Goal: Task Accomplishment & Management: Manage account settings

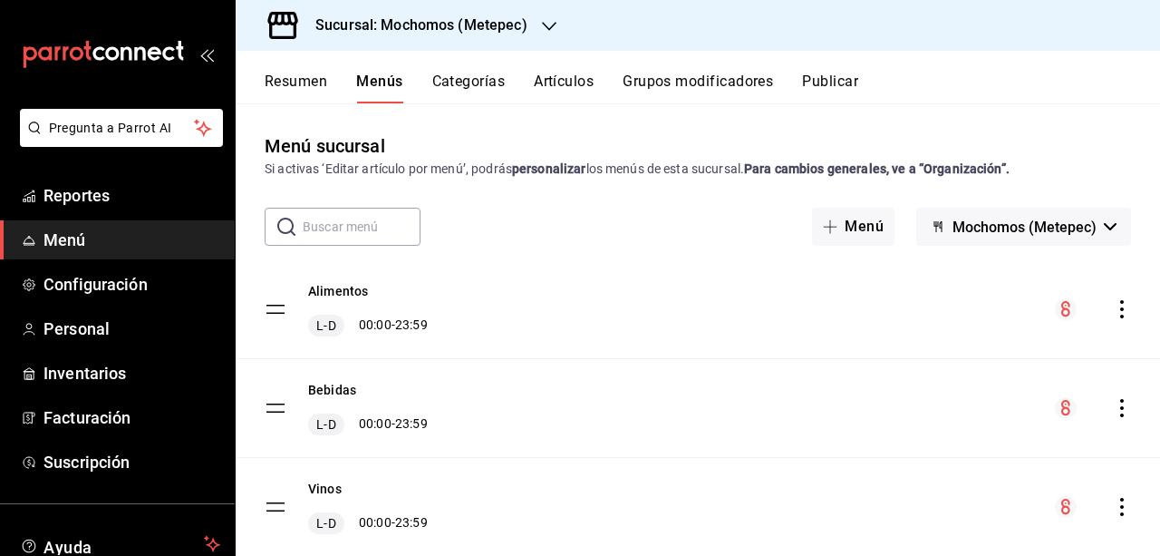
scroll to position [118, 0]
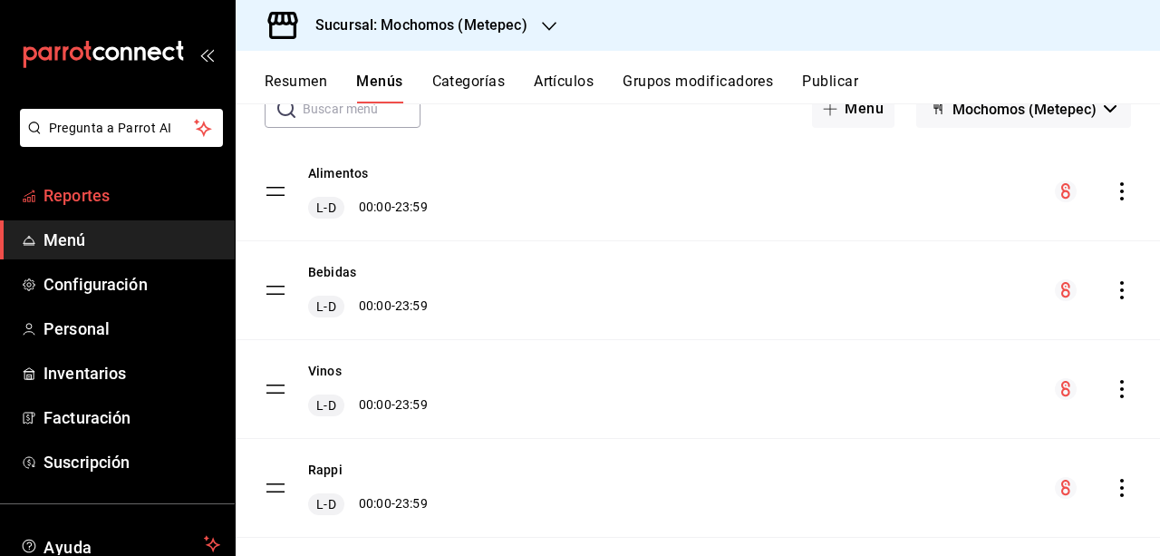
click at [103, 194] on span "Reportes" at bounding box center [132, 195] width 177 height 24
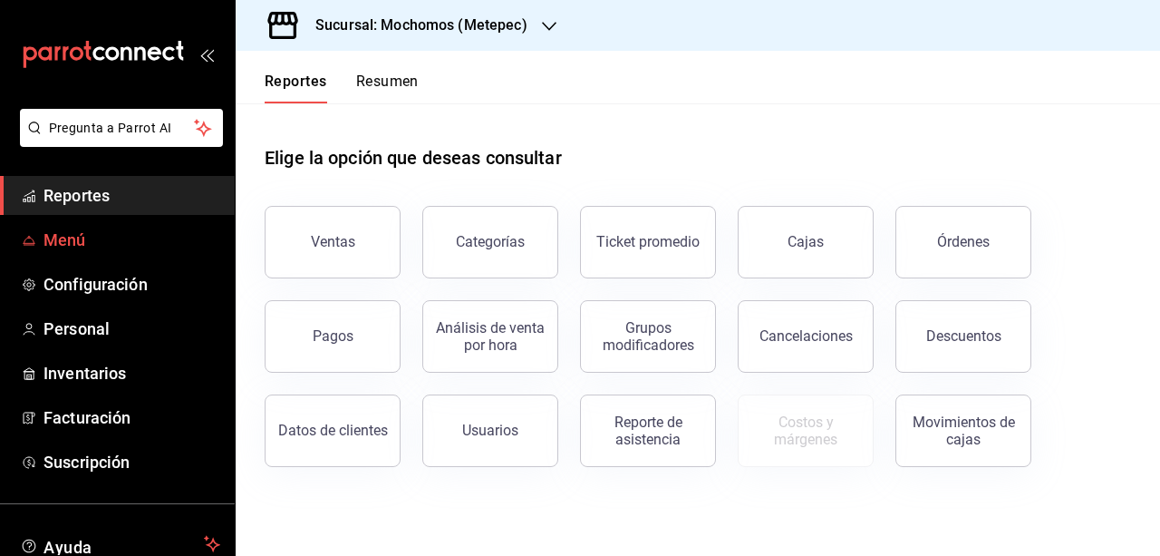
click at [149, 225] on link "Menú" at bounding box center [117, 239] width 235 height 39
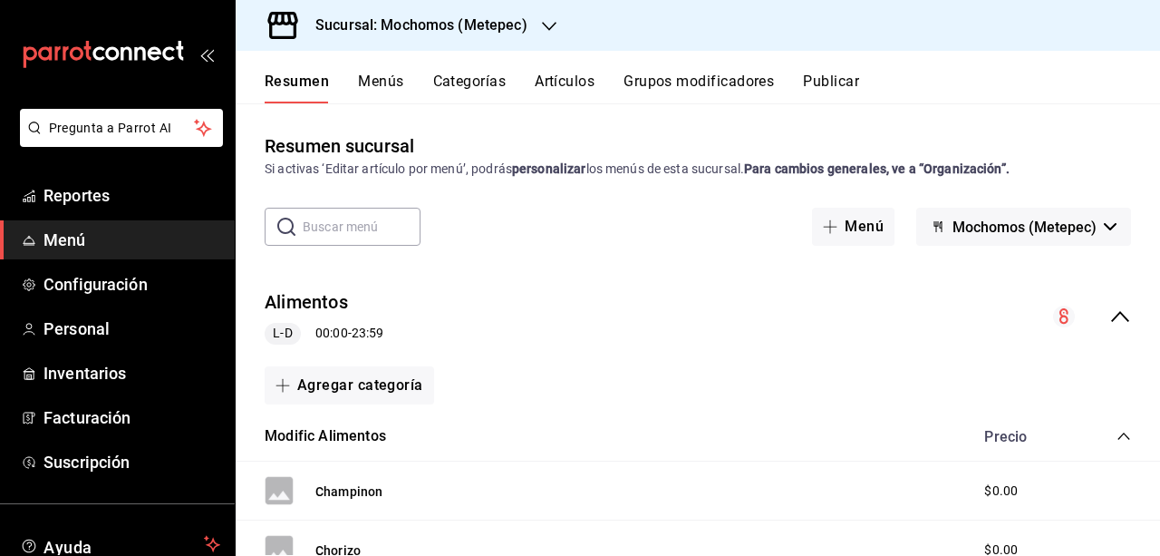
click at [738, 71] on div "Resumen Menús Categorías Artículos Grupos modificadores Publicar" at bounding box center [698, 77] width 924 height 53
click at [733, 81] on button "Grupos modificadores" at bounding box center [699, 88] width 150 height 31
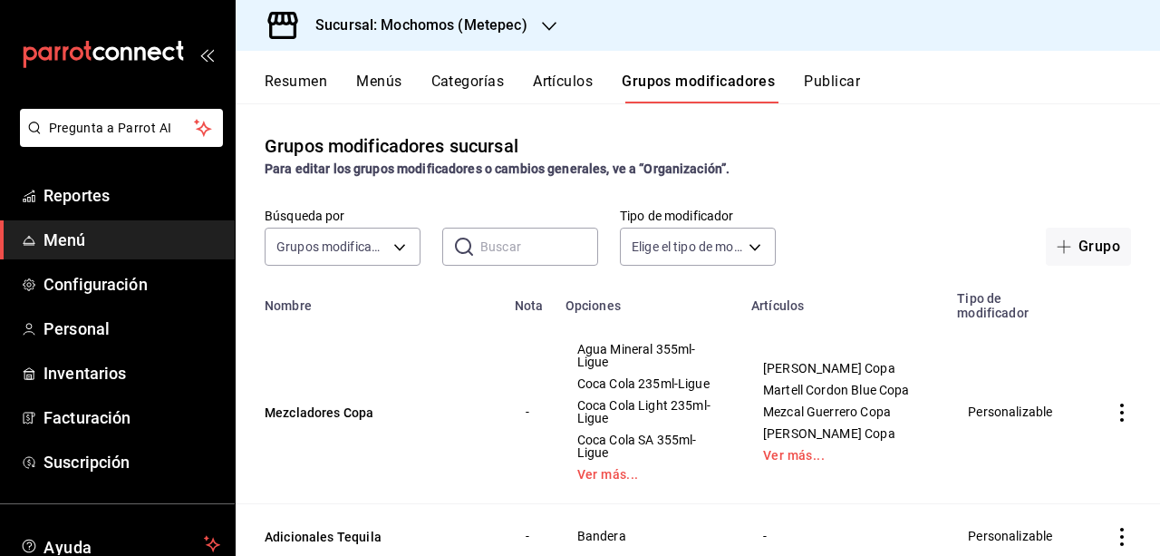
click at [546, 19] on icon "button" at bounding box center [549, 26] width 15 height 15
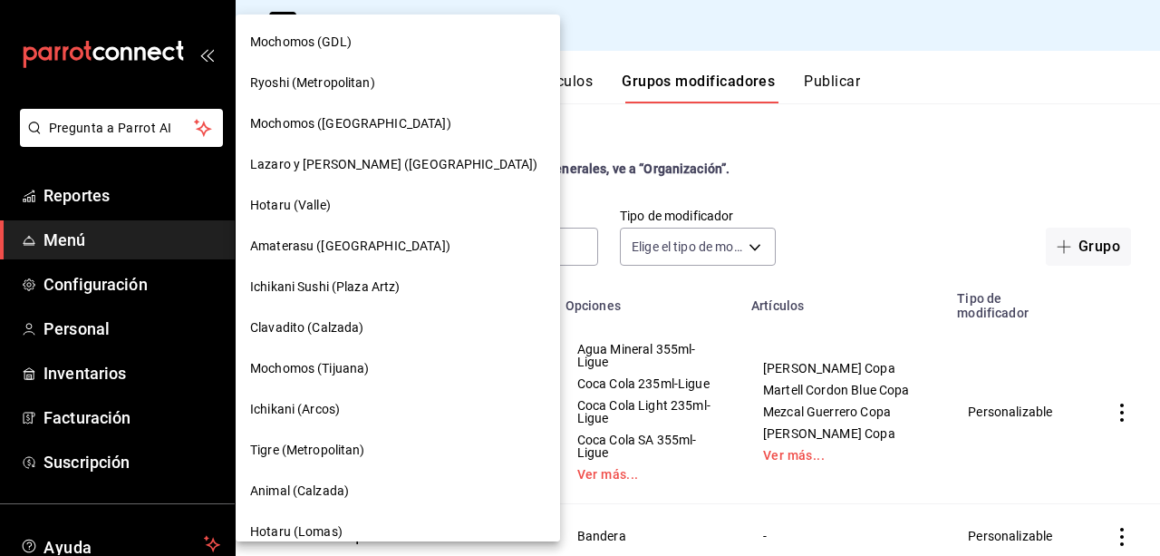
click at [329, 25] on div "Mochomos (GDL)" at bounding box center [398, 42] width 324 height 41
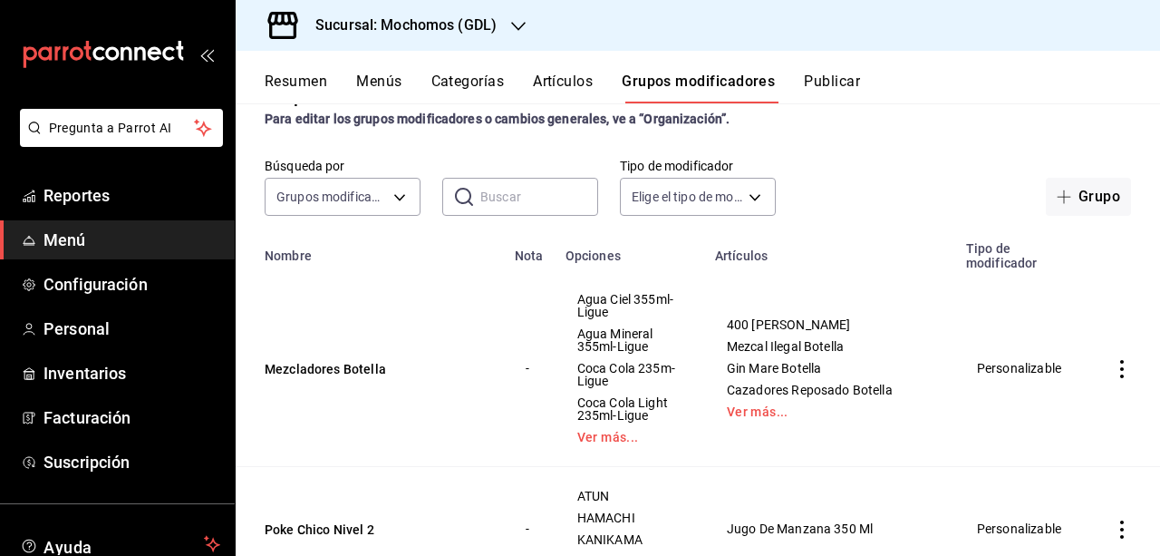
scroll to position [59, 0]
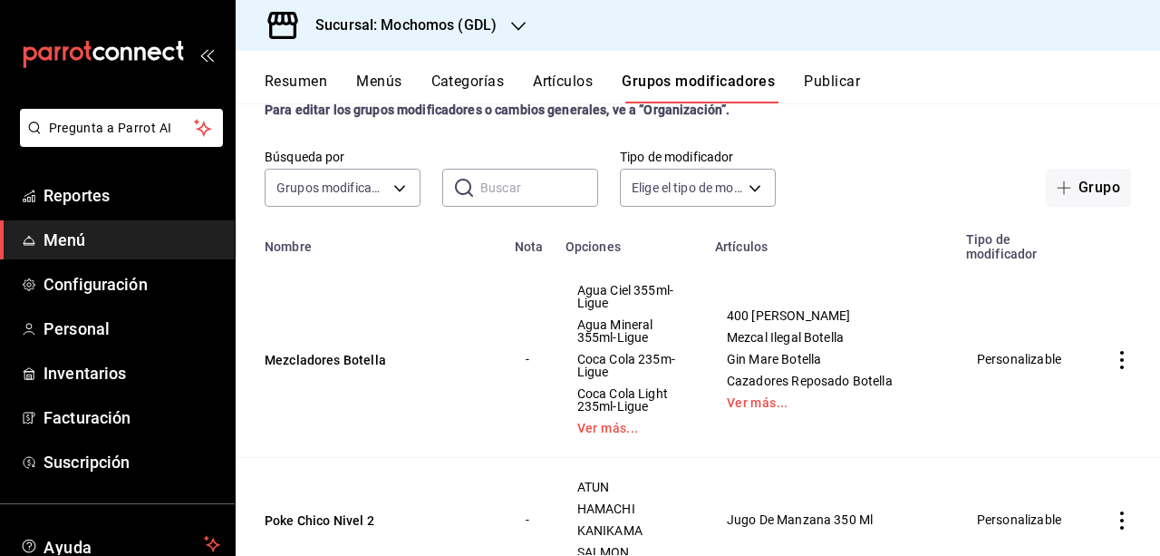
click at [520, 32] on icon "button" at bounding box center [518, 26] width 15 height 15
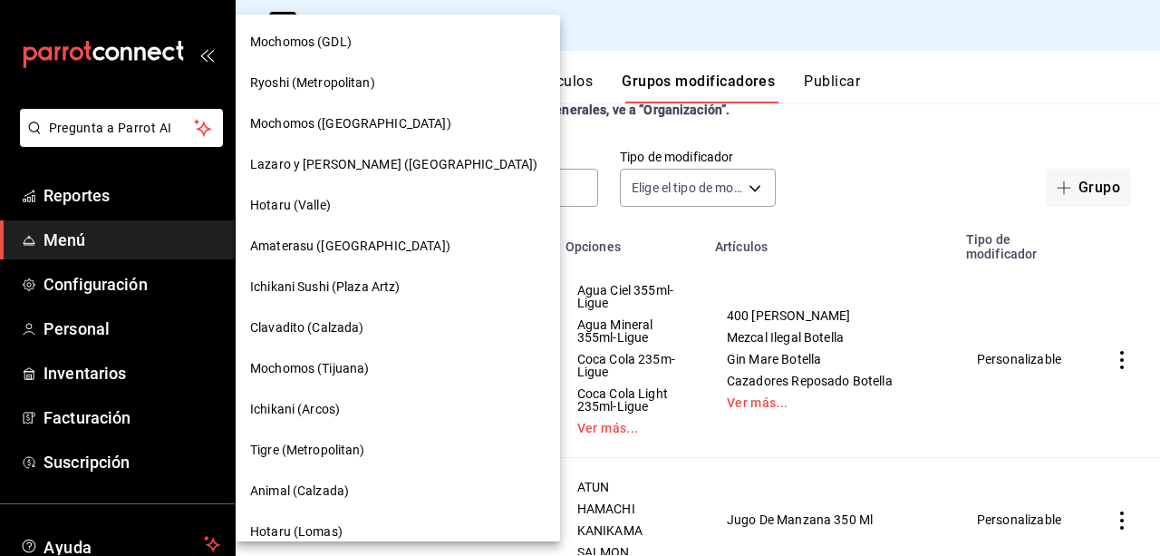
click at [335, 41] on span "Mochomos (GDL)" at bounding box center [301, 42] width 102 height 19
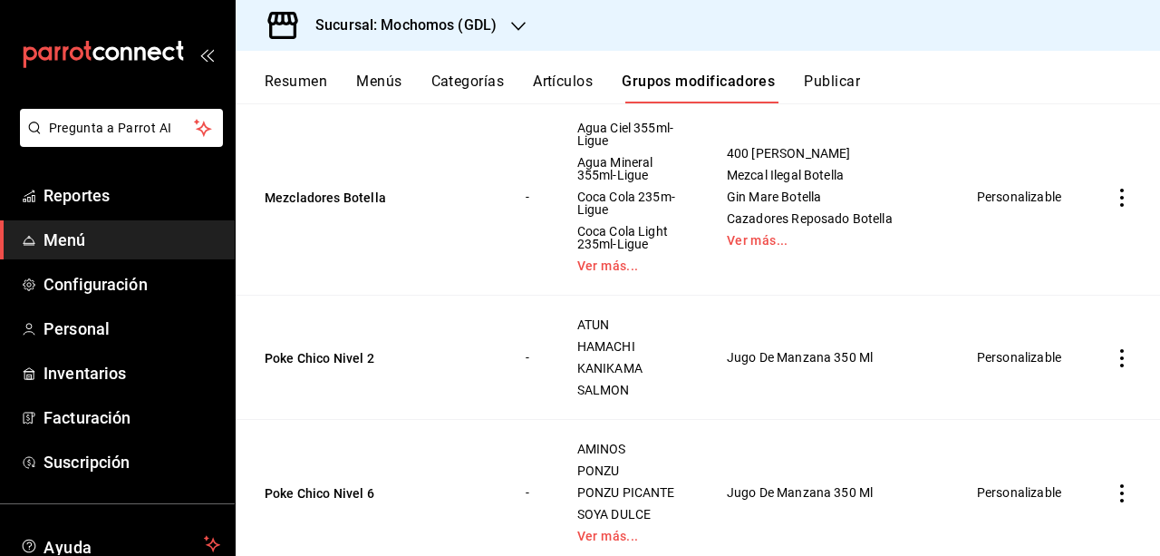
scroll to position [207, 0]
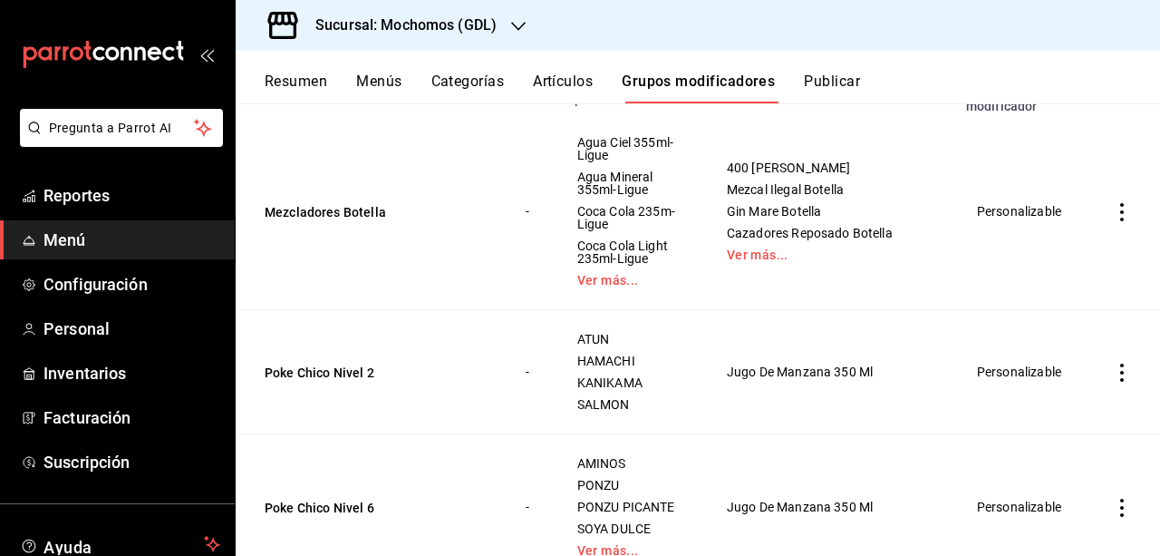
click at [570, 82] on button "Artículos" at bounding box center [563, 88] width 60 height 31
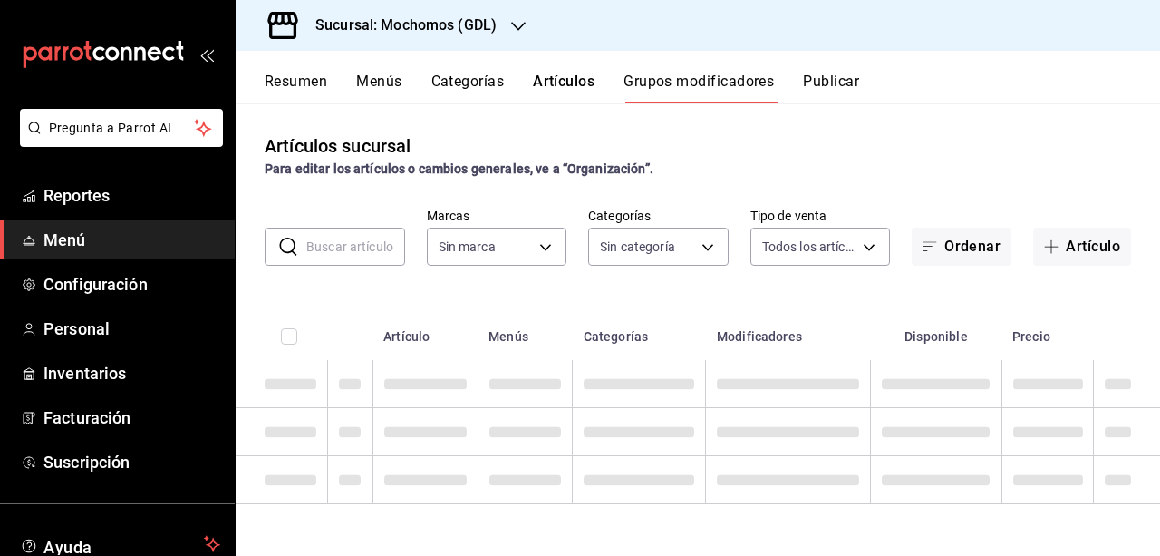
type input "36c25d4a-7cb0-456c-a434-e981d54830bc,9cac9703-0c5a-4d8b-addd-5b6b571d65b9"
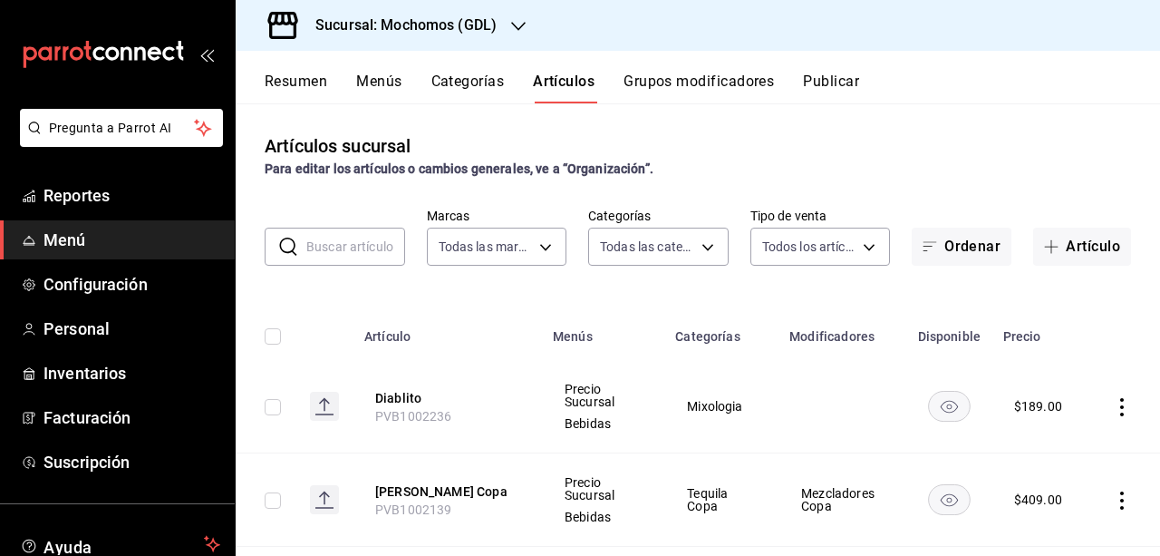
type input "c0db8a99-aef8-4e9c-862d-72763fc5d605,0e6da5ad-e1ed-4623-8a7f-4db137866549,4ba6e…"
click at [339, 262] on input "text" at bounding box center [355, 246] width 99 height 36
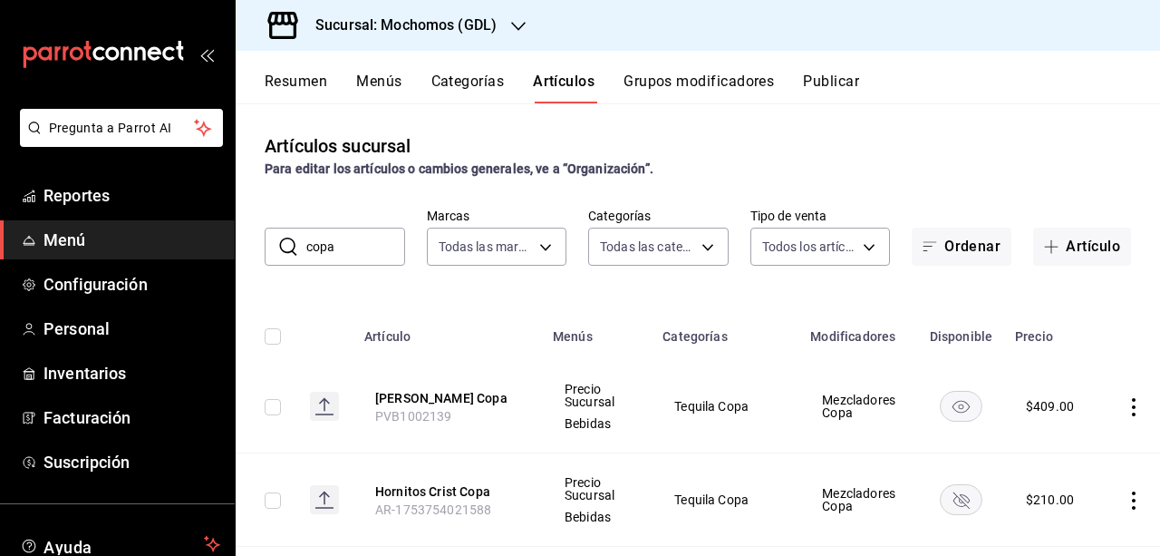
click at [368, 253] on input "copa" at bounding box center [355, 246] width 99 height 36
type input "c"
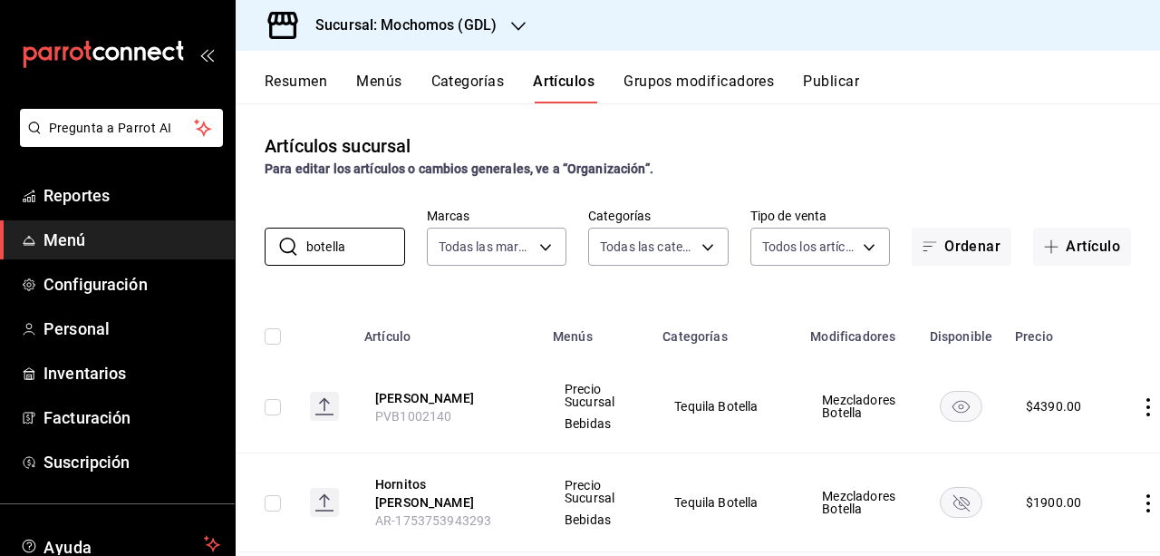
type input "botella"
click at [515, 15] on div "Sucursal: Mochomos (GDL)" at bounding box center [391, 25] width 283 height 51
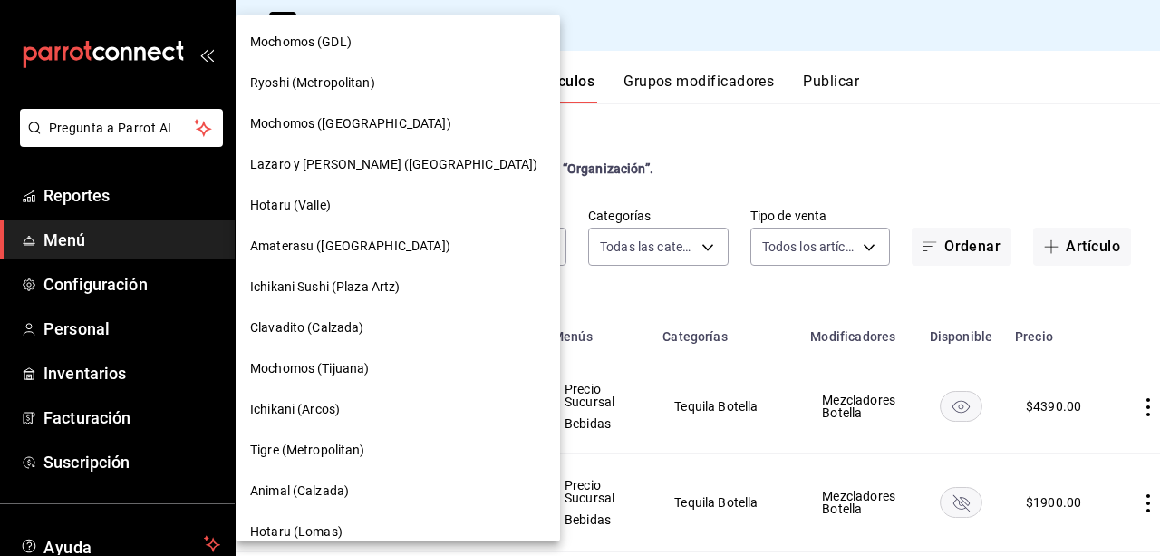
click at [332, 124] on span "Mochomos ([GEOGRAPHIC_DATA])" at bounding box center [350, 123] width 201 height 19
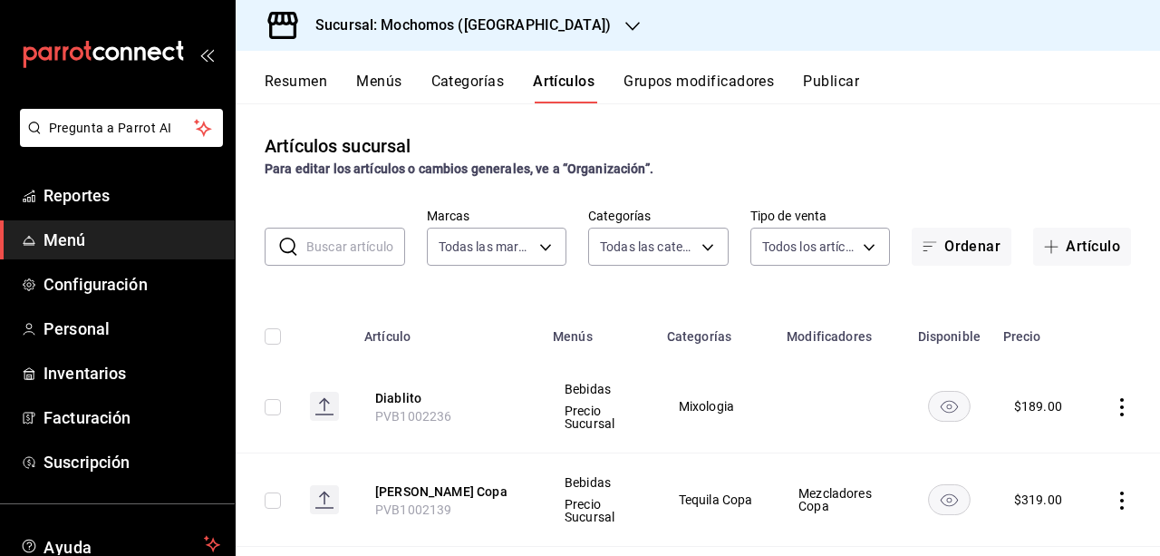
type input "65eb7388-82e4-42fa-8caf-680550c77e6f"
type input "357a9704-c999-4c63-af81-0c25438b67b5,a93eec79-672f-49c2-b1cd-14f211909374,5e983…"
click at [381, 256] on input "text" at bounding box center [355, 246] width 99 height 36
type input "copa"
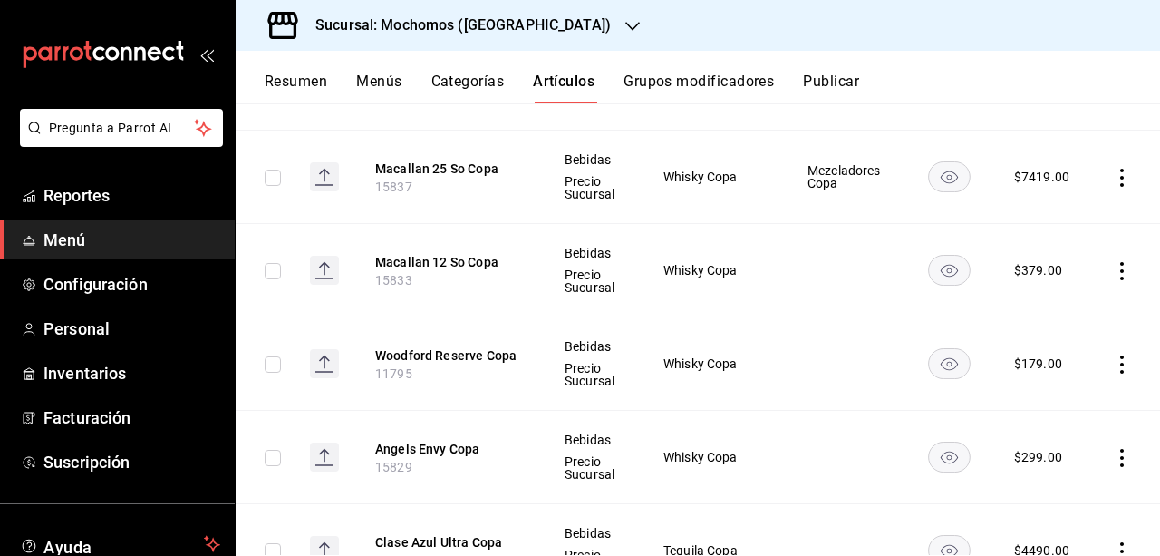
scroll to position [727, 0]
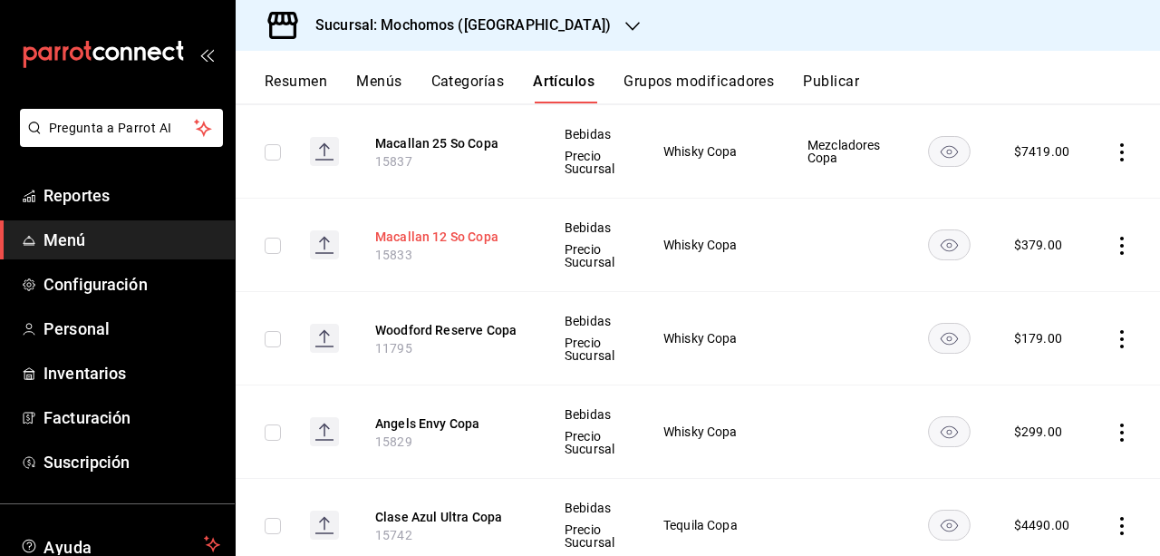
click at [468, 237] on button "Macallan 12 So Copa" at bounding box center [447, 236] width 145 height 18
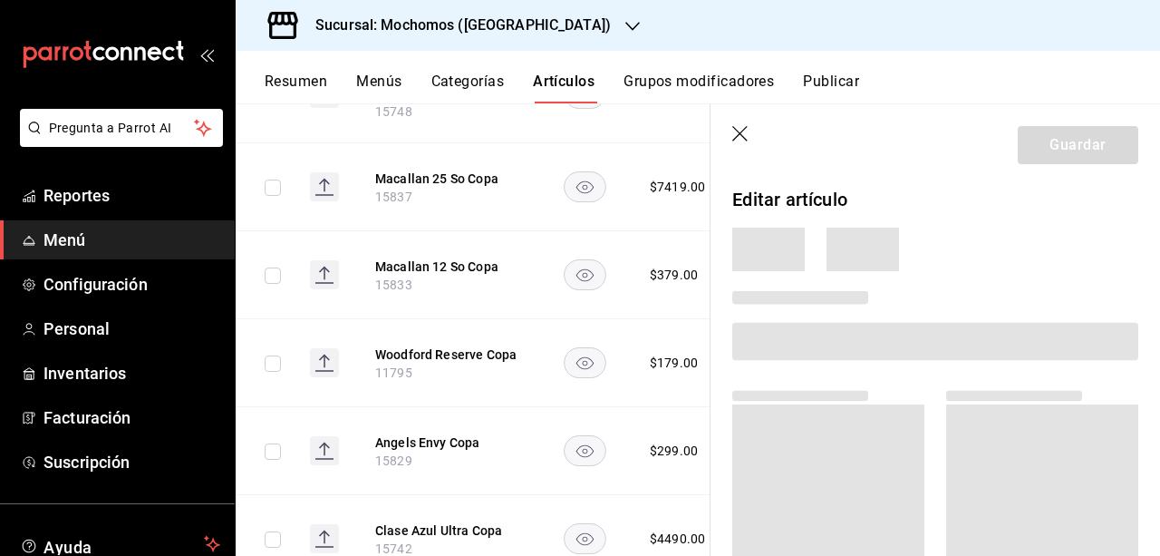
scroll to position [705, 0]
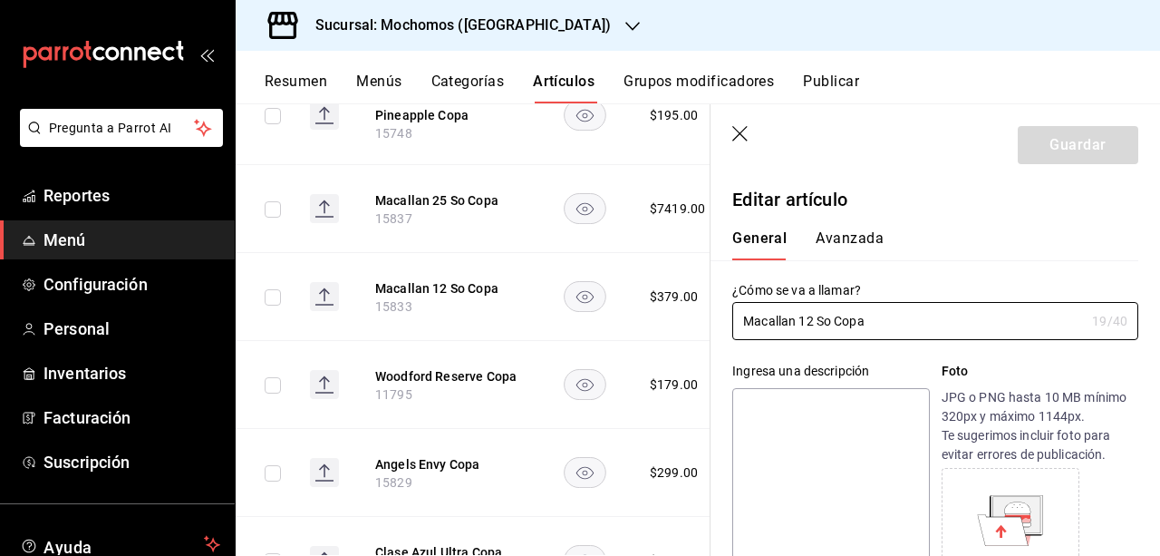
type input "$379.00"
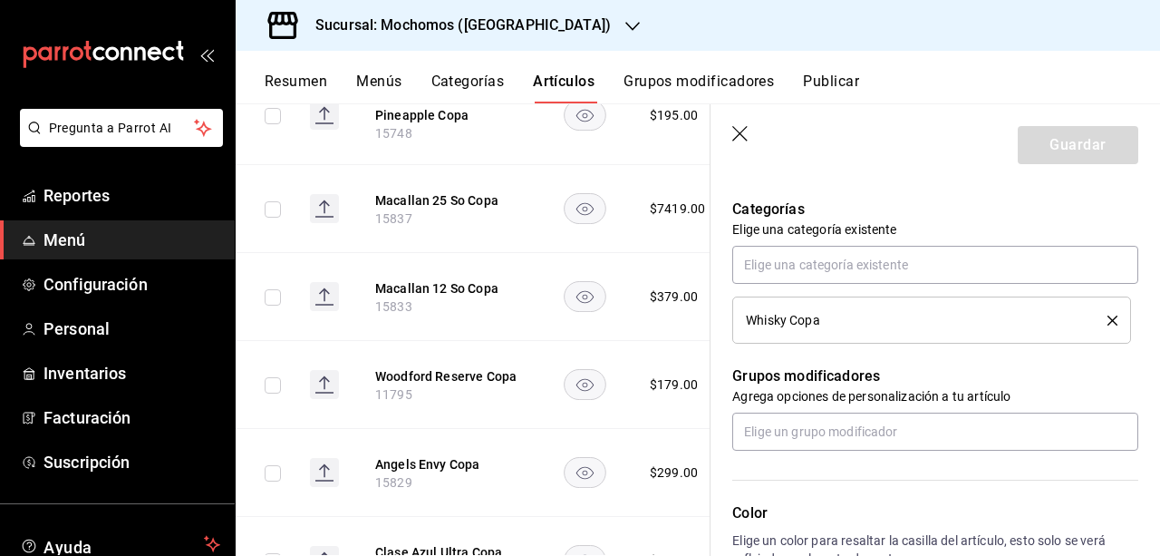
scroll to position [631, 0]
click at [1028, 464] on div "Color Elige un color para resaltar la casilla del artículo, esto solo se verá r…" at bounding box center [925, 551] width 428 height 198
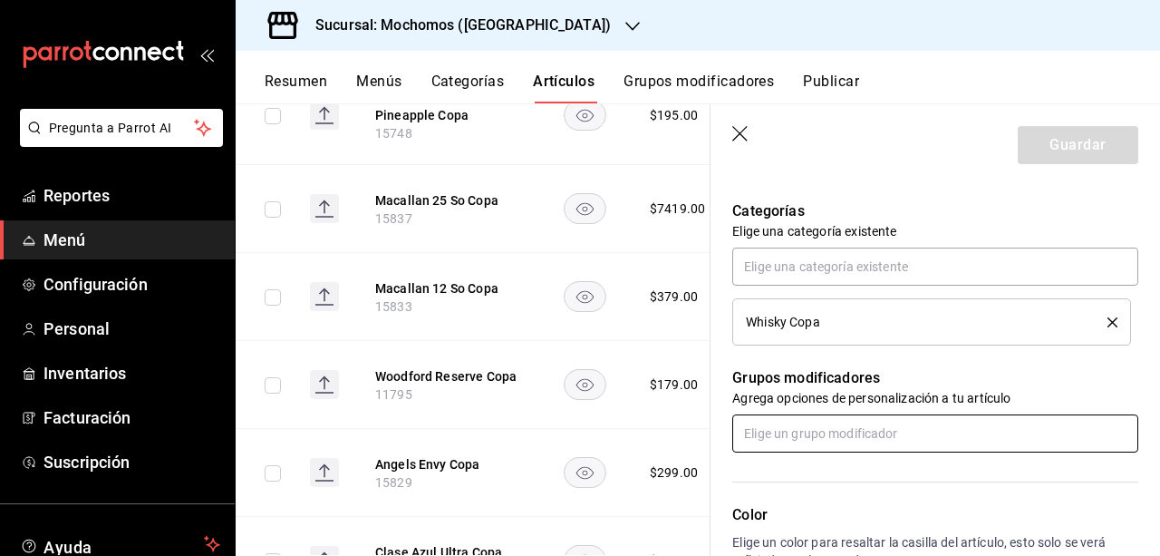
click at [1011, 450] on div "¿Cómo se va a llamar? Macallan 12 So Copa 19 /40 ¿Cómo se va a llamar? Ingresa …" at bounding box center [925, 235] width 428 height 1213
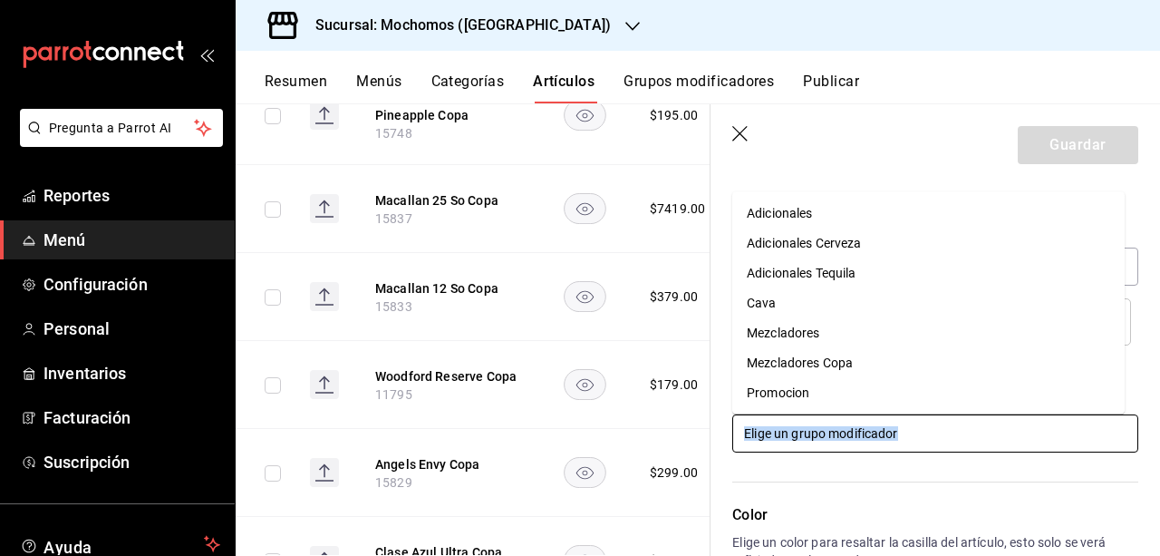
click at [1011, 450] on input "text" at bounding box center [935, 433] width 406 height 38
click at [972, 371] on li "Mezcladores Copa" at bounding box center [928, 363] width 392 height 30
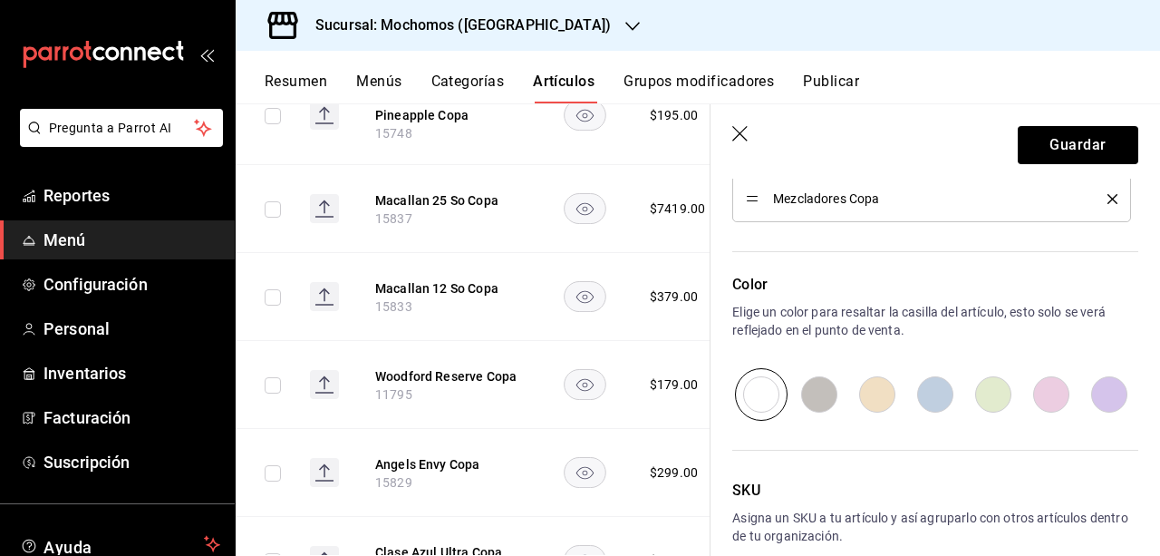
scroll to position [1011, 0]
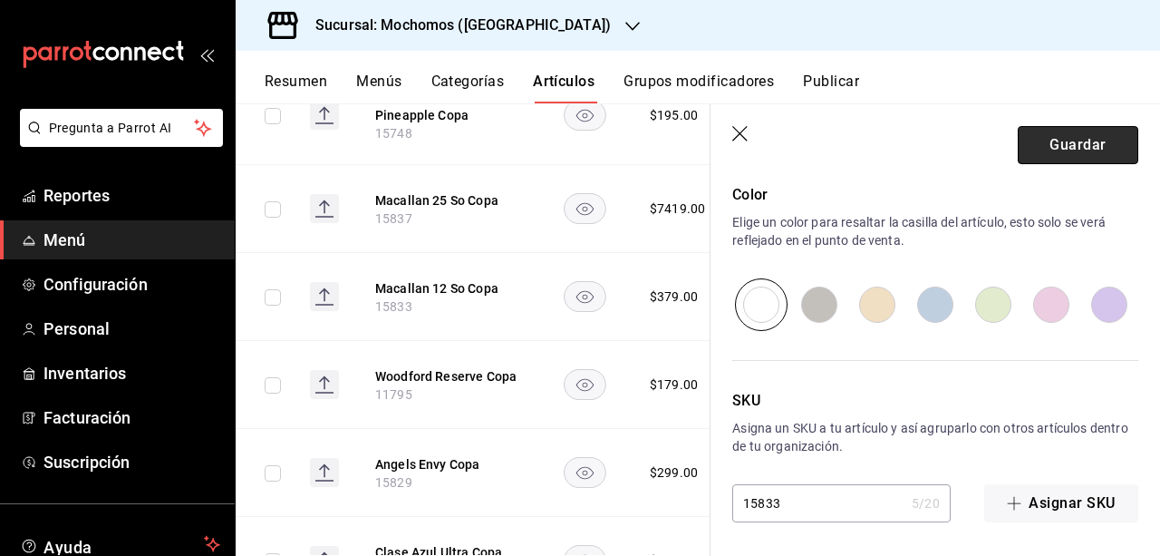
click at [1086, 162] on button "Guardar" at bounding box center [1078, 145] width 121 height 38
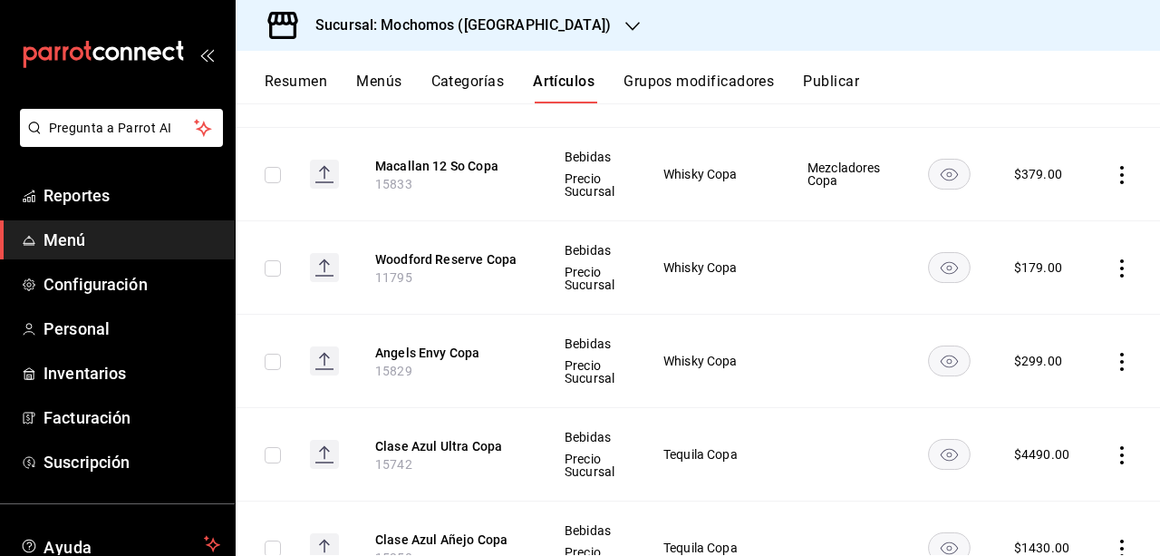
scroll to position [834, 0]
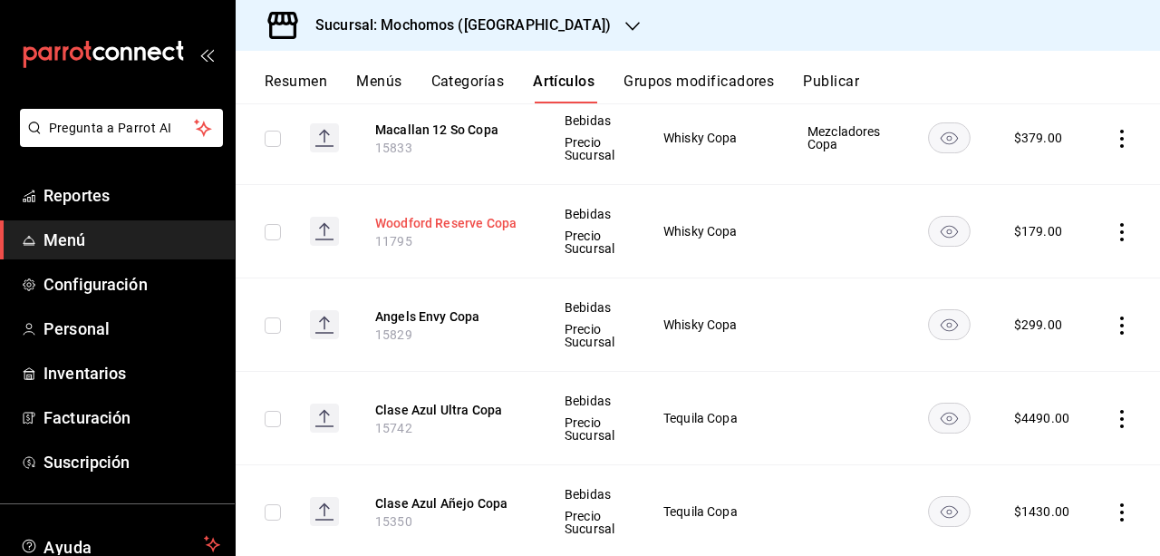
click at [437, 218] on button "Woodford Reserve Copa" at bounding box center [447, 223] width 145 height 18
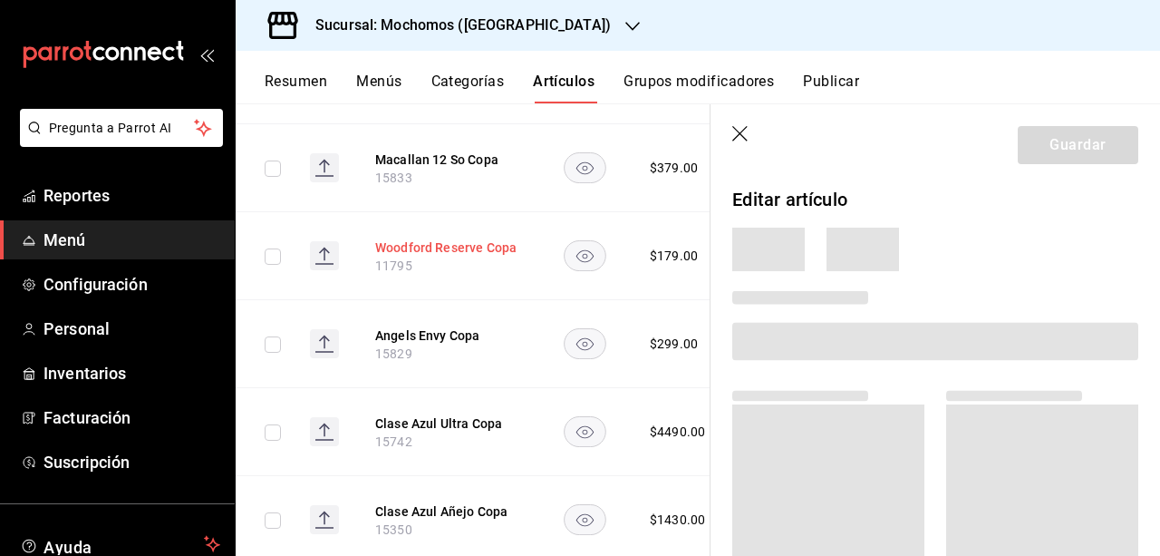
scroll to position [803, 0]
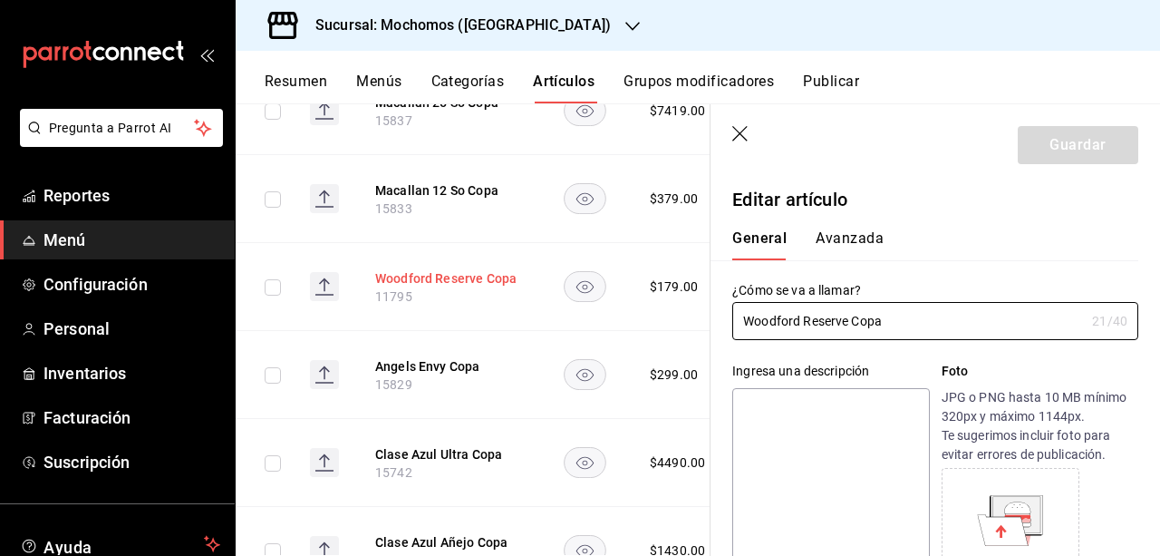
type input "$179.00"
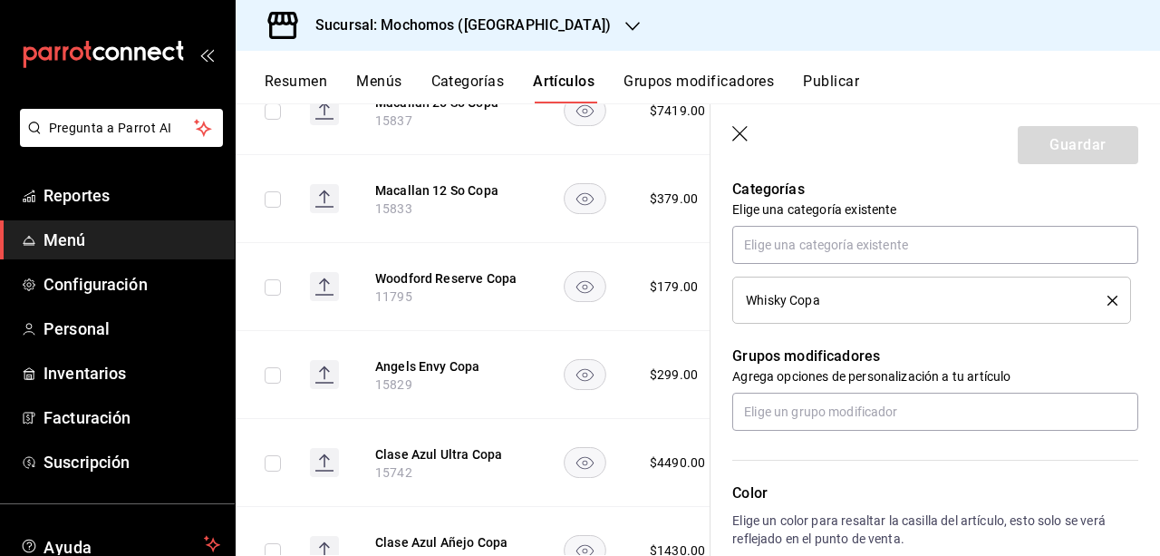
scroll to position [689, 0]
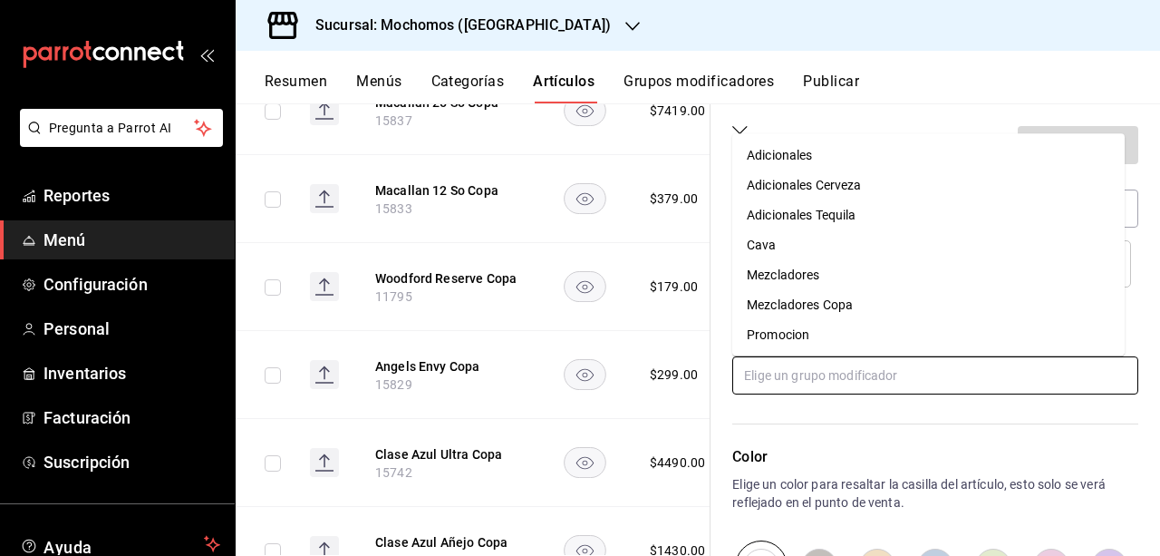
click at [972, 388] on input "text" at bounding box center [935, 375] width 406 height 38
click at [892, 315] on li "Mezcladores Copa" at bounding box center [928, 305] width 392 height 30
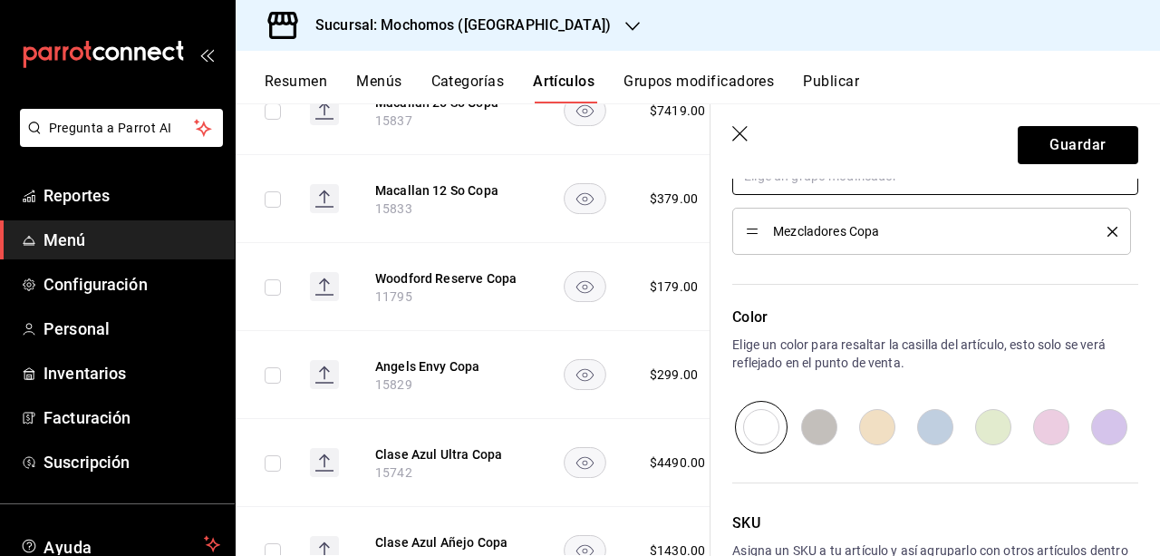
scroll to position [1011, 0]
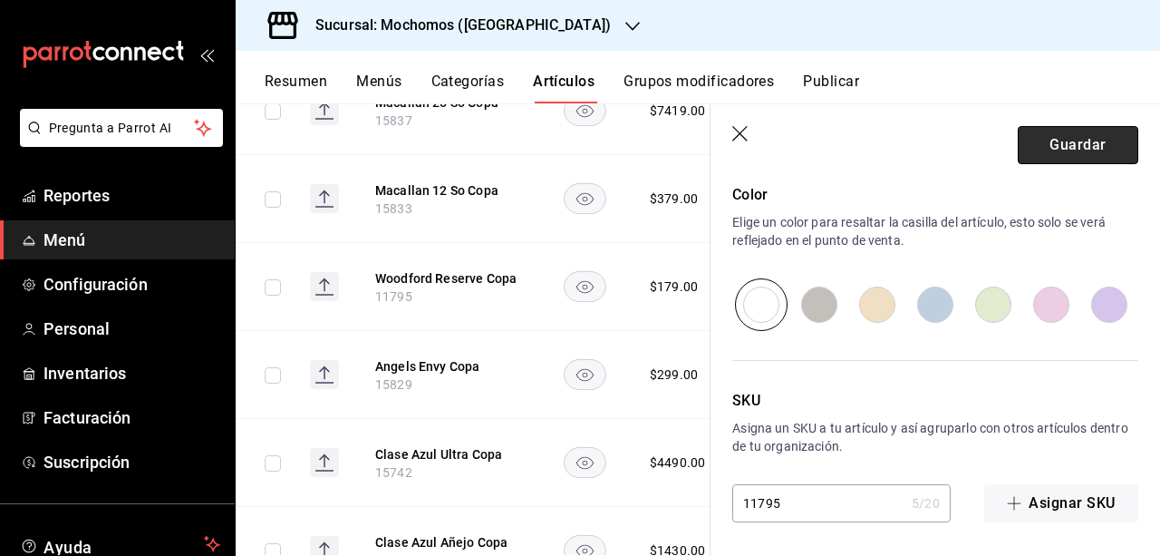
click at [1077, 154] on button "Guardar" at bounding box center [1078, 145] width 121 height 38
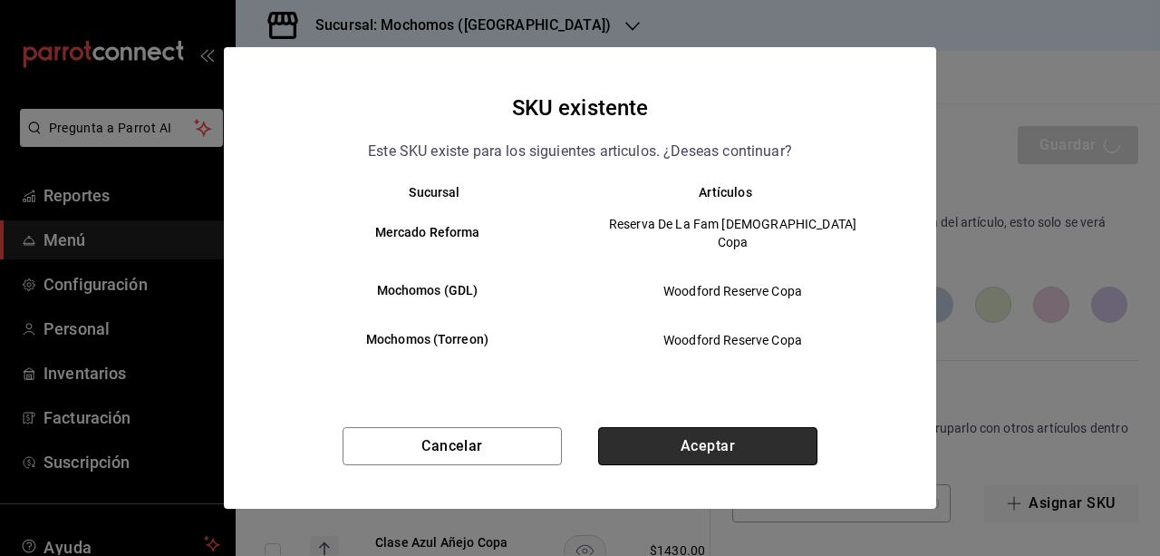
click at [731, 427] on button "Aceptar" at bounding box center [707, 446] width 219 height 38
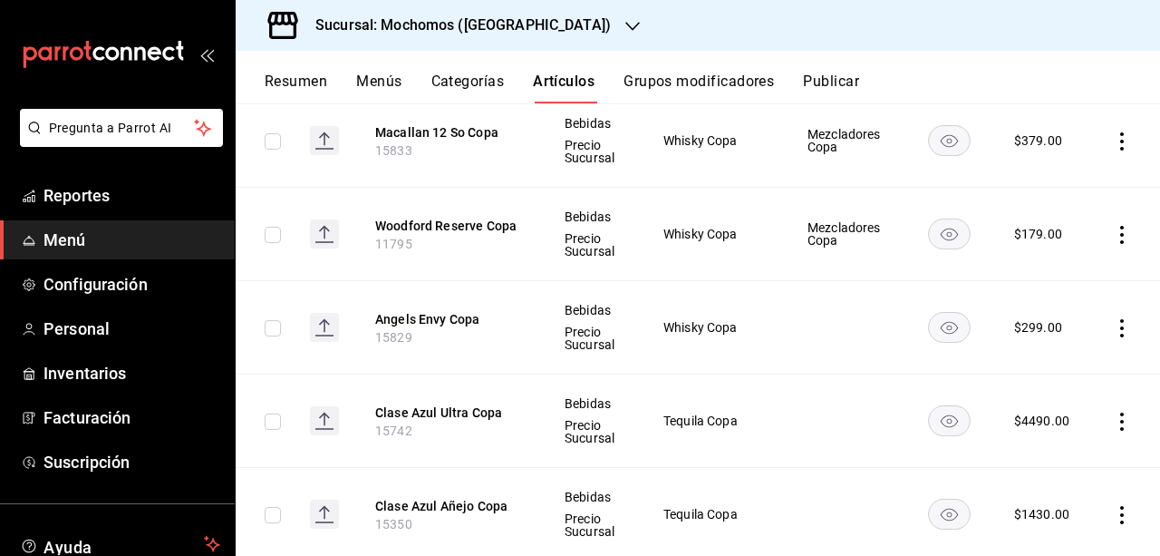
scroll to position [837, 0]
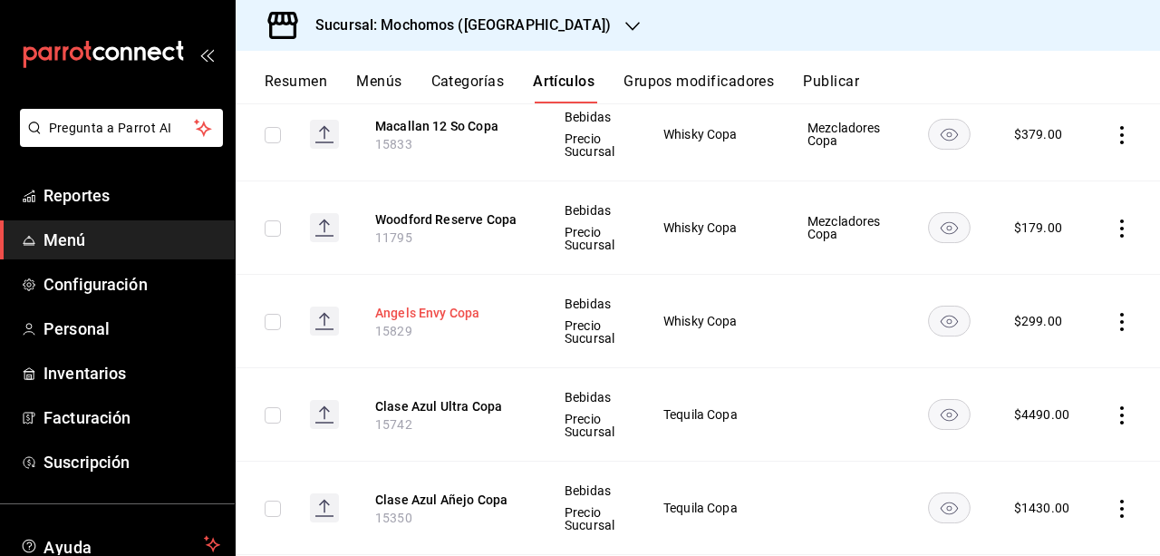
click at [435, 305] on button "Angels Envy Copa" at bounding box center [447, 313] width 145 height 18
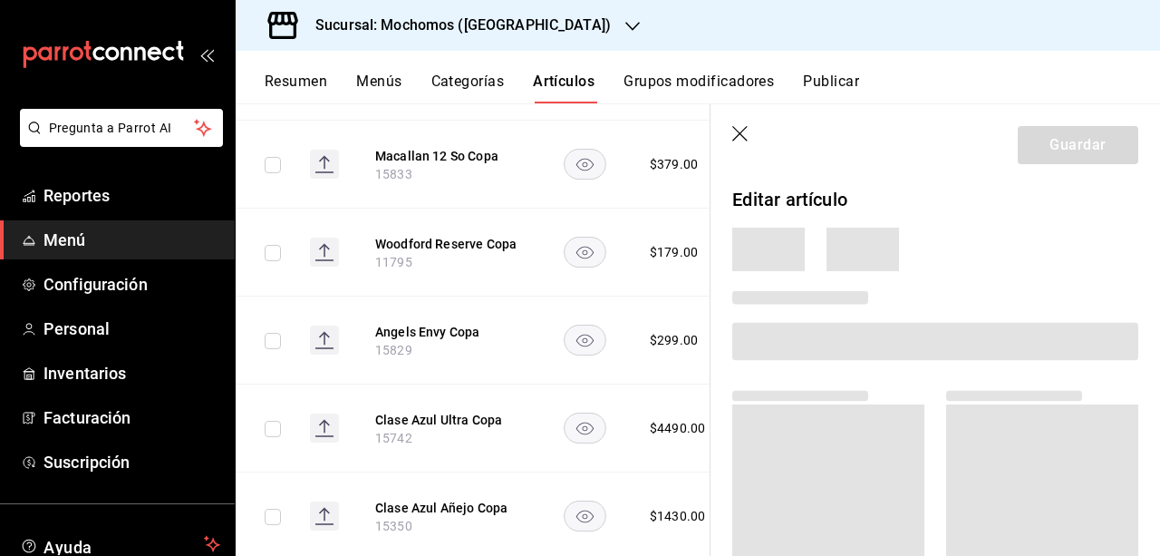
scroll to position [807, 0]
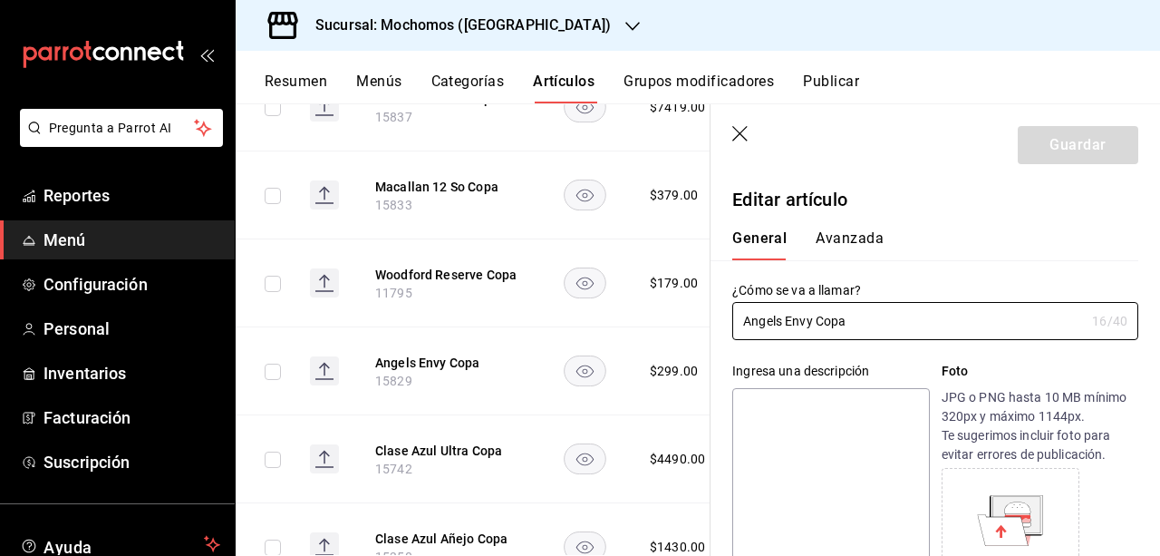
type input "$299.00"
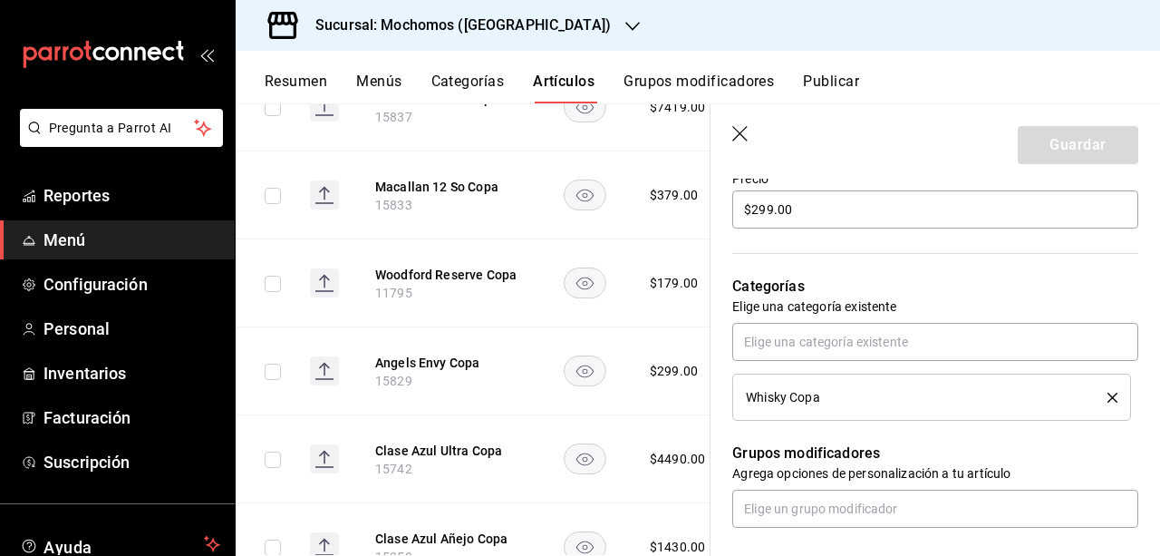
scroll to position [592, 0]
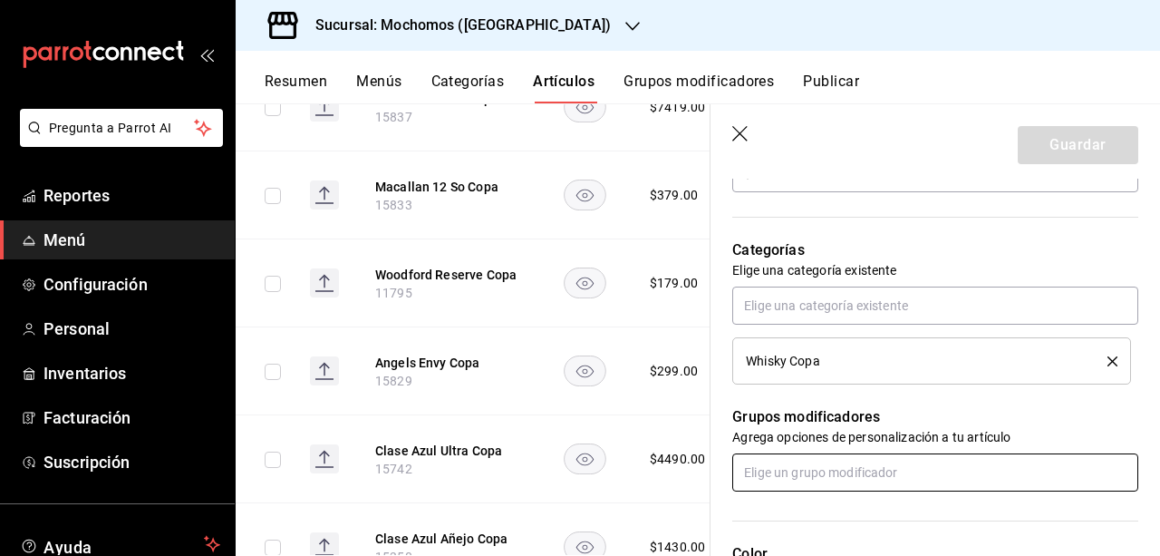
click at [798, 478] on input "text" at bounding box center [935, 472] width 406 height 38
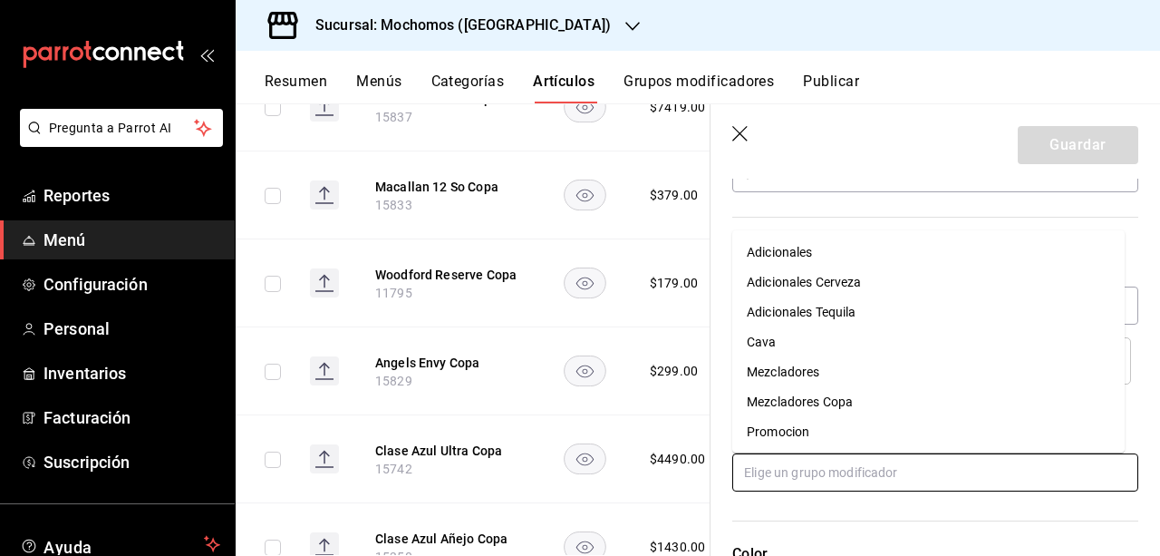
click at [819, 405] on div "Mezcladores Copa" at bounding box center [800, 401] width 106 height 19
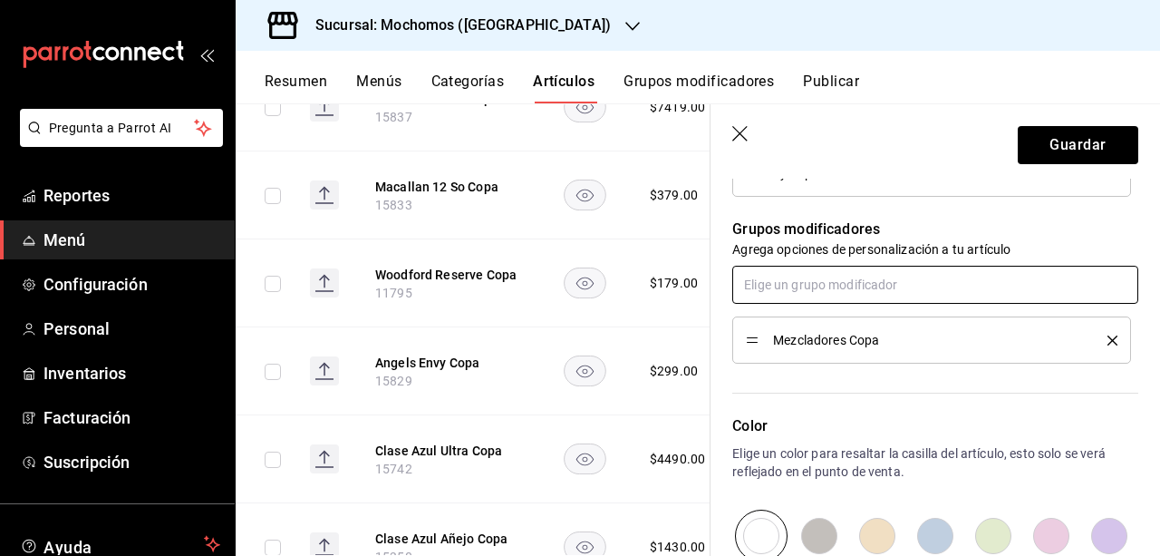
scroll to position [777, 0]
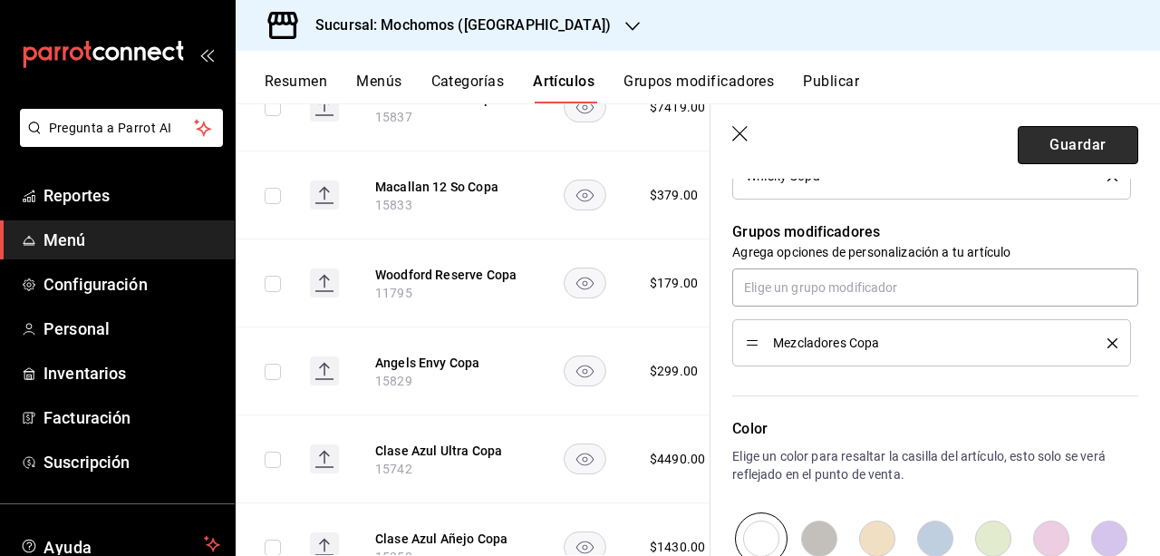
click at [1095, 156] on button "Guardar" at bounding box center [1078, 145] width 121 height 38
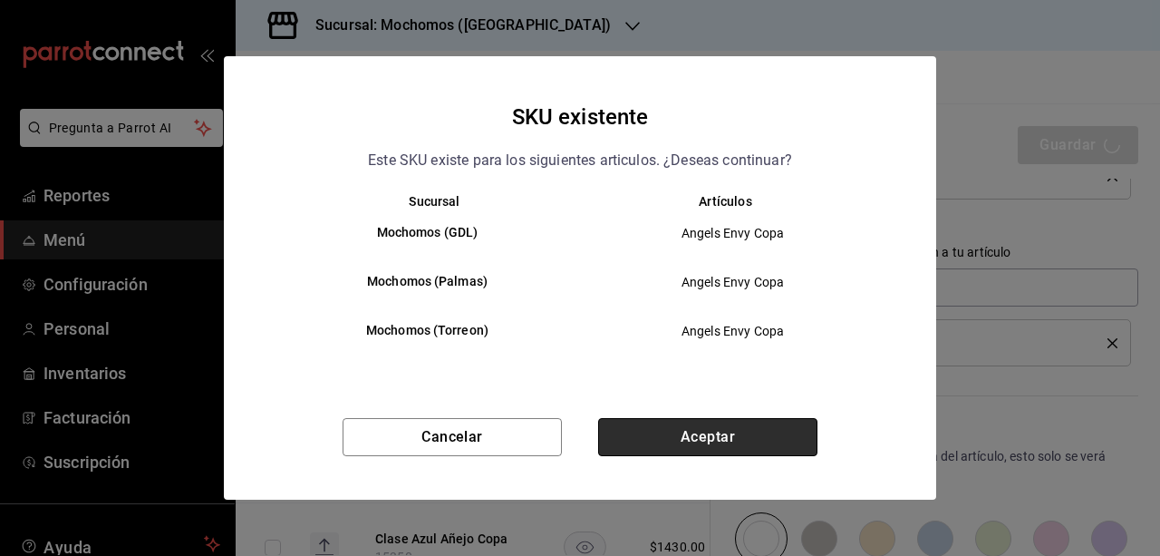
click at [664, 445] on button "Aceptar" at bounding box center [707, 437] width 219 height 38
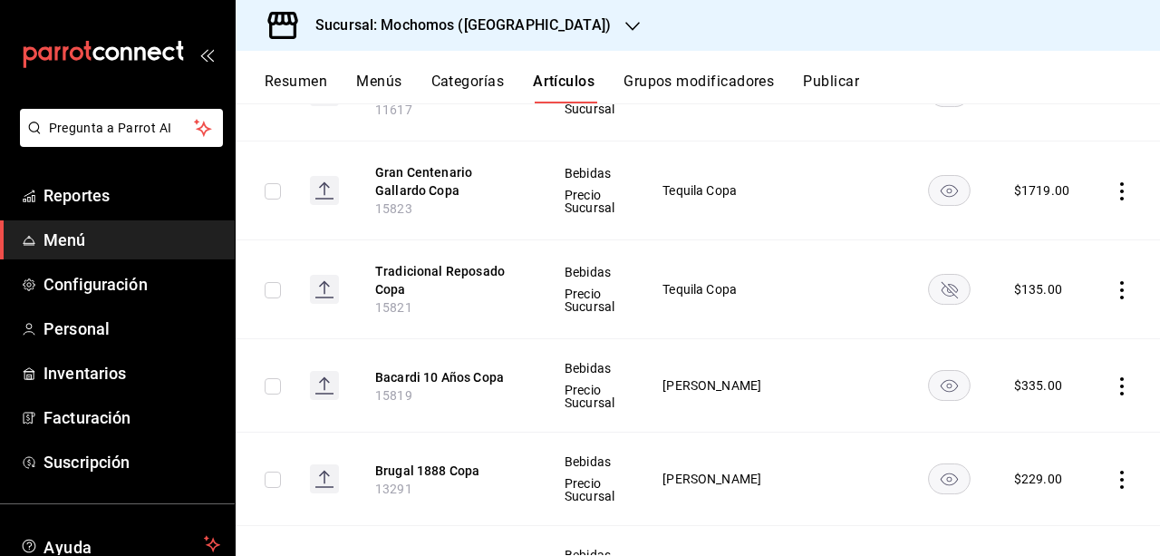
scroll to position [1747, 0]
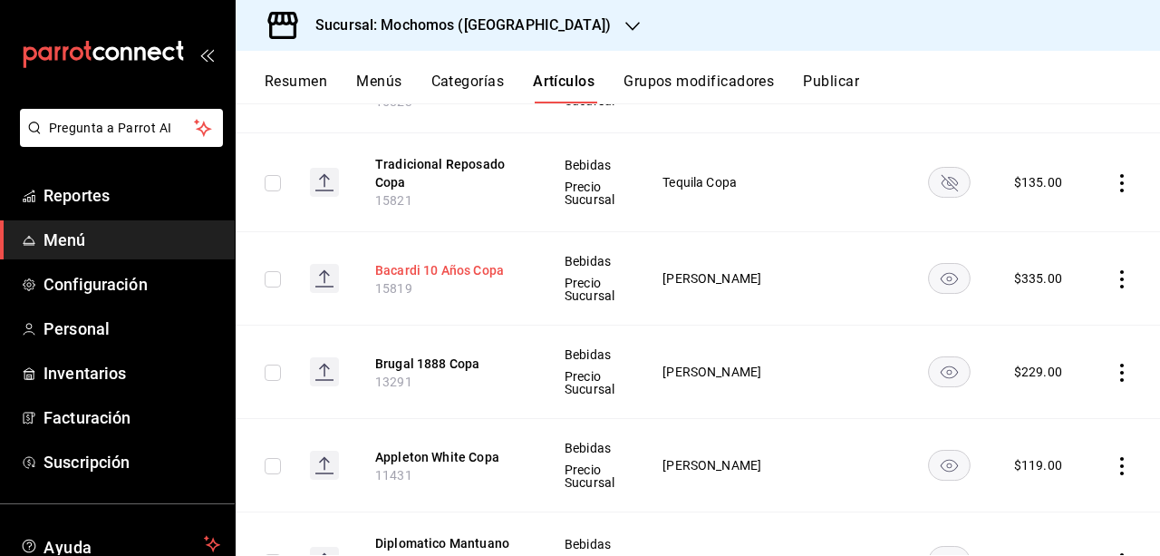
click at [464, 264] on button "Bacardi 10 Años Copa" at bounding box center [447, 270] width 145 height 18
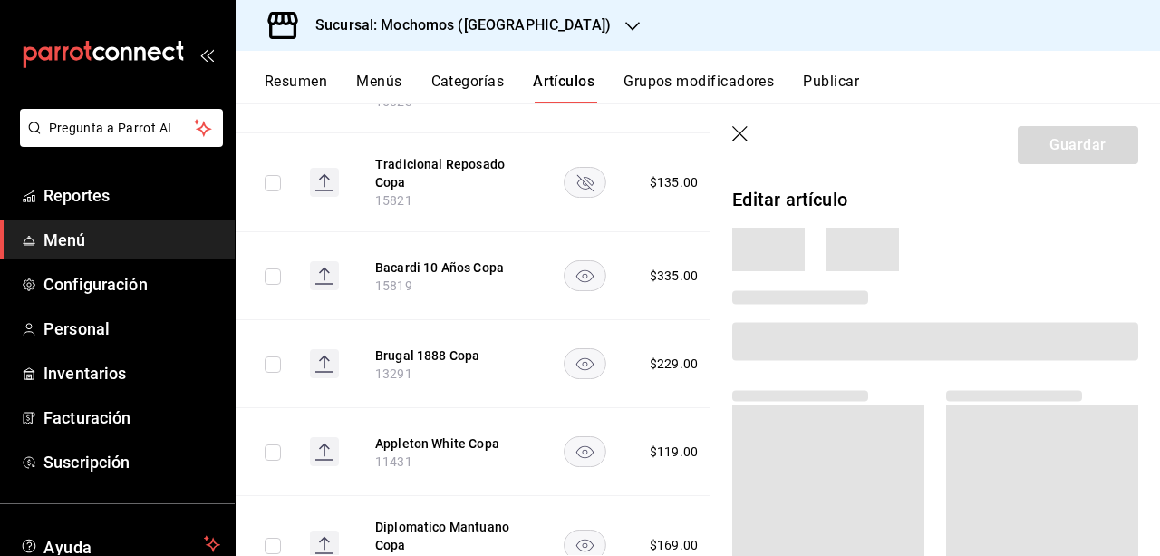
scroll to position [1688, 0]
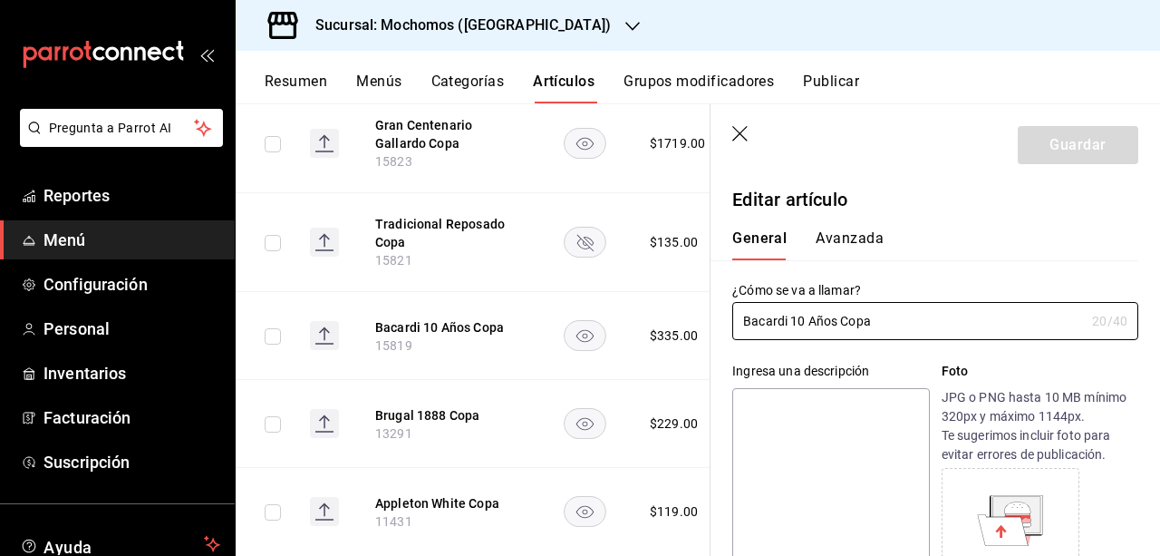
type input "$335.00"
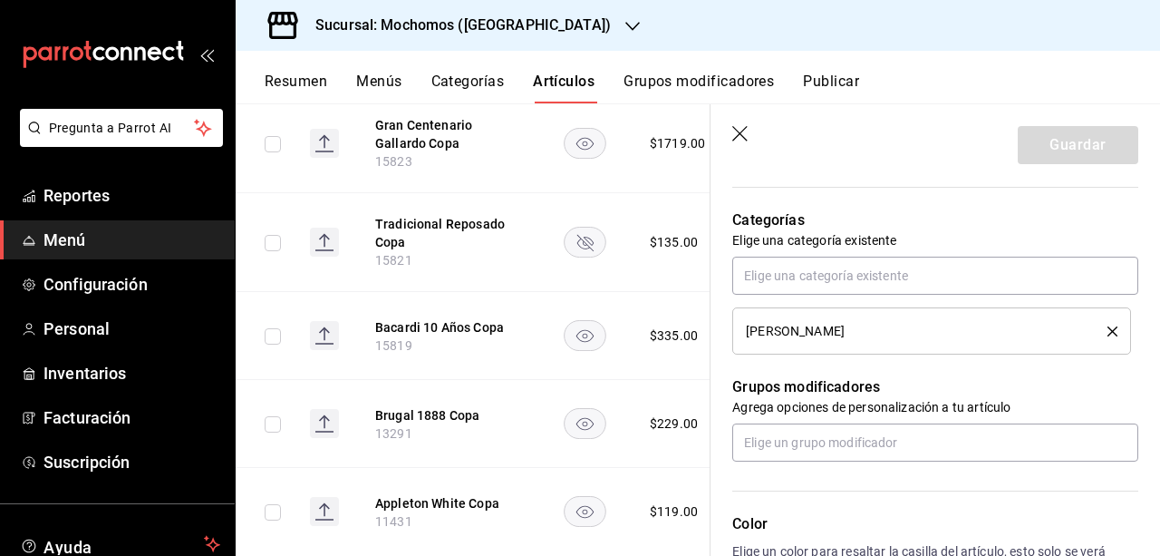
scroll to position [626, 0]
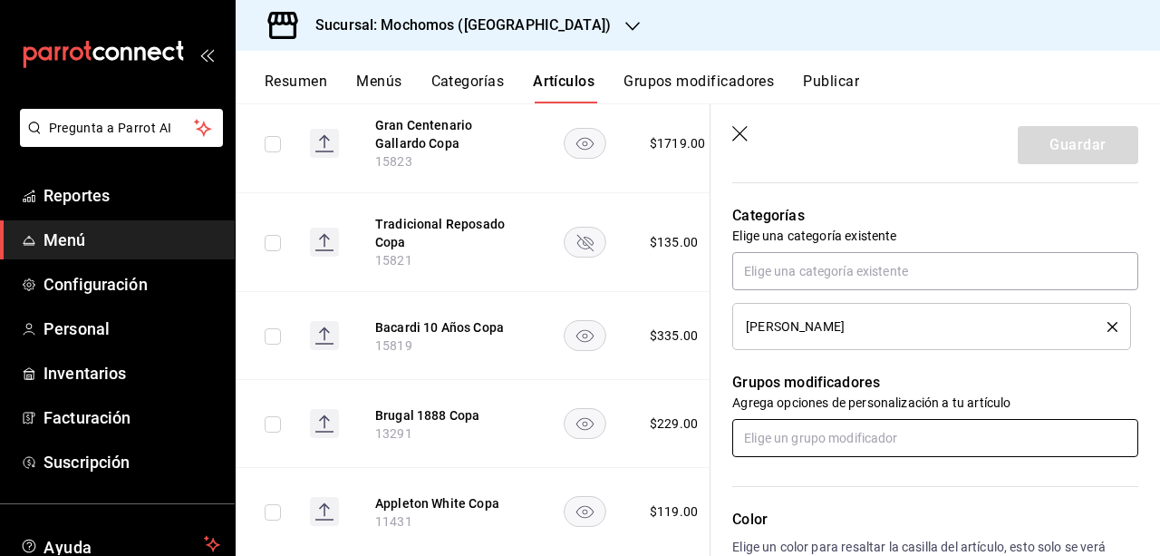
click at [1042, 449] on input "text" at bounding box center [935, 438] width 406 height 38
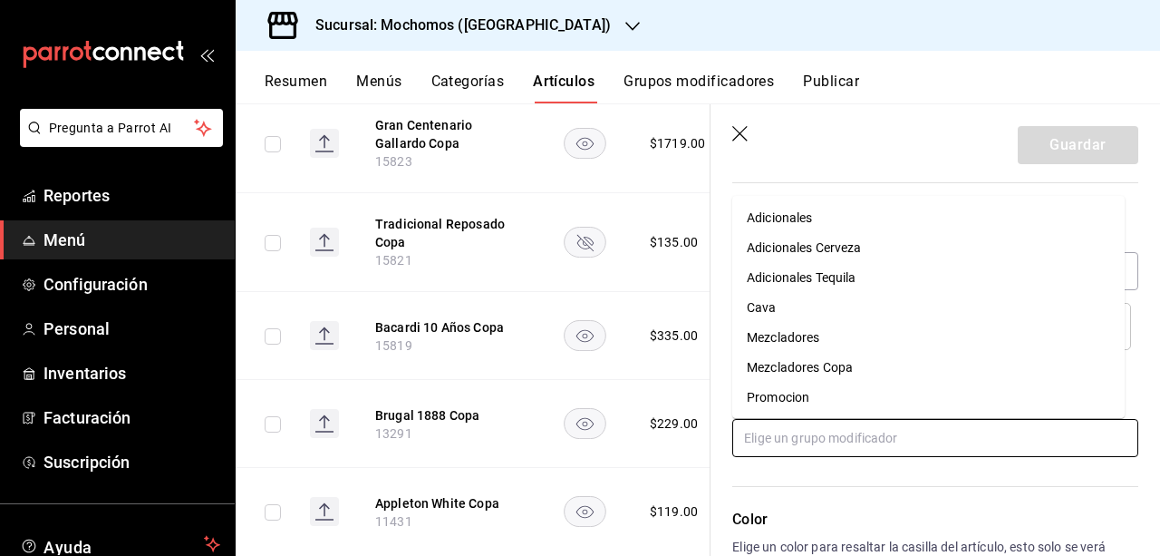
click at [962, 376] on li "Mezcladores Copa" at bounding box center [928, 368] width 392 height 30
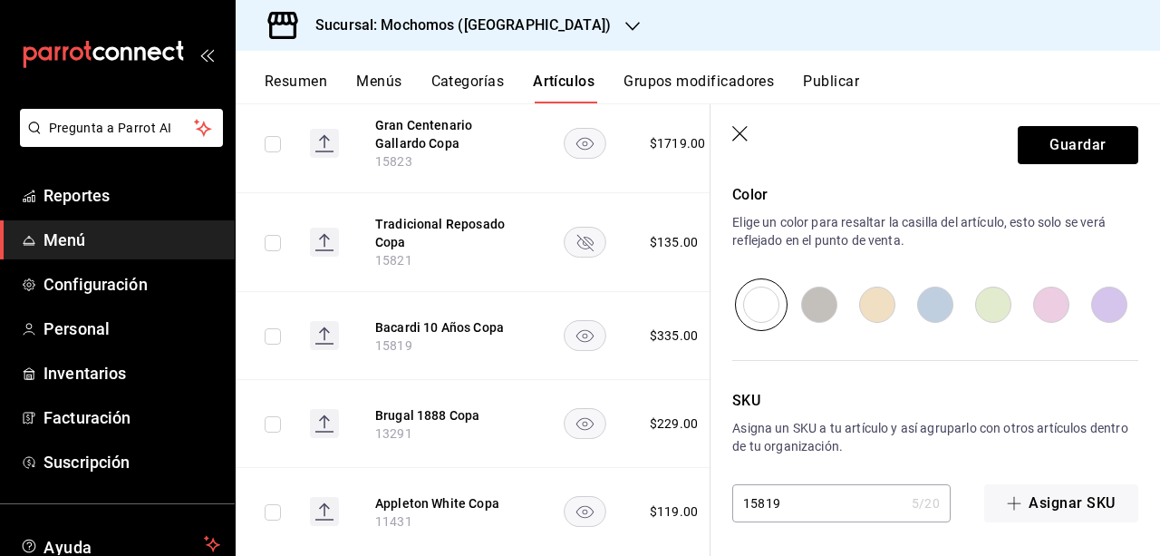
scroll to position [334, 0]
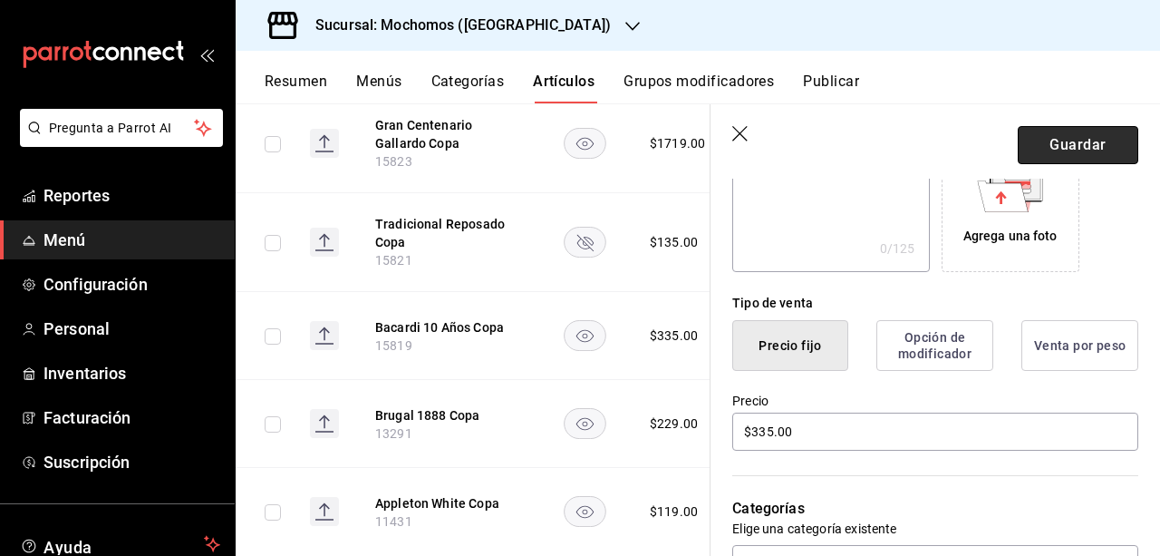
click at [1043, 140] on button "Guardar" at bounding box center [1078, 145] width 121 height 38
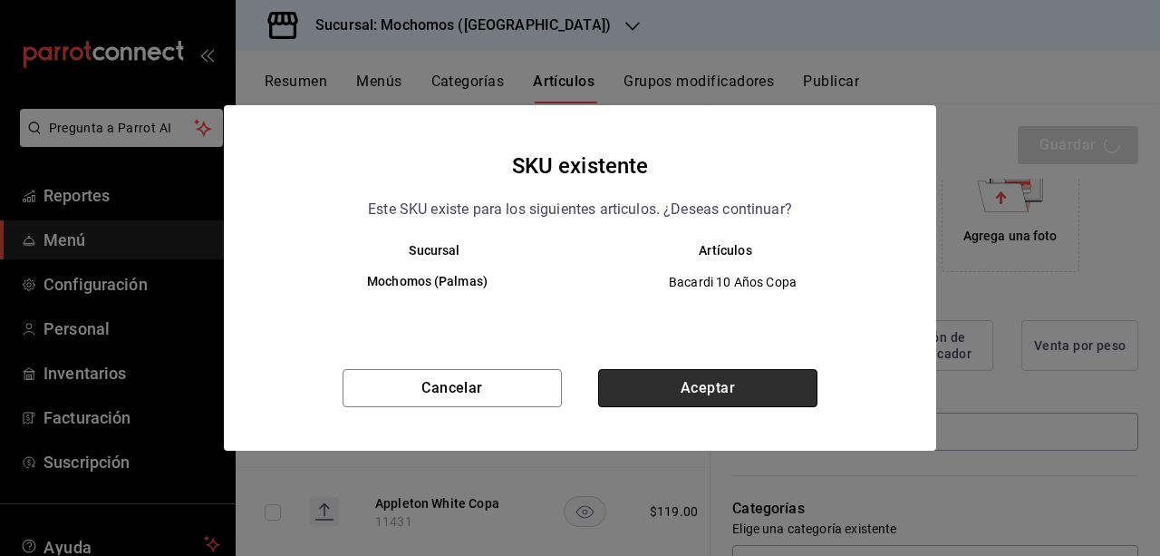
click at [674, 386] on button "Aceptar" at bounding box center [707, 388] width 219 height 38
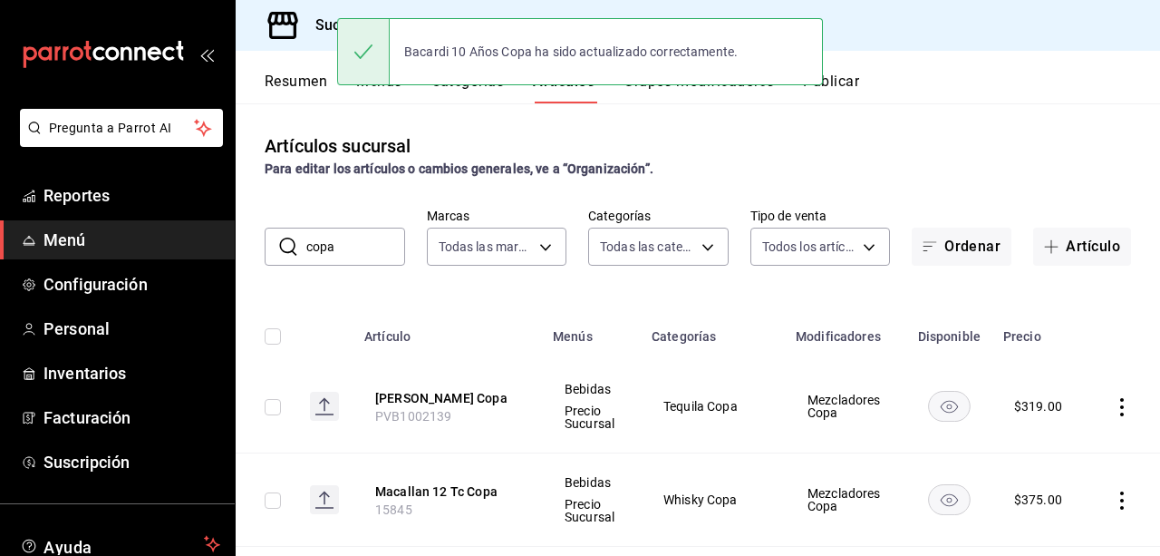
click at [851, 93] on button "Publicar" at bounding box center [831, 88] width 56 height 31
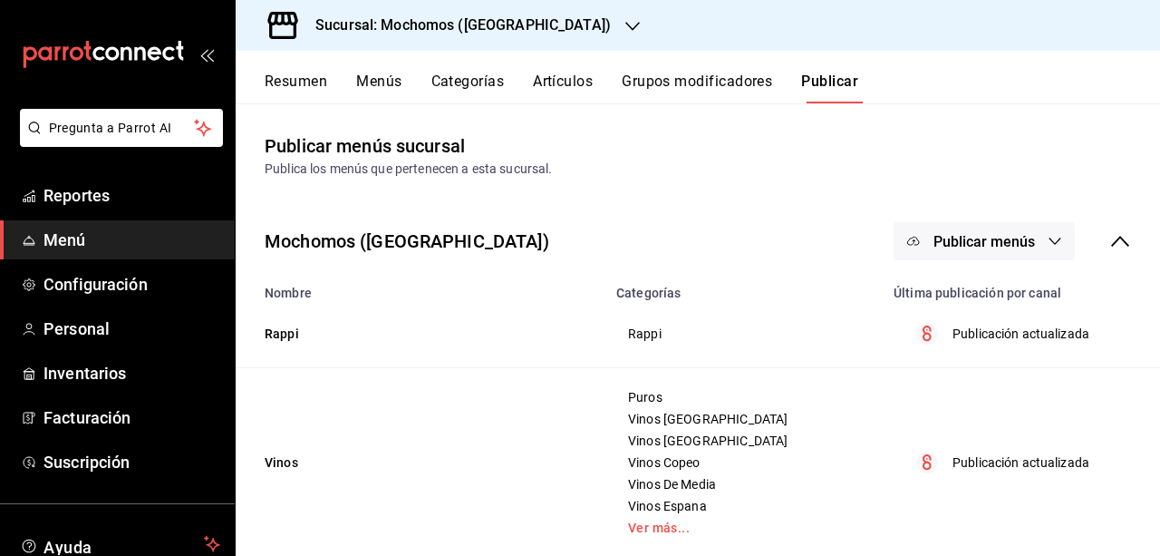
click at [1050, 232] on button "Publicar menús" at bounding box center [984, 241] width 181 height 38
click at [1001, 318] on li "Punto de venta" at bounding box center [971, 300] width 167 height 51
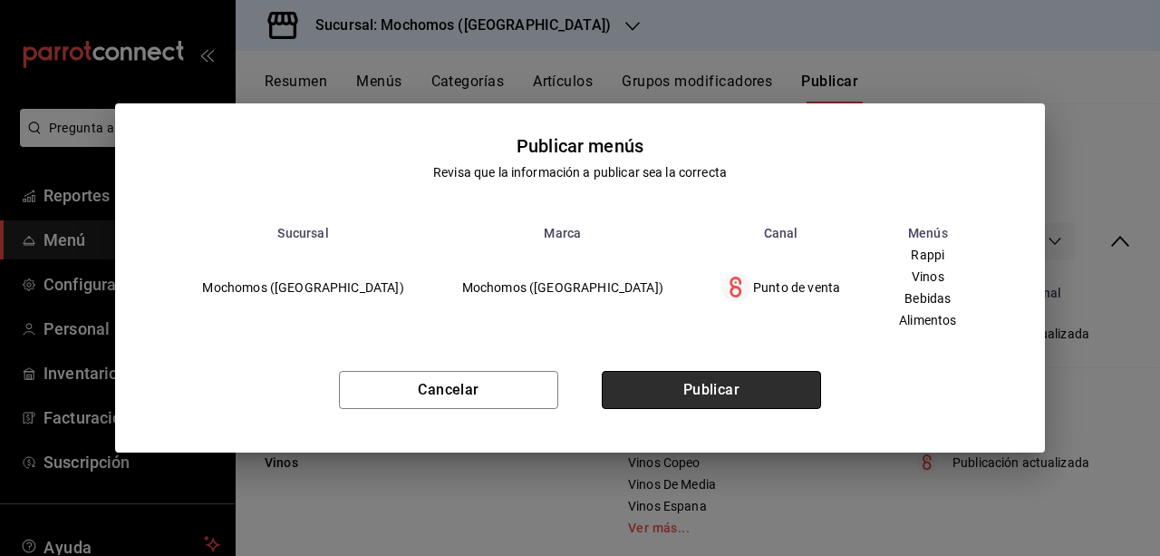
click at [776, 405] on button "Publicar" at bounding box center [711, 390] width 219 height 38
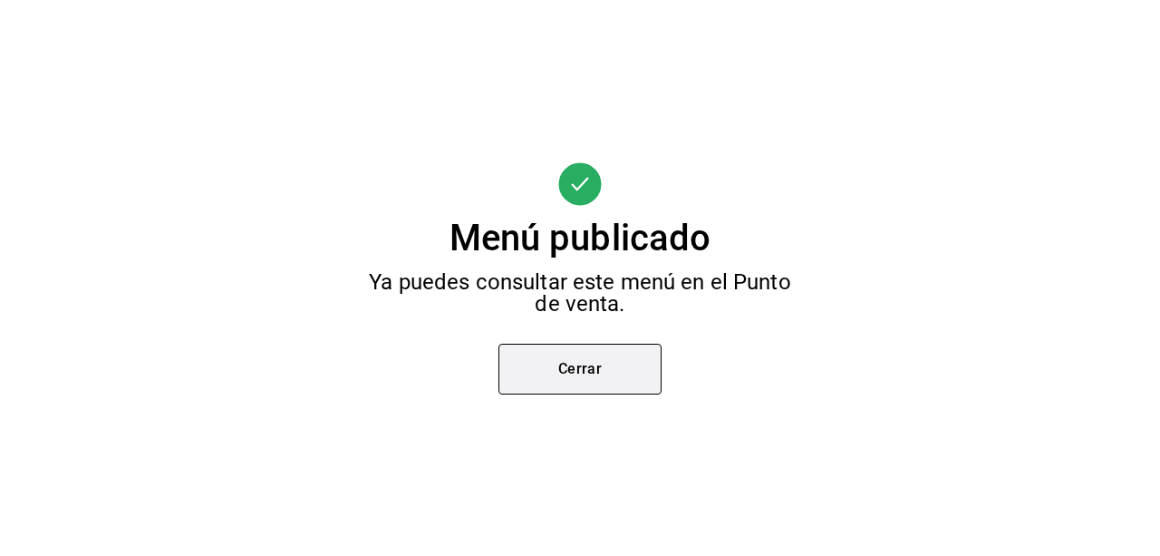
click at [628, 378] on button "Cerrar" at bounding box center [579, 368] width 163 height 51
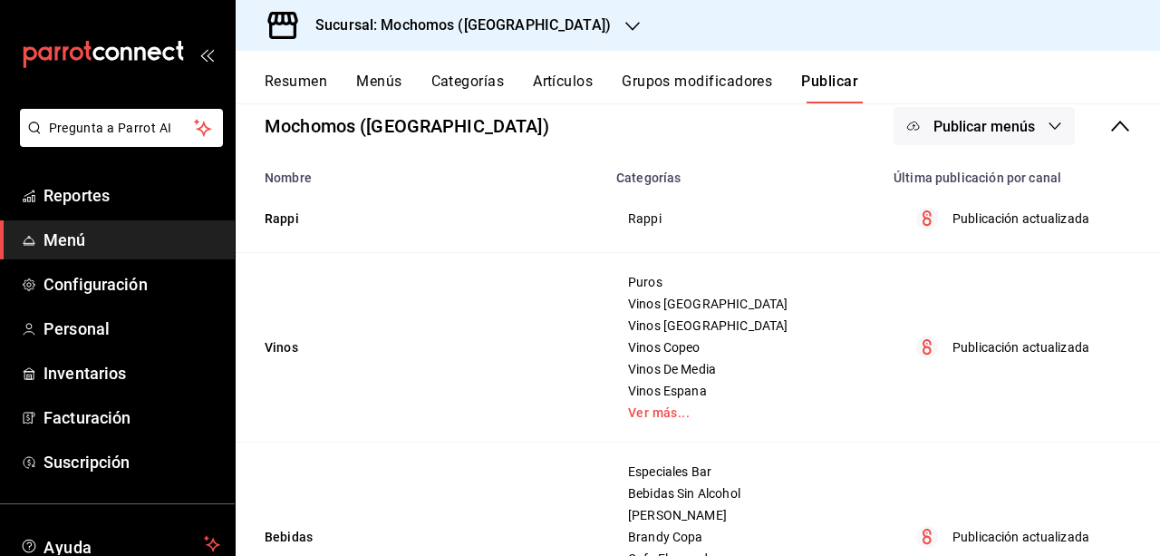
scroll to position [44, 0]
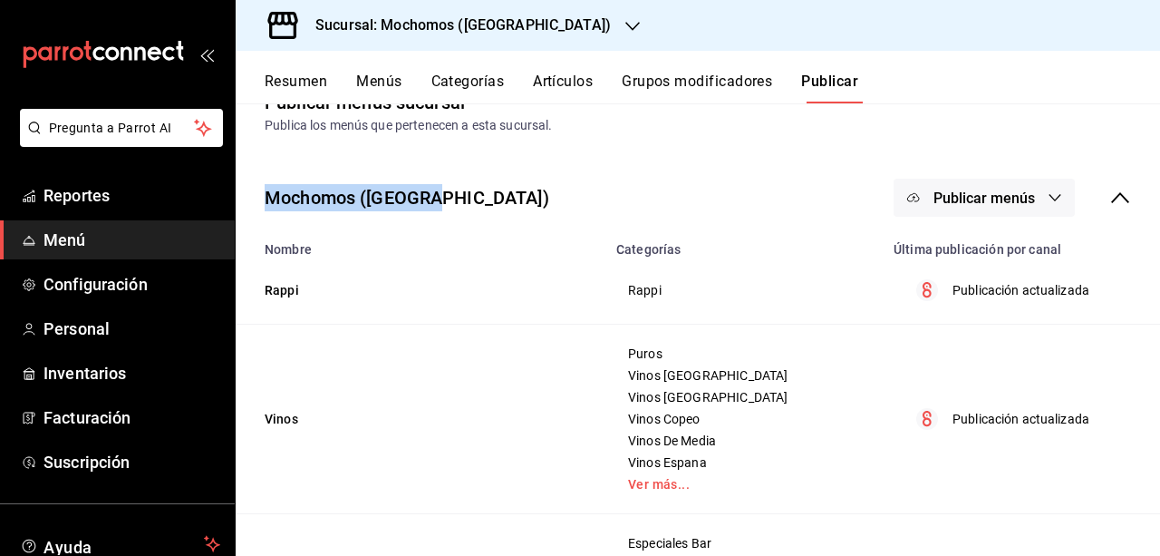
drag, startPoint x: 1144, startPoint y: 148, endPoint x: 1155, endPoint y: 126, distance: 24.3
click at [1155, 126] on div "Resumen Menús Categorías Artículos Grupos modificadores Publicar Publicar menús…" at bounding box center [698, 303] width 924 height 505
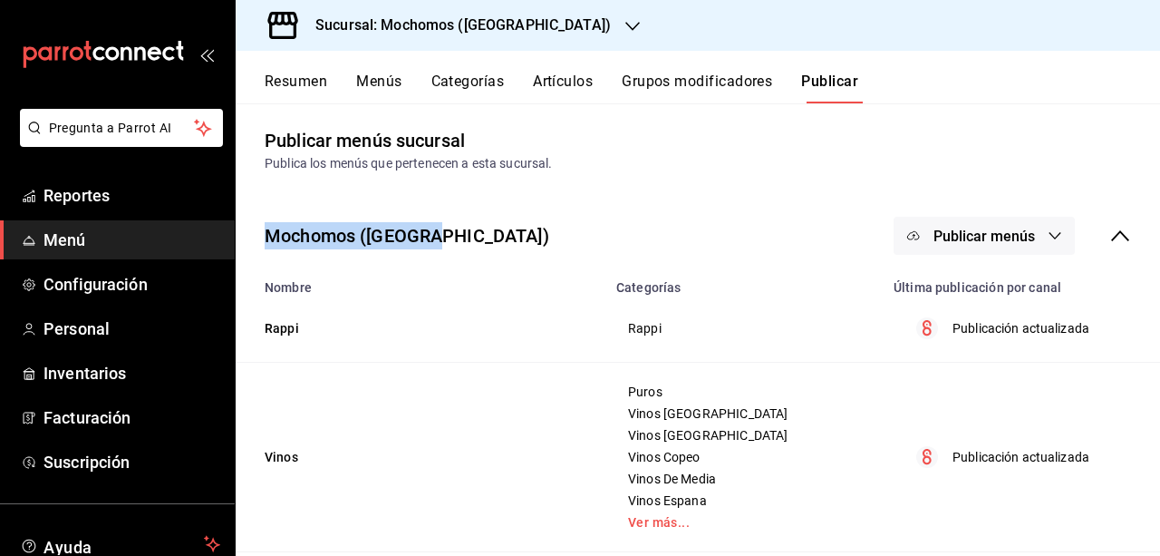
scroll to position [0, 0]
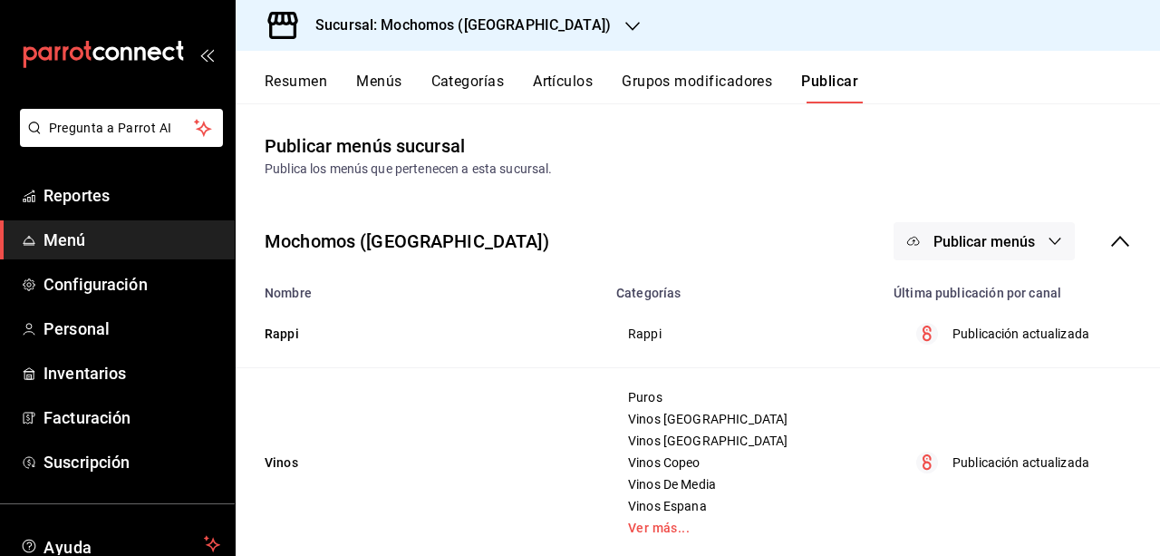
click at [531, 83] on div "Resumen Menús Categorías Artículos Grupos modificadores Publicar" at bounding box center [712, 88] width 895 height 31
click at [537, 83] on button "Artículos" at bounding box center [563, 88] width 60 height 31
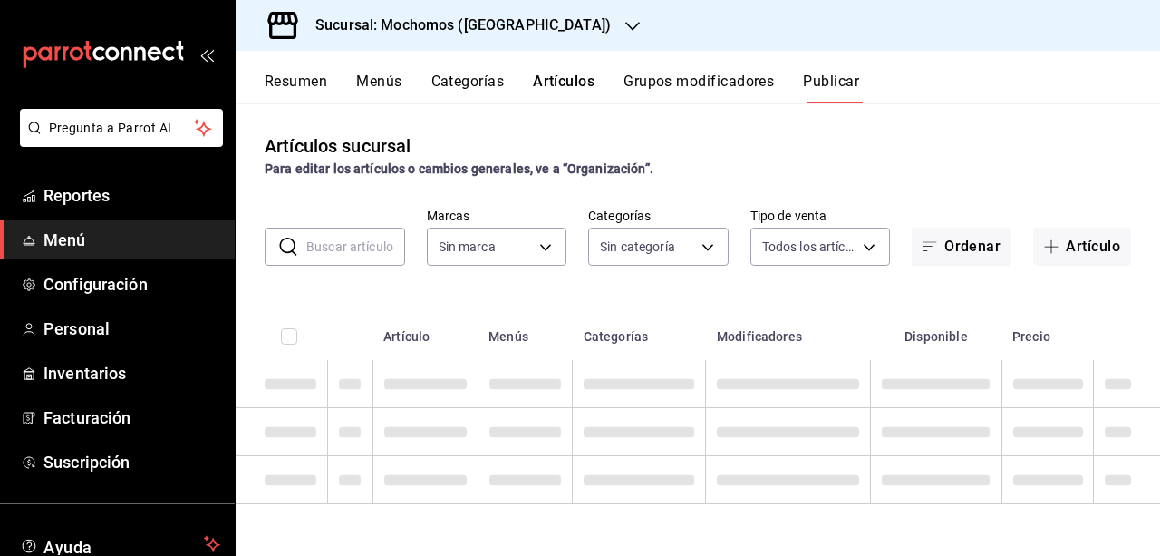
type input "65eb7388-82e4-42fa-8caf-680550c77e6f"
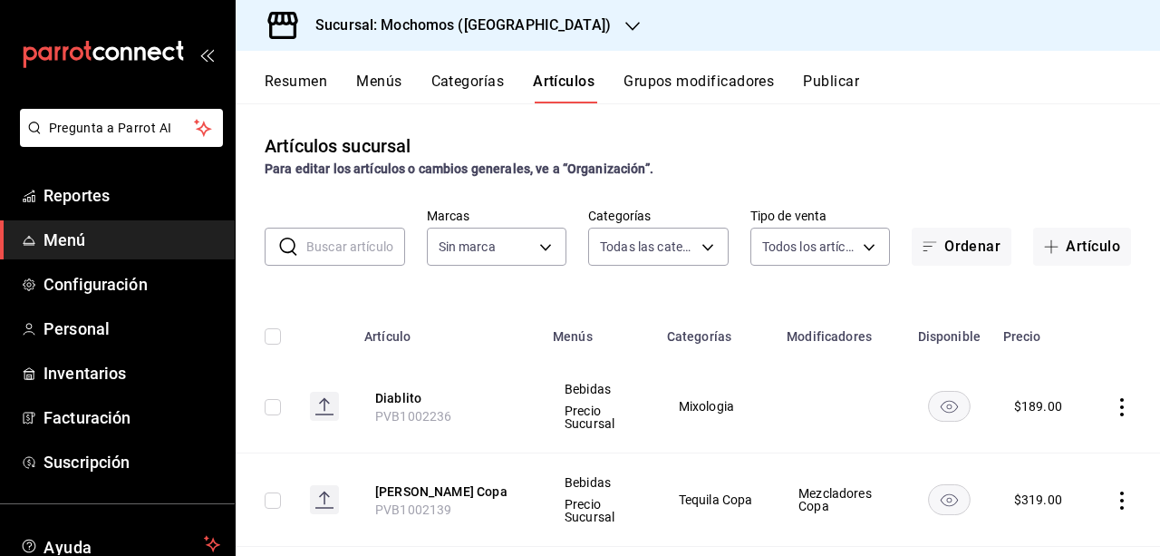
type input "357a9704-c999-4c63-af81-0c25438b67b5,a93eec79-672f-49c2-b1cd-14f211909374,5e983…"
type input "65eb7388-82e4-42fa-8caf-680550c77e6f"
click at [356, 260] on input "text" at bounding box center [355, 246] width 99 height 36
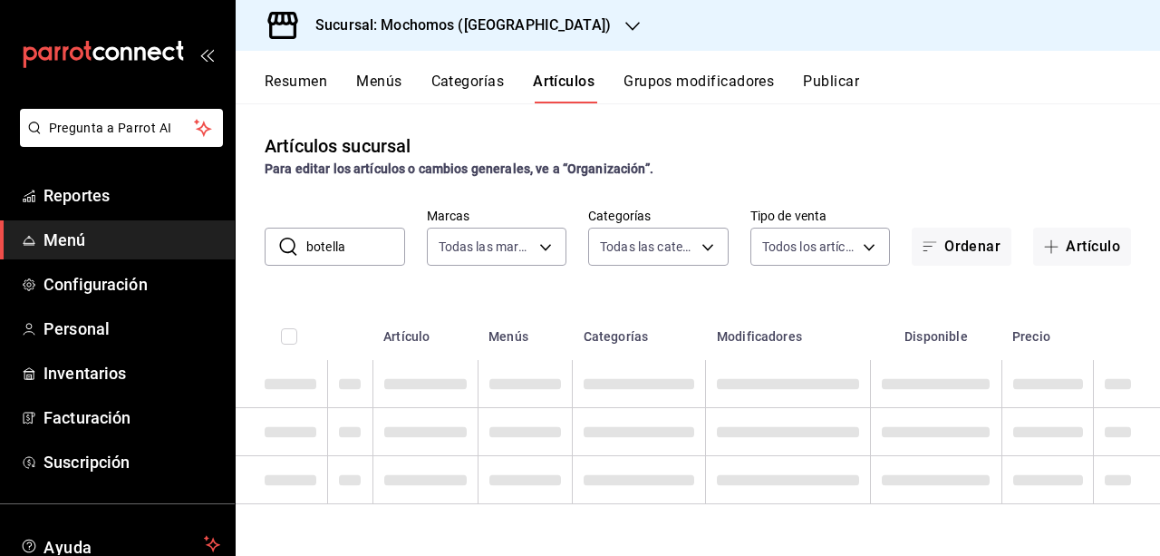
type input "botella"
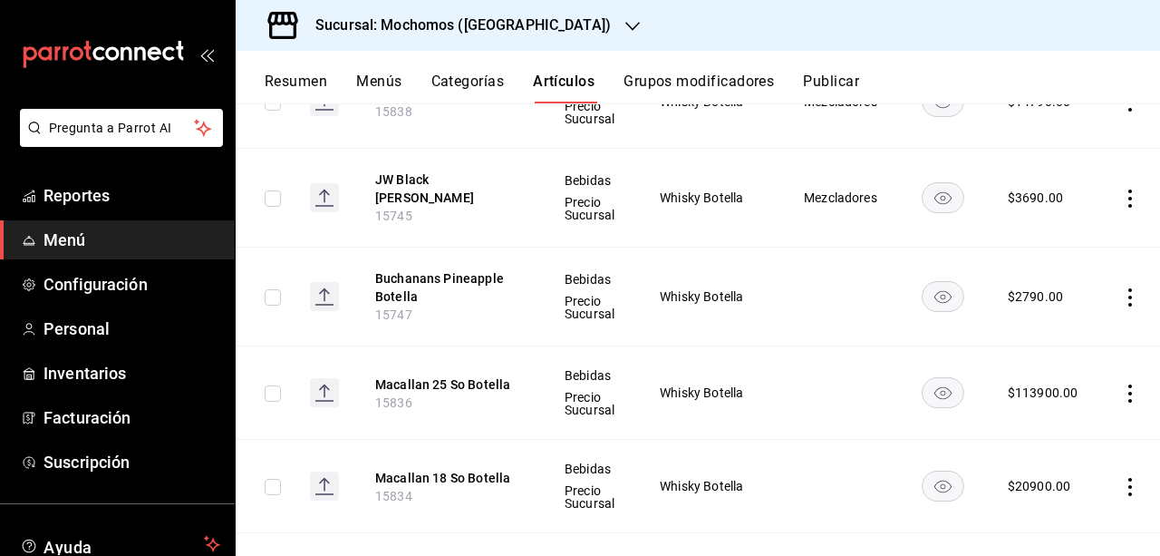
scroll to position [689, 0]
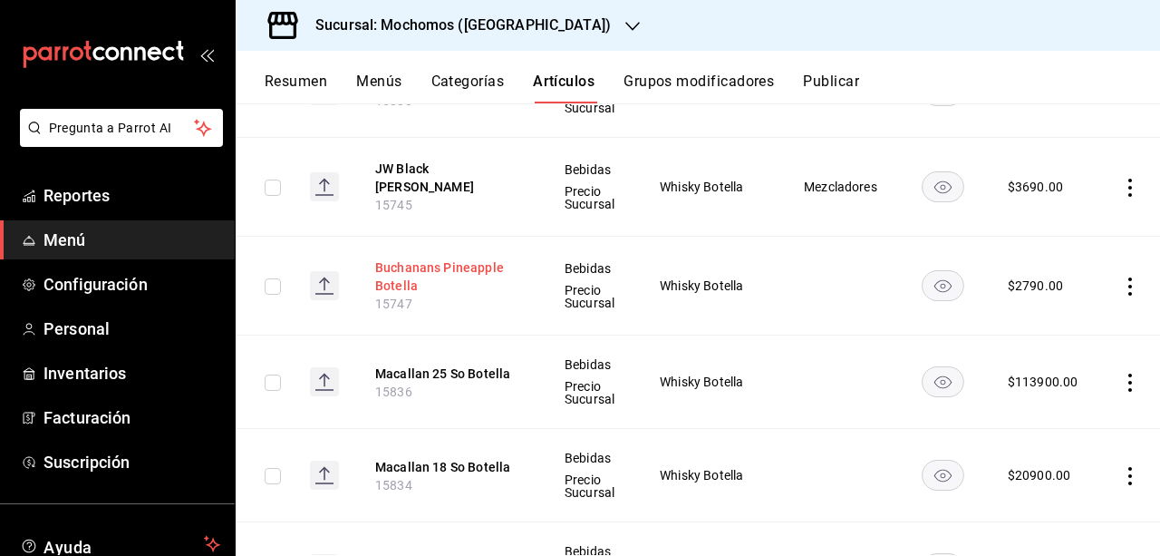
click at [471, 262] on button "Buchanans Pineapple Botella" at bounding box center [447, 276] width 145 height 36
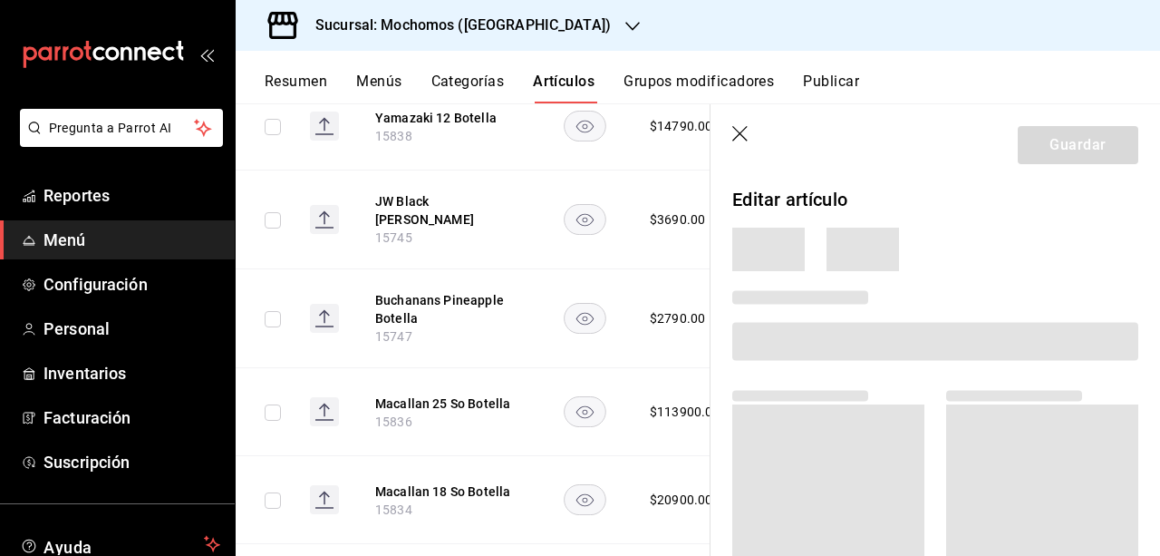
scroll to position [667, 0]
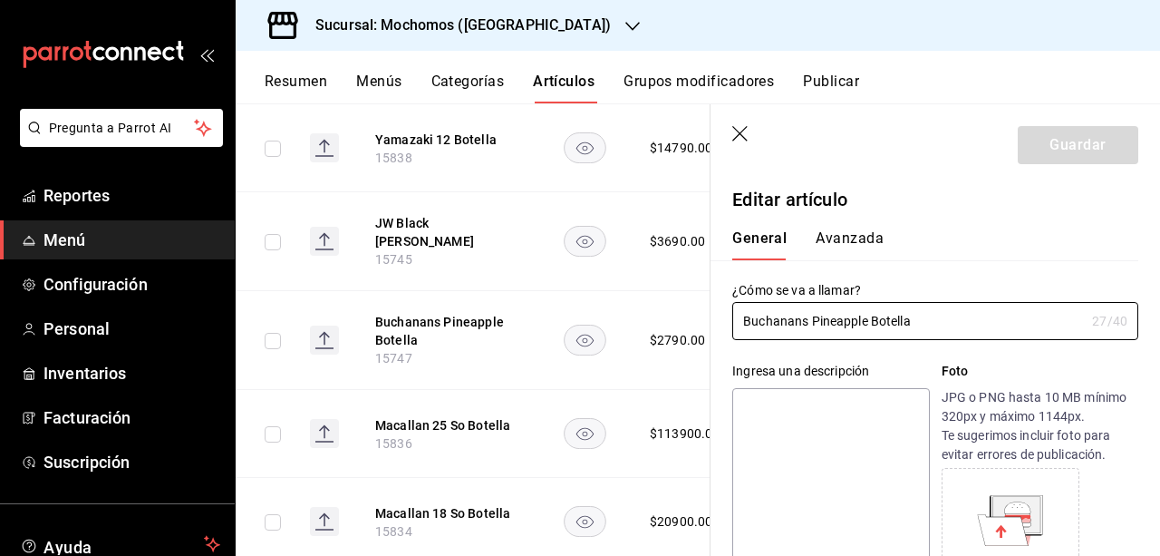
type input "$2790.00"
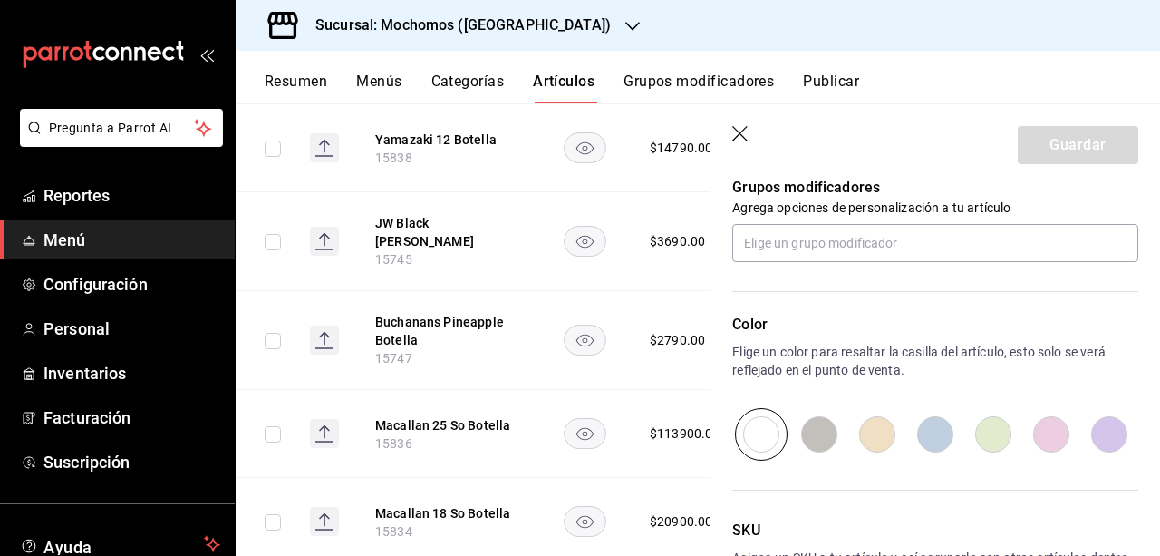
scroll to position [811, 0]
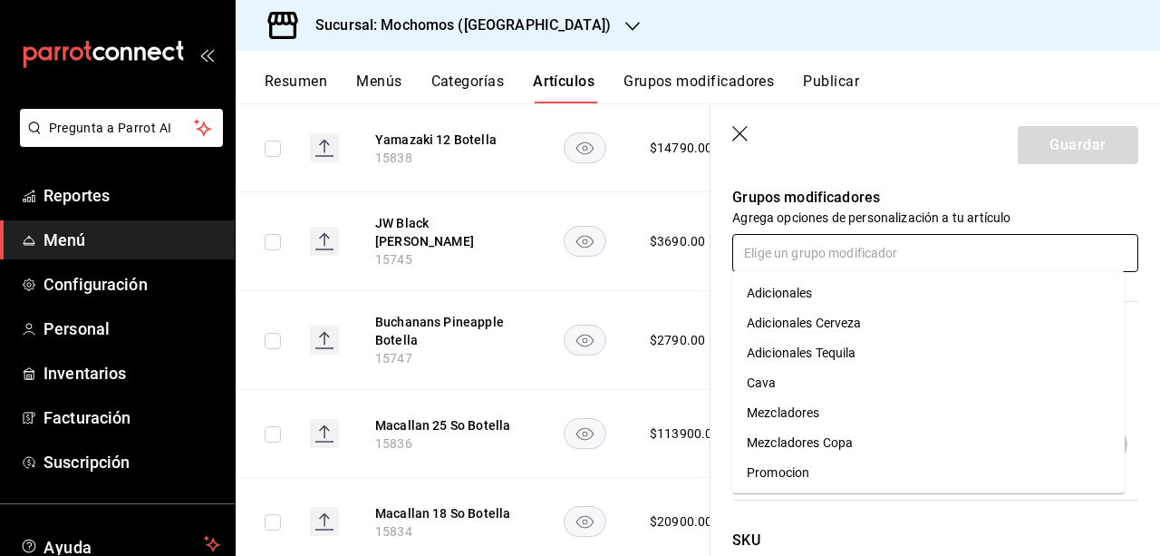
click at [870, 258] on input "text" at bounding box center [935, 253] width 406 height 38
click at [857, 417] on li "Mezcladores" at bounding box center [928, 413] width 392 height 30
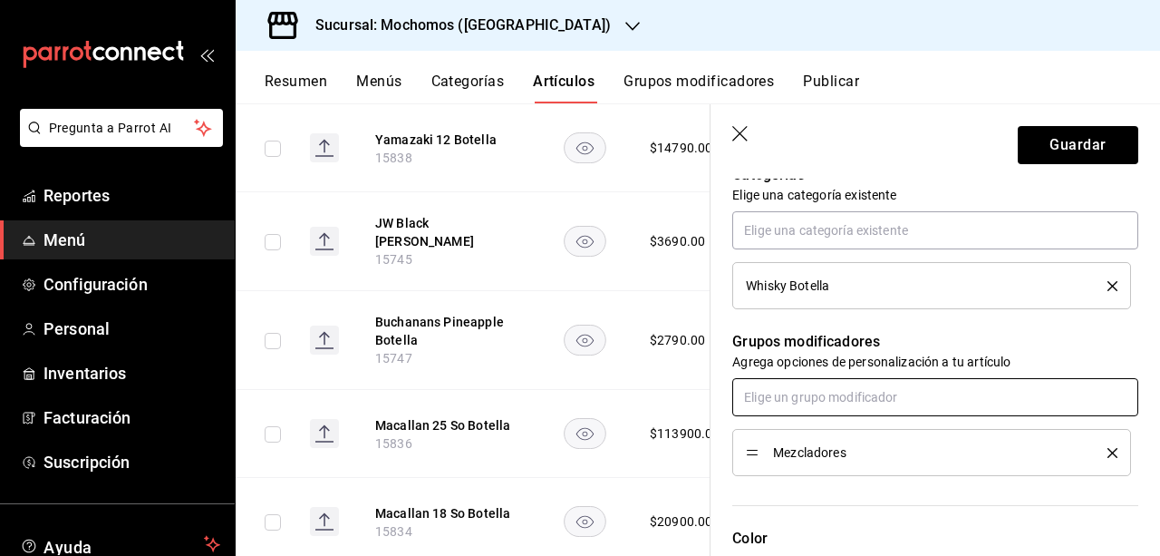
scroll to position [660, 0]
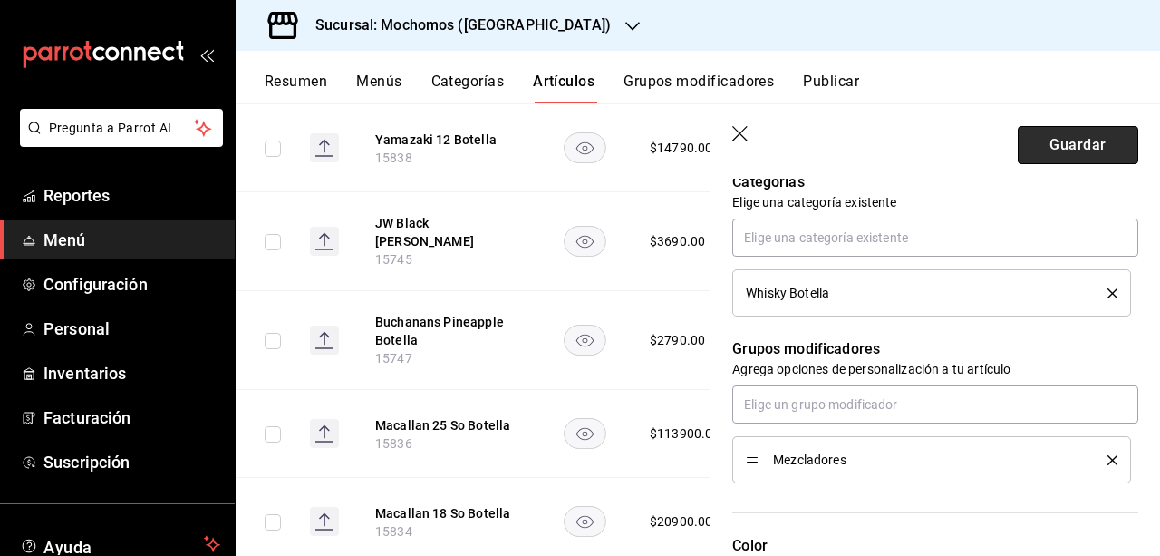
click at [1037, 157] on button "Guardar" at bounding box center [1078, 145] width 121 height 38
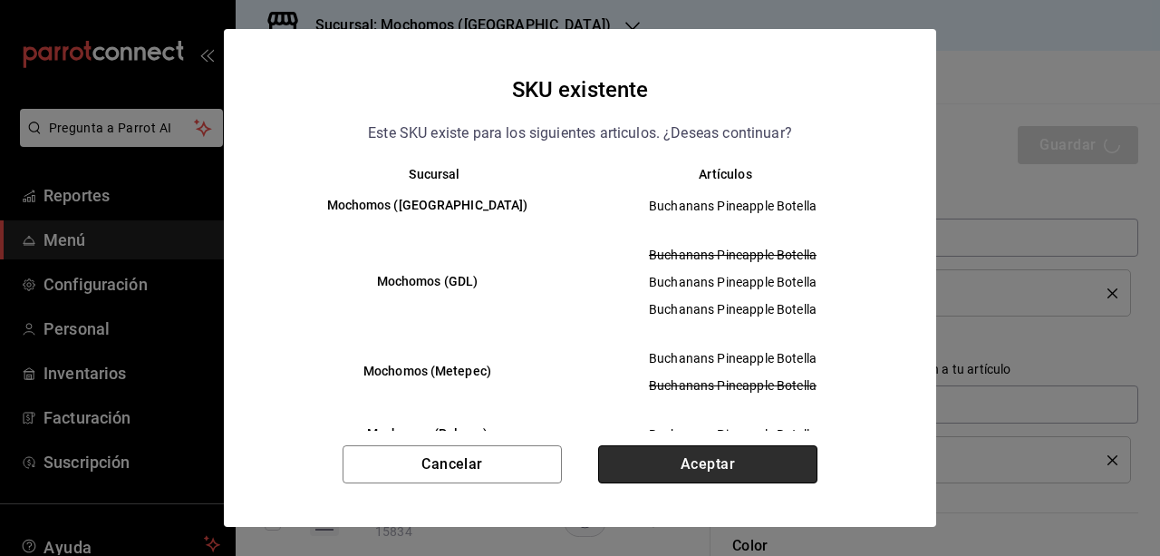
click at [705, 465] on button "Aceptar" at bounding box center [707, 464] width 219 height 38
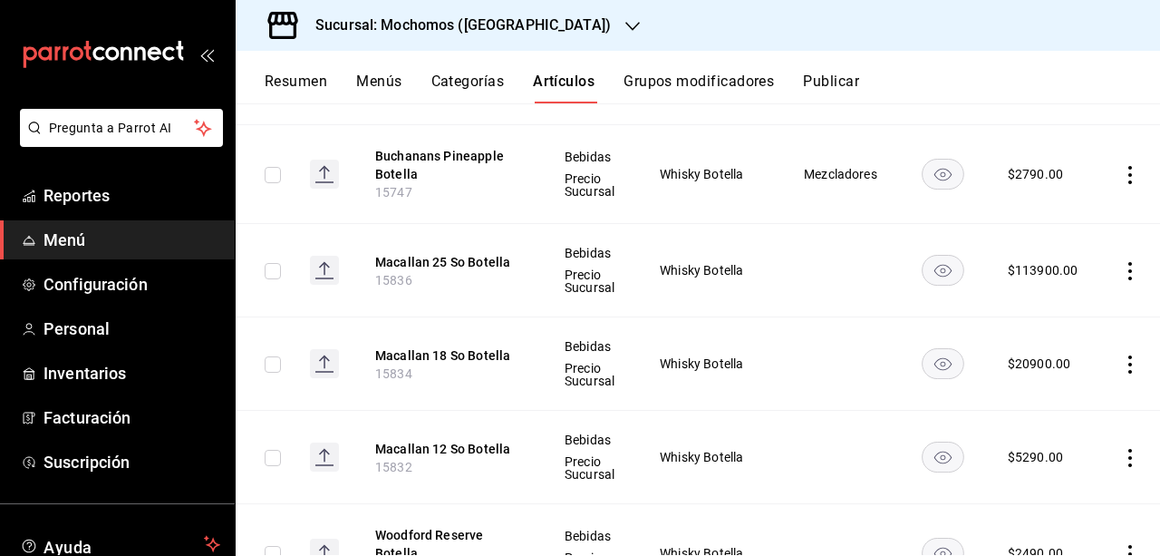
scroll to position [813, 0]
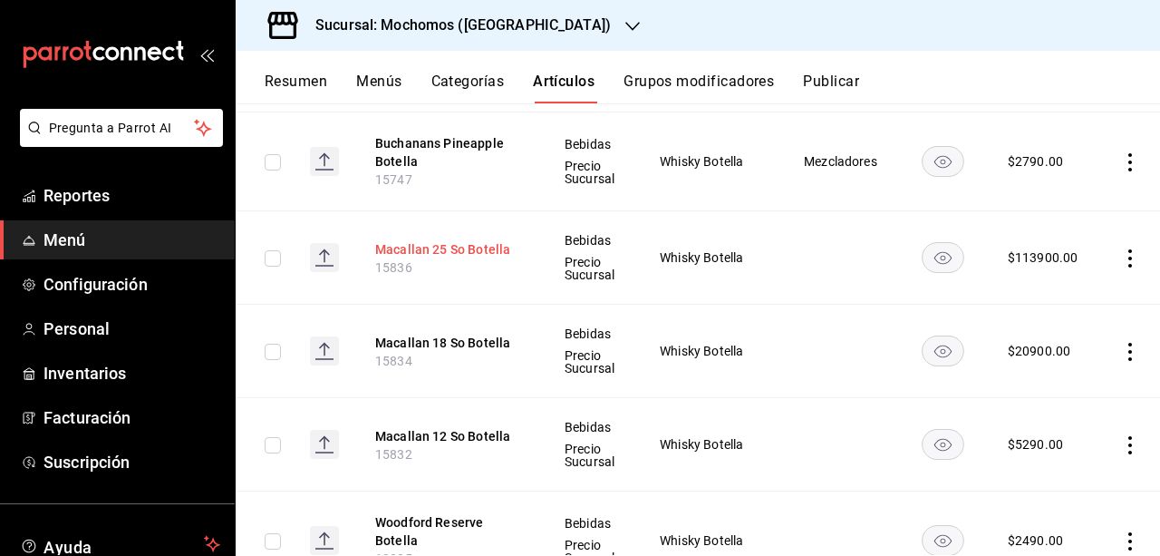
click at [474, 247] on button "Macallan 25 So Botella" at bounding box center [447, 249] width 145 height 18
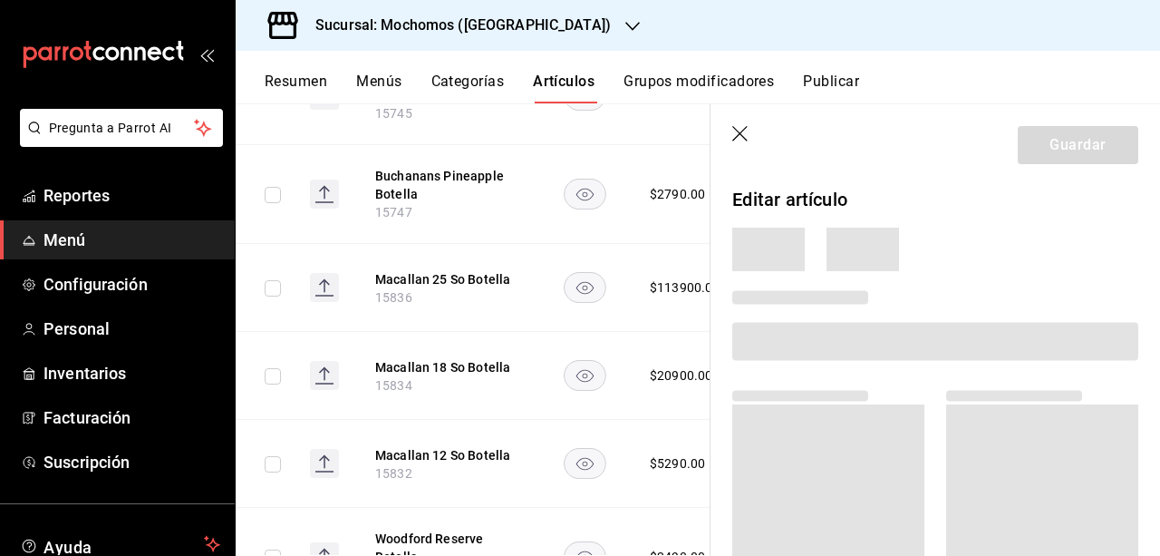
scroll to position [786, 0]
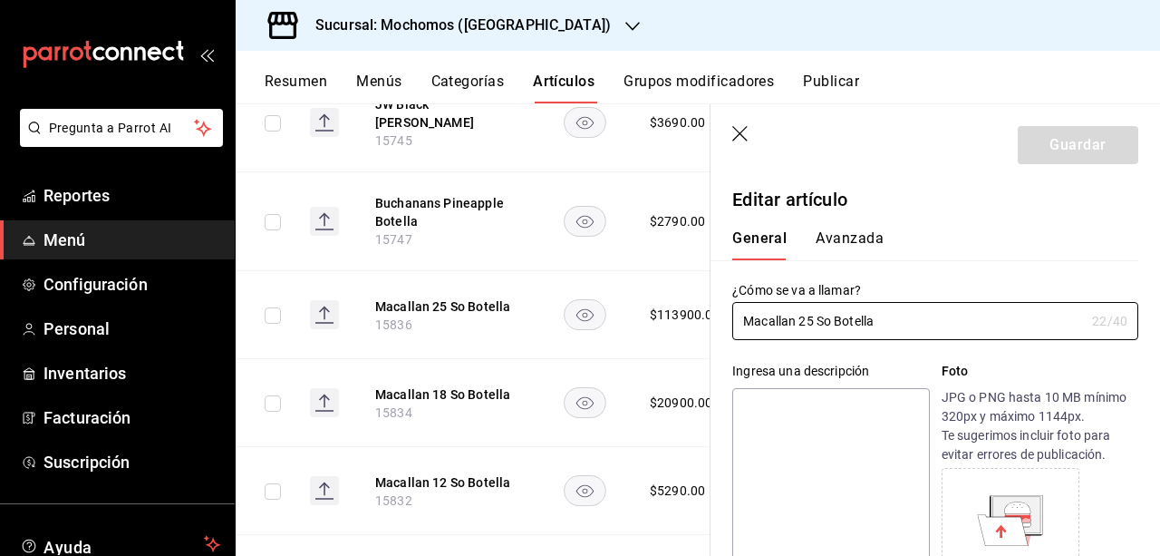
type input "$113900.00"
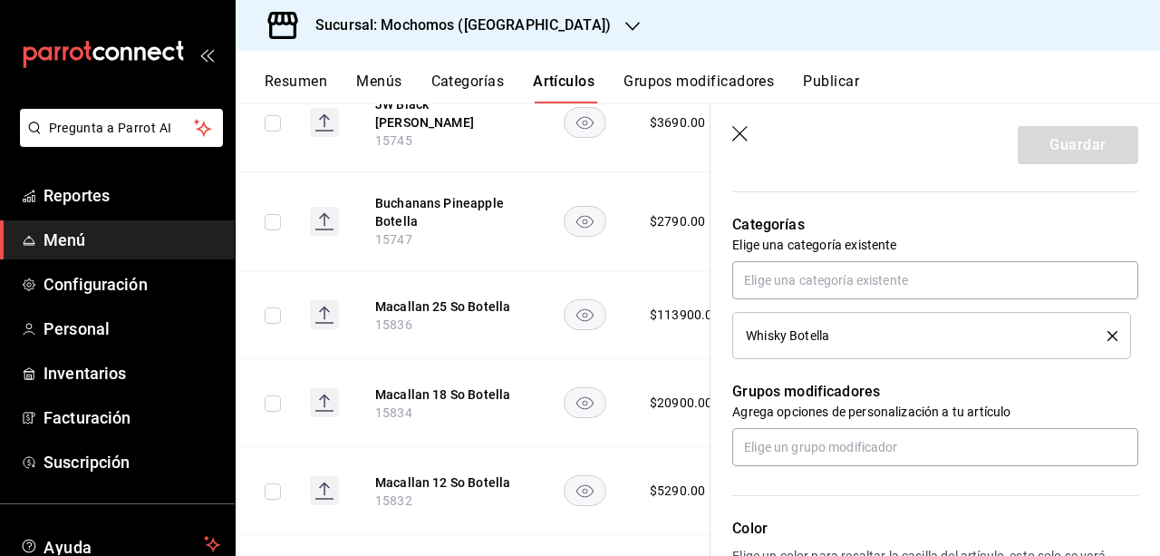
scroll to position [627, 0]
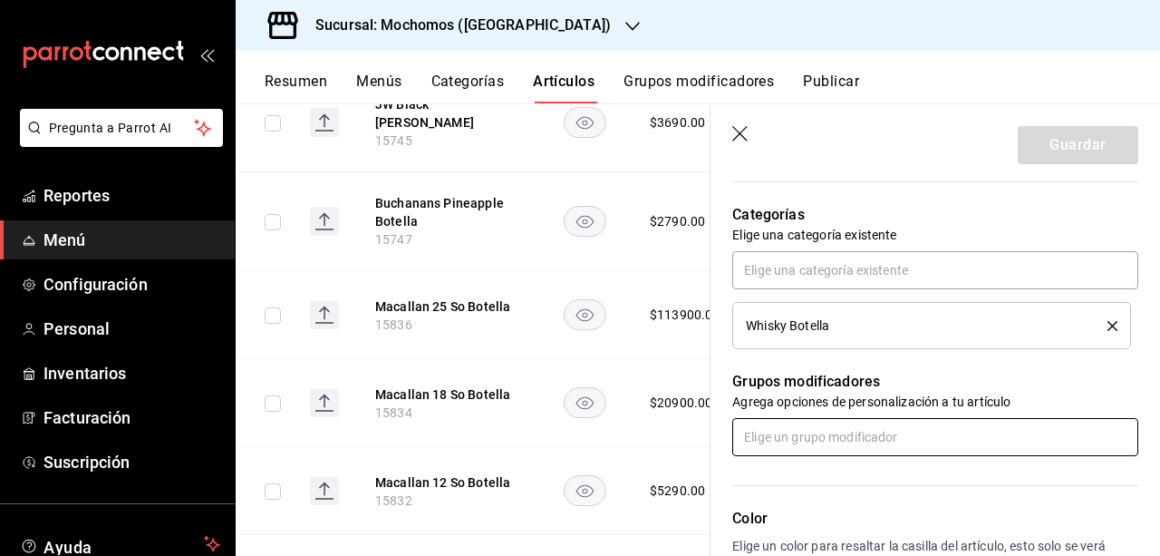
click at [1004, 422] on input "text" at bounding box center [935, 437] width 406 height 38
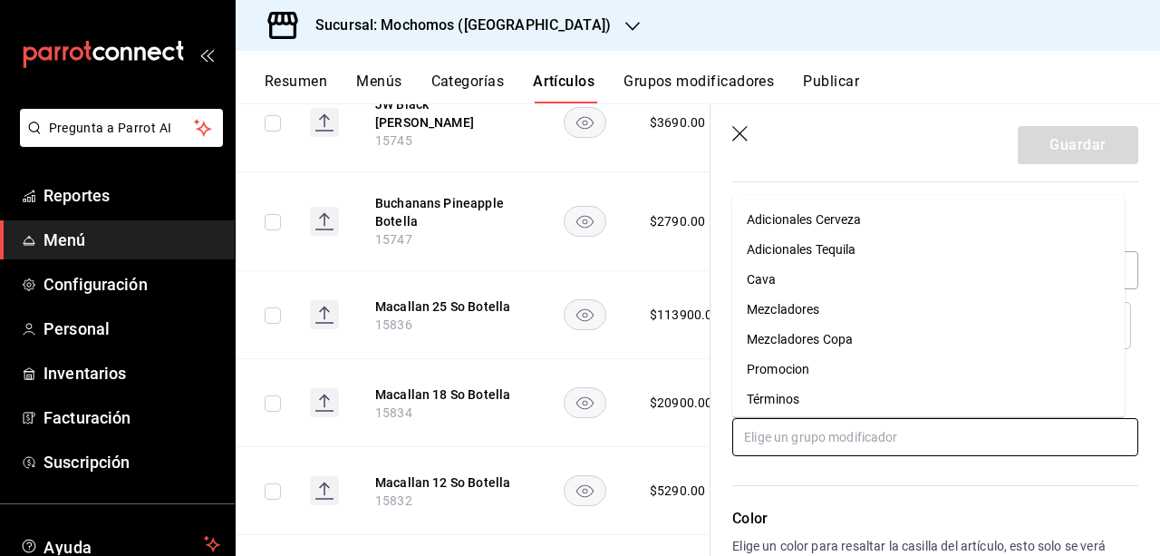
scroll to position [31, 0]
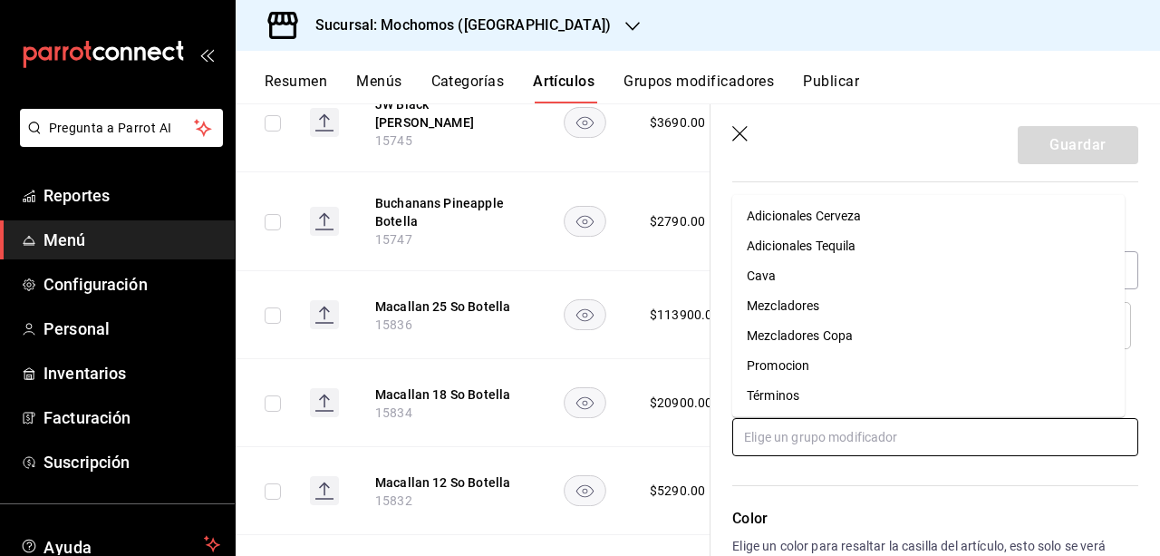
click at [883, 306] on li "Mezcladores" at bounding box center [928, 305] width 392 height 30
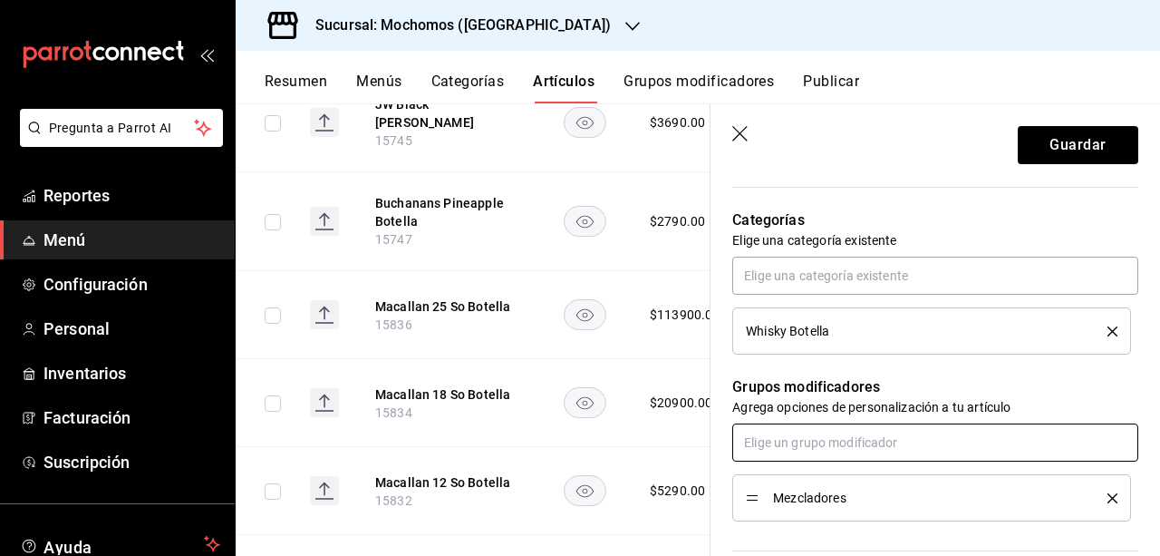
scroll to position [520, 0]
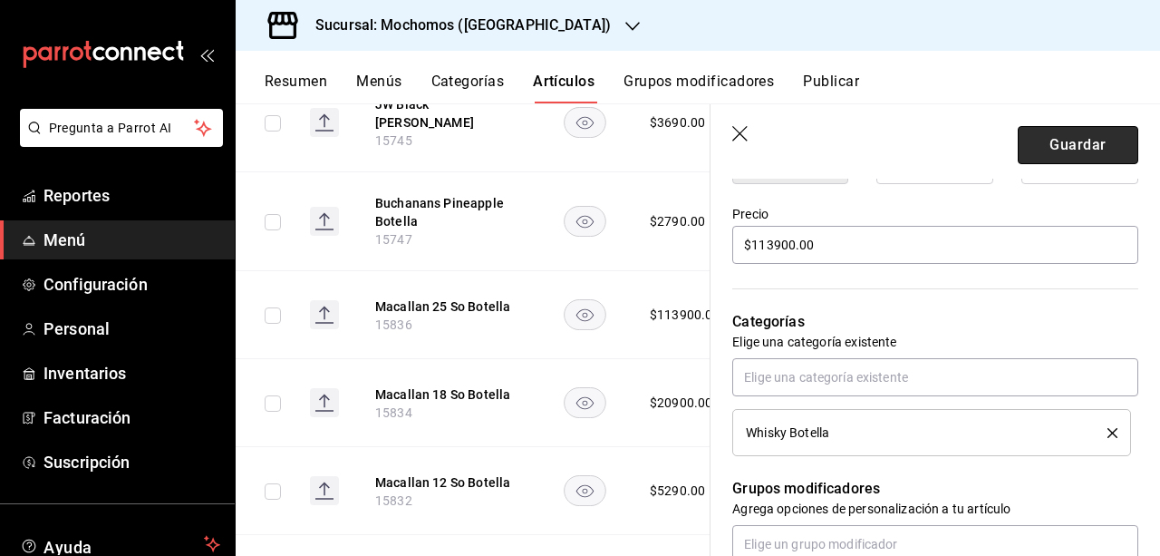
click at [1089, 135] on button "Guardar" at bounding box center [1078, 145] width 121 height 38
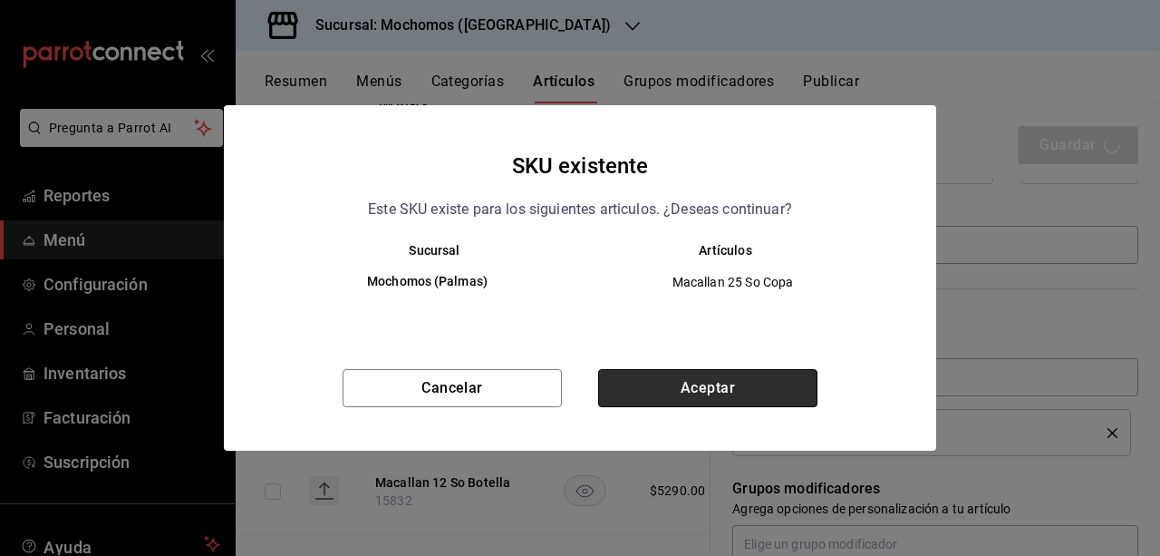
click at [701, 371] on button "Aceptar" at bounding box center [707, 388] width 219 height 38
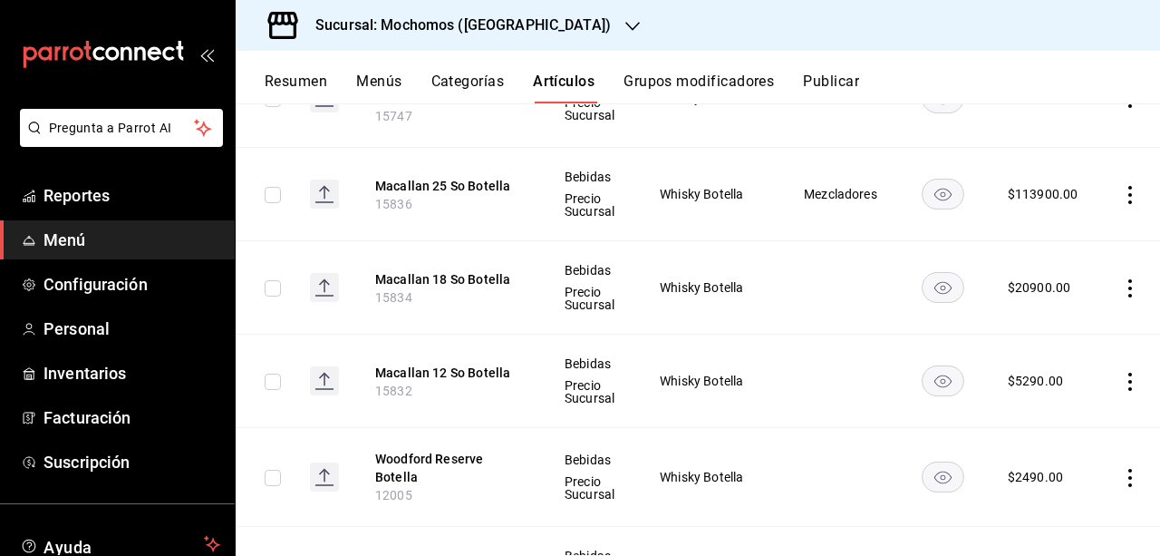
scroll to position [874, 0]
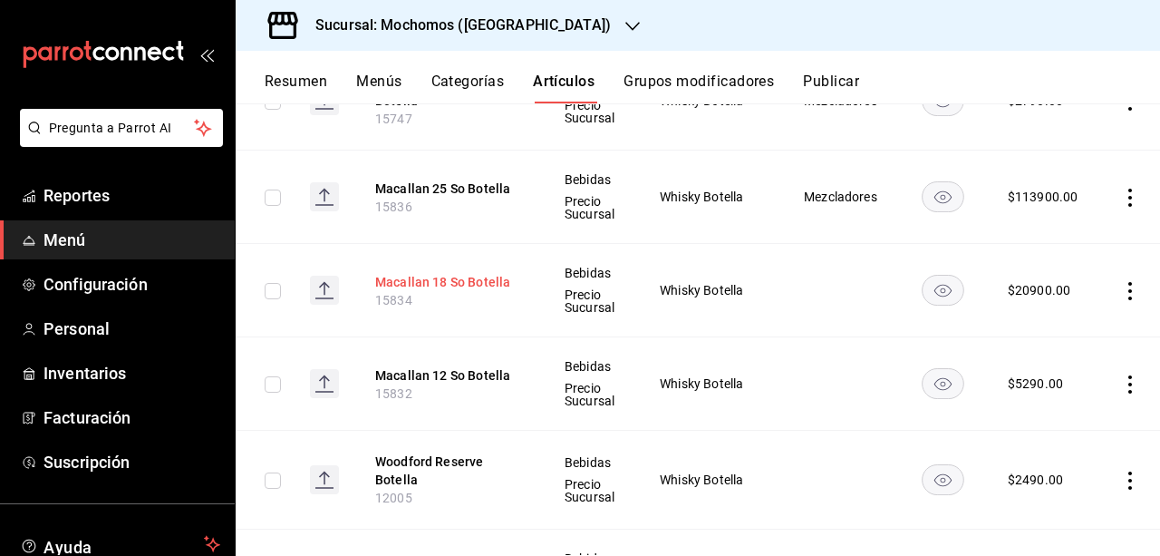
click at [487, 273] on button "Macallan 18 So Botella" at bounding box center [447, 282] width 145 height 18
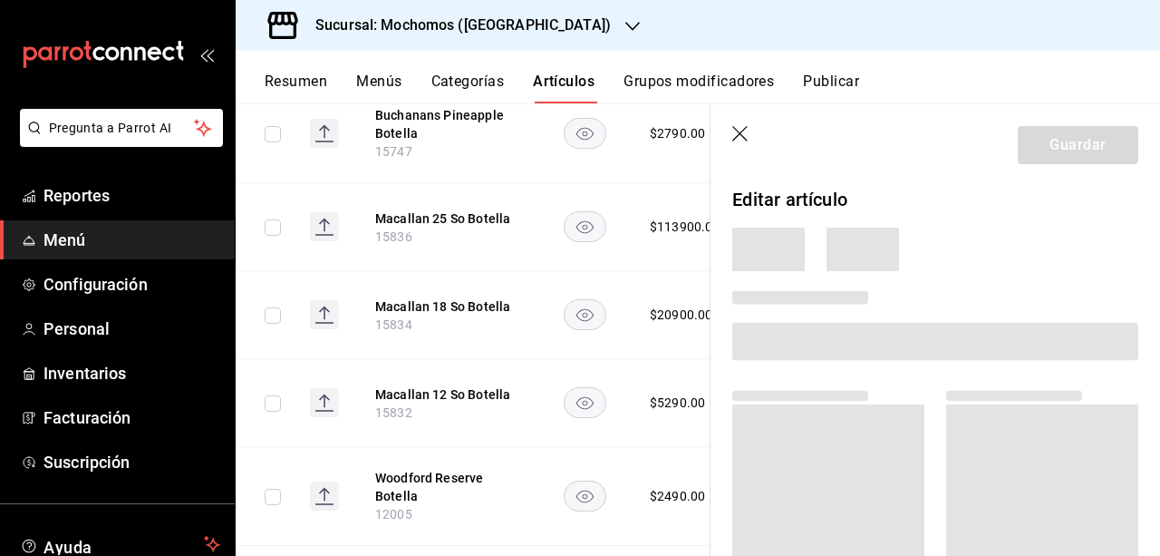
scroll to position [841, 0]
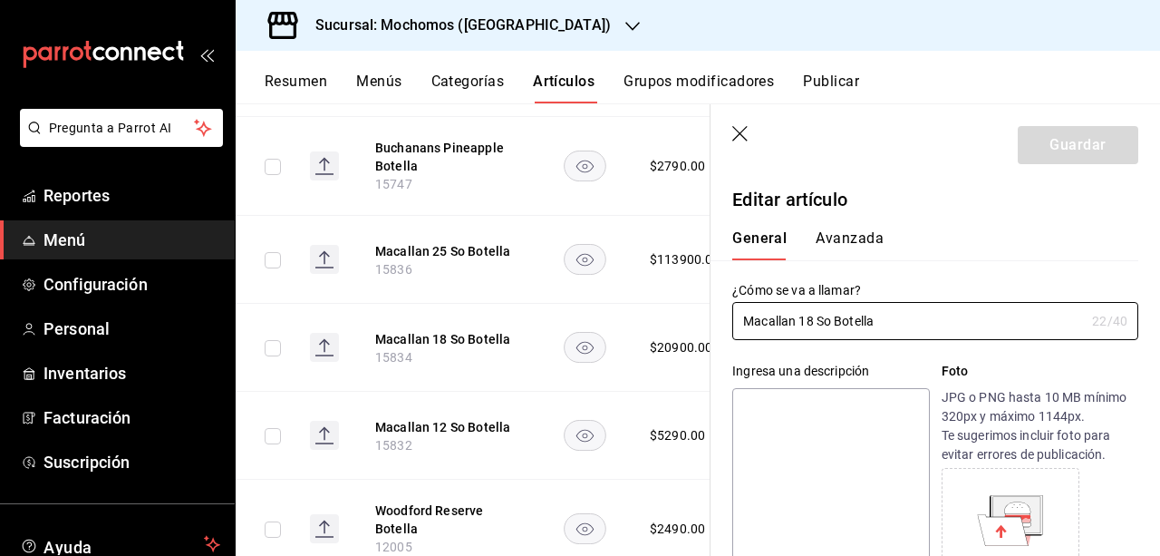
type input "$20900.00"
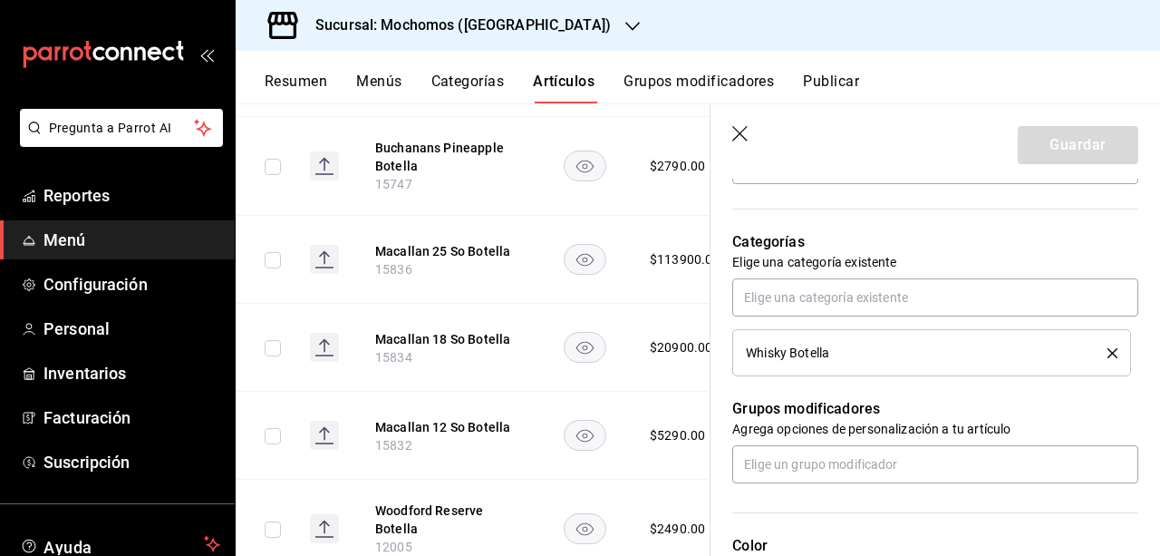
scroll to position [613, 0]
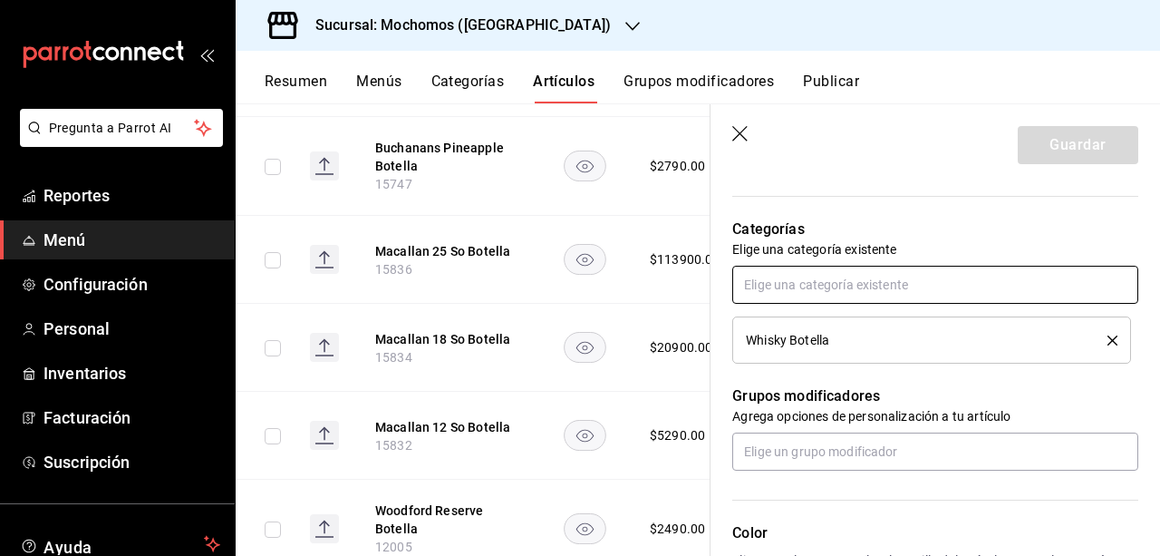
click at [1051, 284] on input "text" at bounding box center [935, 285] width 406 height 38
click at [1011, 224] on p "Categorías" at bounding box center [935, 229] width 406 height 22
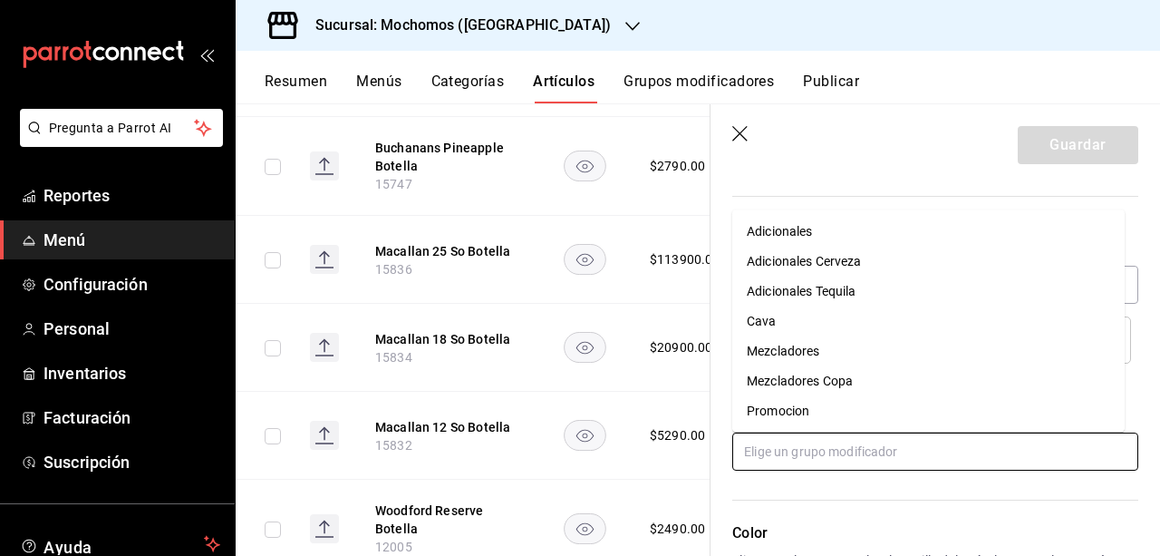
click at [1009, 438] on input "text" at bounding box center [935, 451] width 406 height 38
click at [956, 359] on li "Mezcladores" at bounding box center [928, 351] width 392 height 30
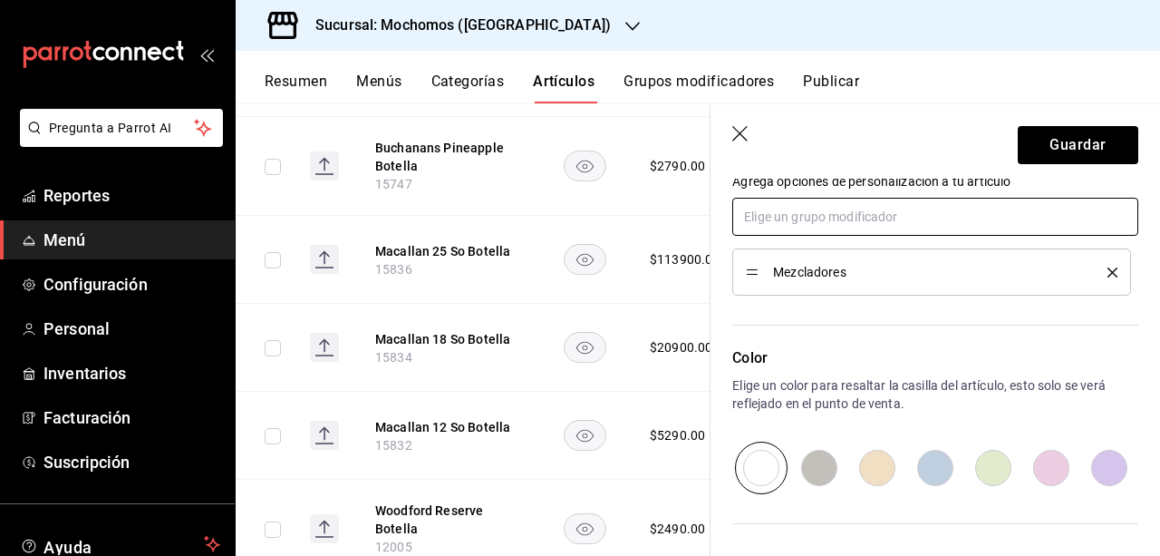
scroll to position [934, 0]
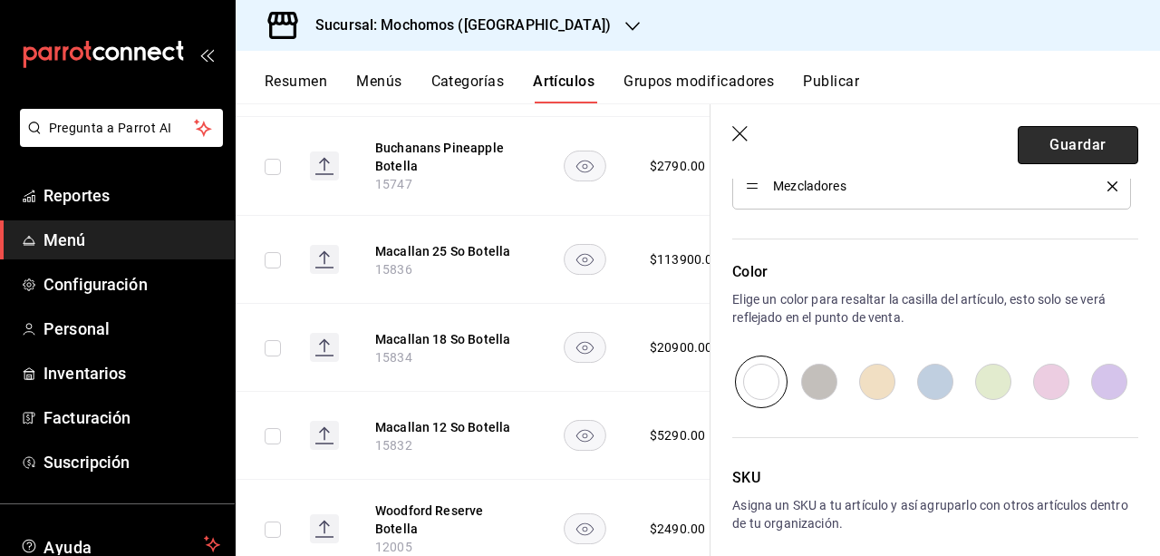
click at [1029, 144] on button "Guardar" at bounding box center [1078, 145] width 121 height 38
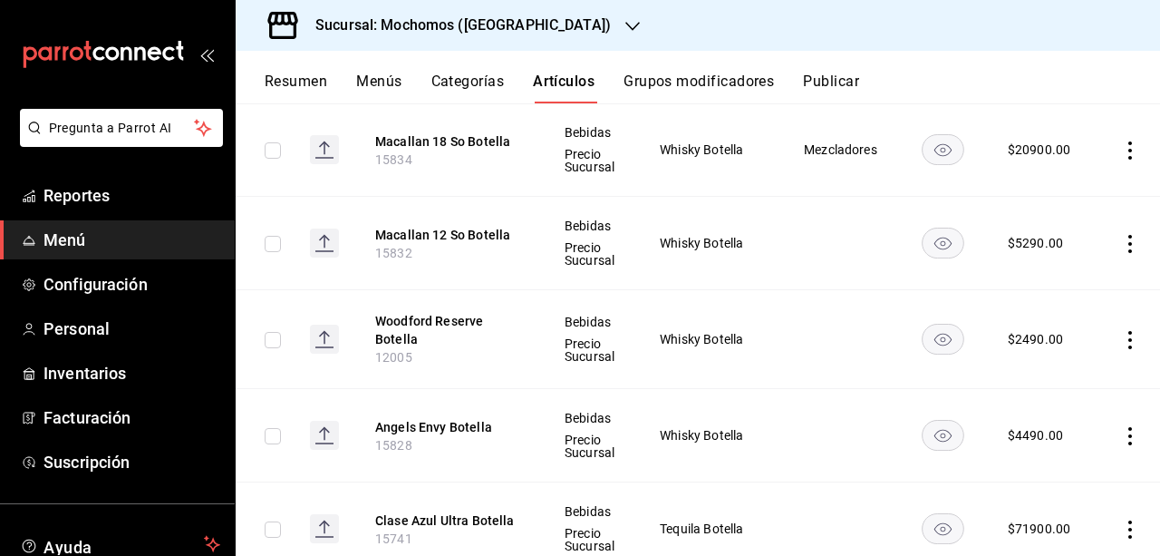
scroll to position [951, 0]
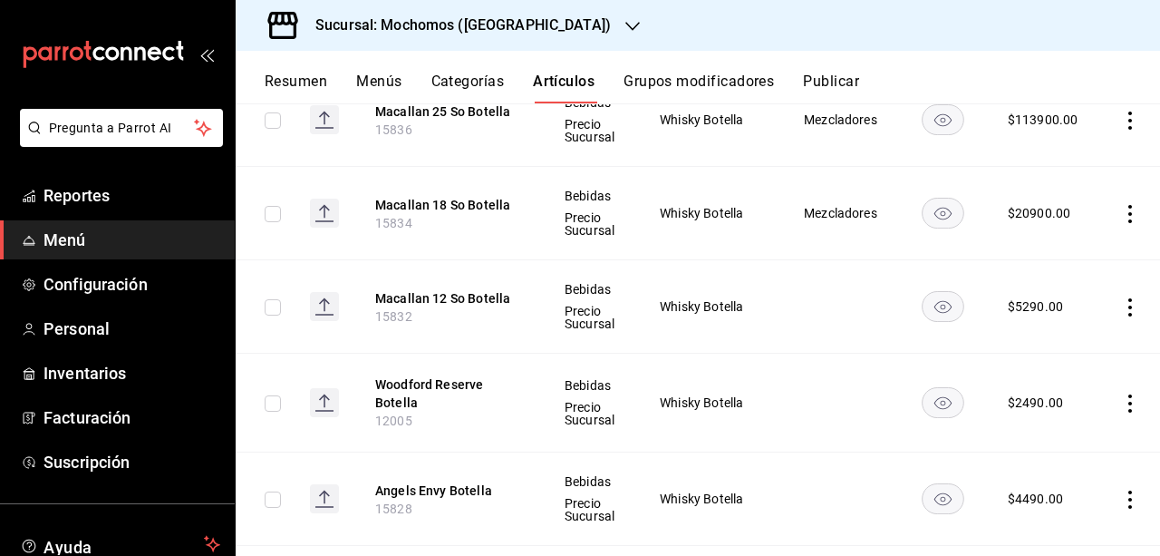
click at [435, 275] on th "Macallan 12 So Botella 15832" at bounding box center [447, 306] width 189 height 93
click at [439, 278] on th "Macallan 12 So Botella 15832" at bounding box center [447, 306] width 189 height 93
click at [444, 289] on button "Macallan 12 So Botella" at bounding box center [447, 298] width 145 height 18
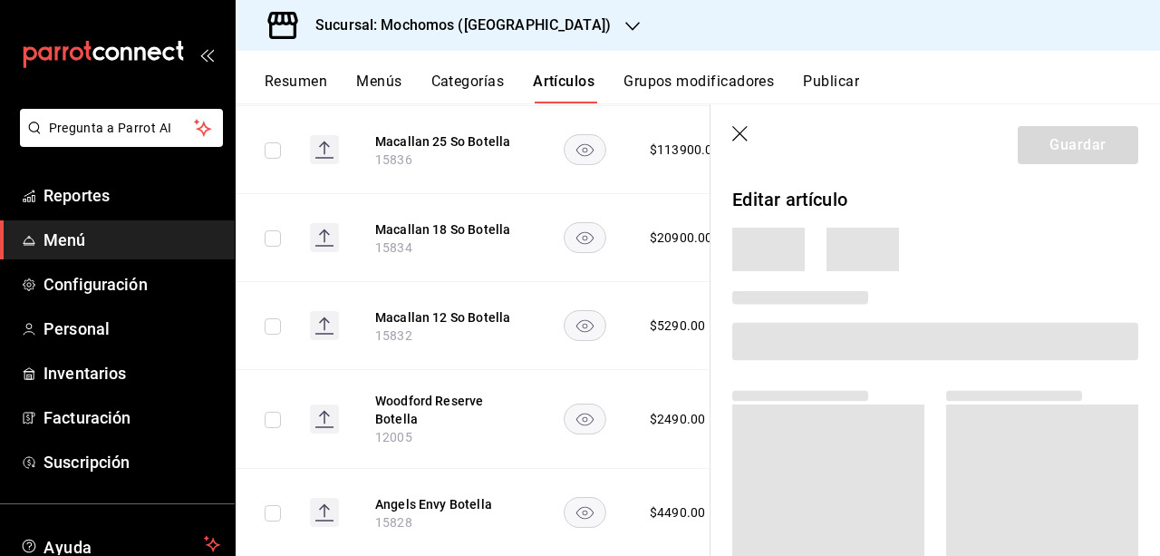
scroll to position [915, 0]
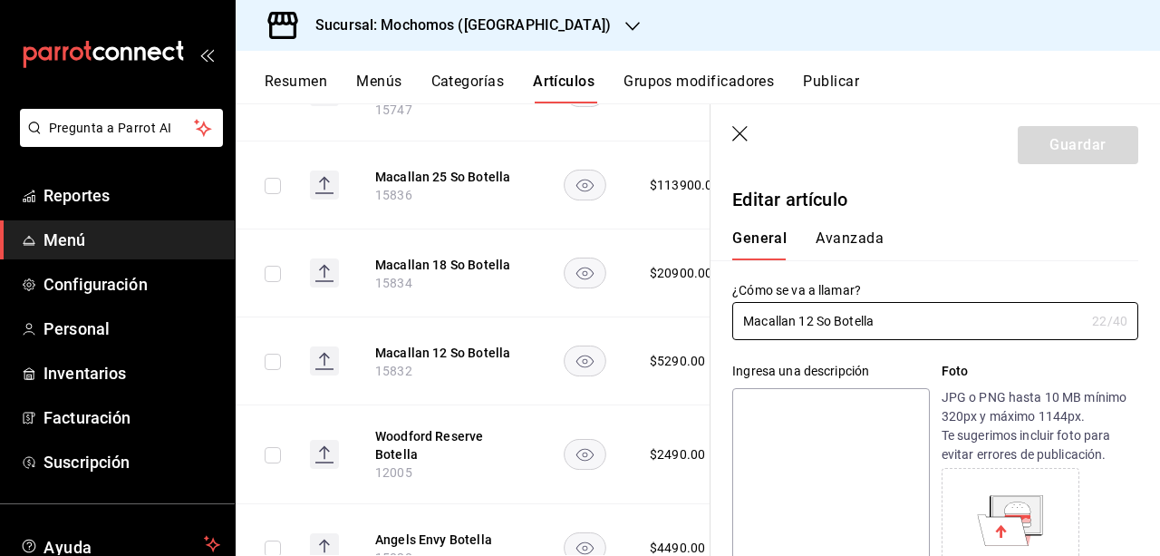
type input "$5290.00"
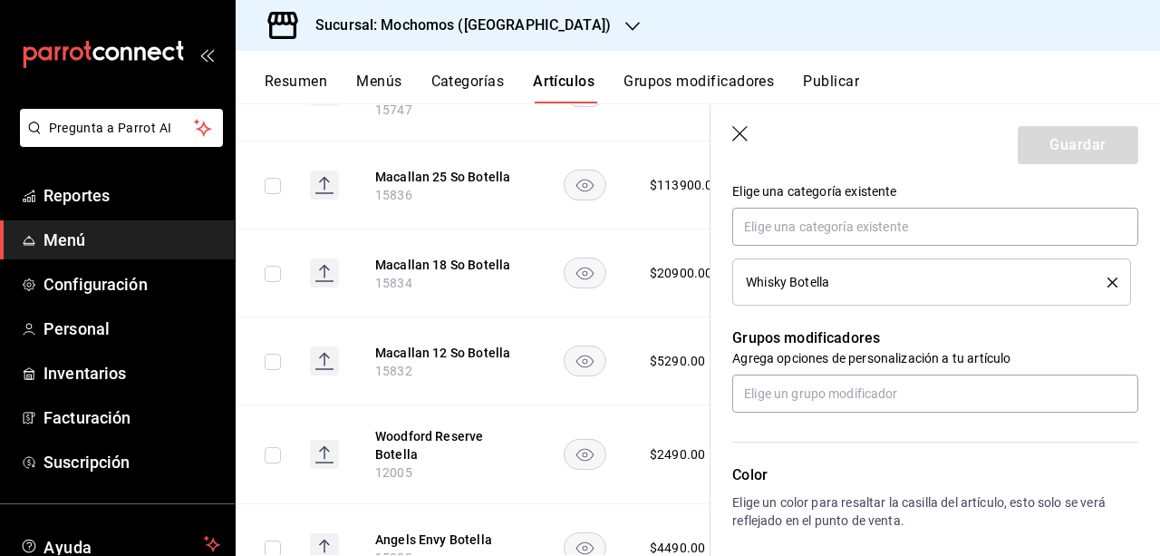
scroll to position [691, 0]
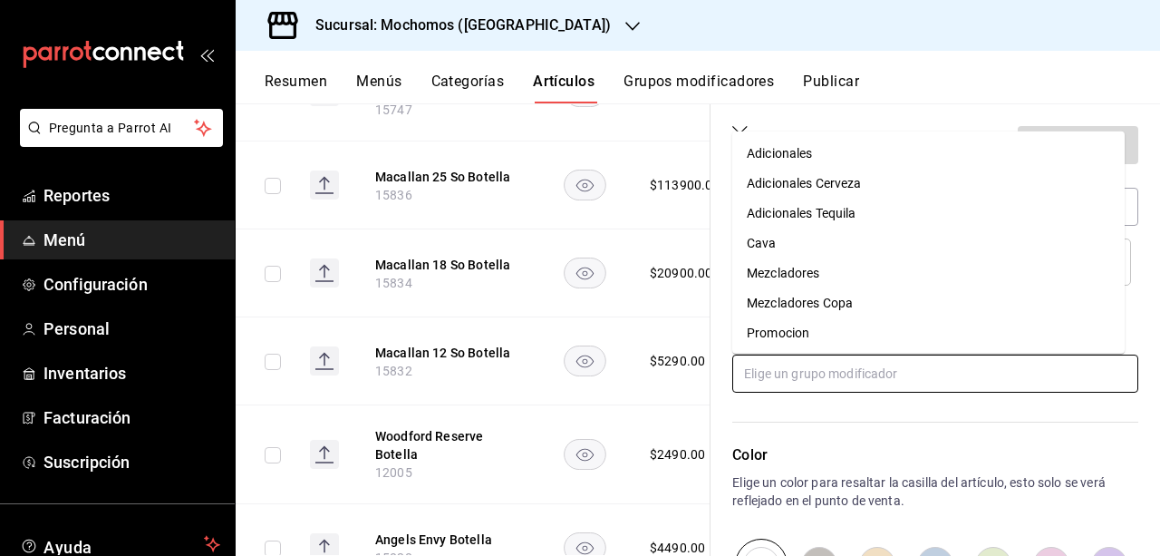
click at [890, 374] on input "text" at bounding box center [935, 373] width 406 height 38
click at [850, 276] on li "Mezcladores" at bounding box center [928, 272] width 392 height 30
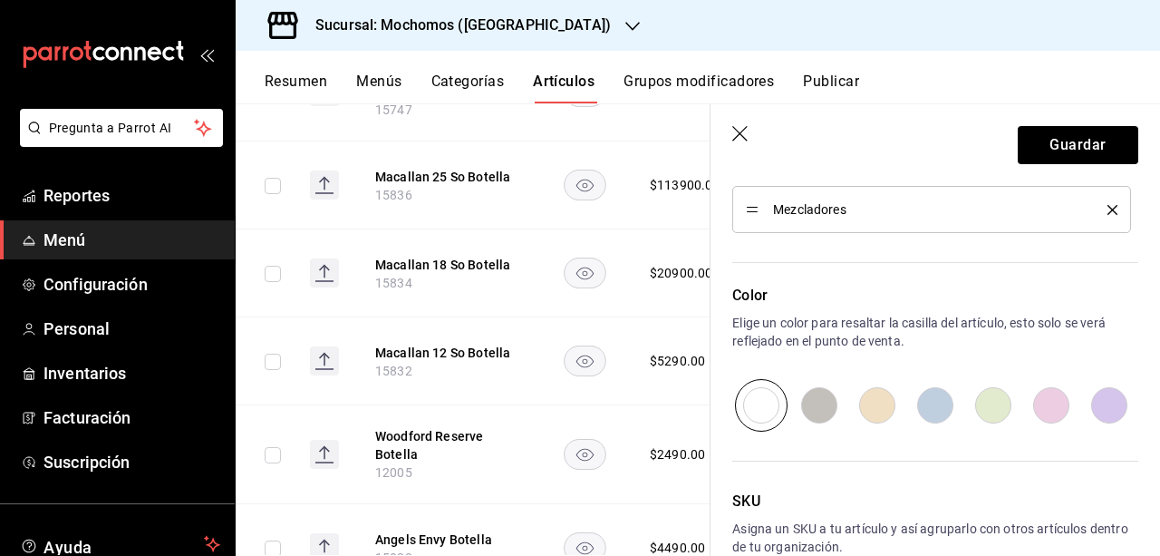
scroll to position [888, 0]
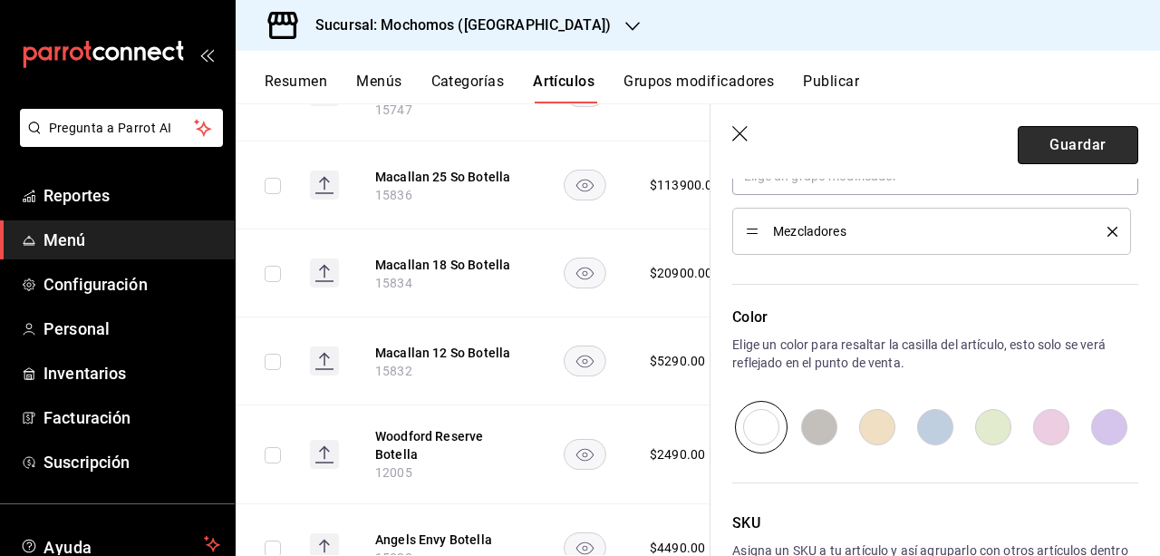
click at [1078, 150] on button "Guardar" at bounding box center [1078, 145] width 121 height 38
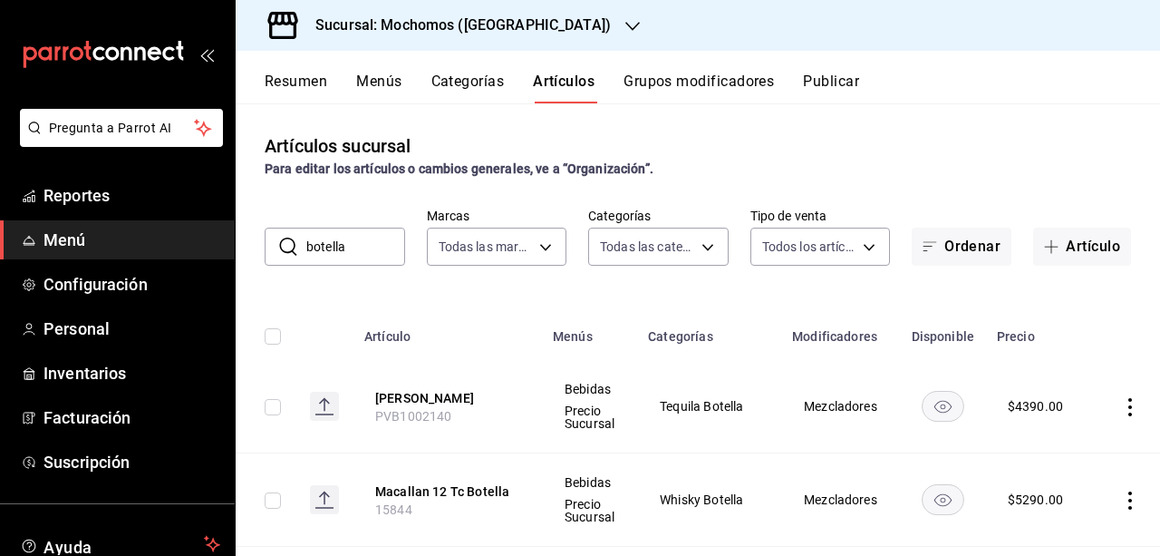
drag, startPoint x: 1154, startPoint y: 192, endPoint x: 1118, endPoint y: 95, distance: 103.2
click at [1118, 95] on div "Resumen Menús Categorías Artículos Grupos modificadores Publicar" at bounding box center [712, 88] width 895 height 31
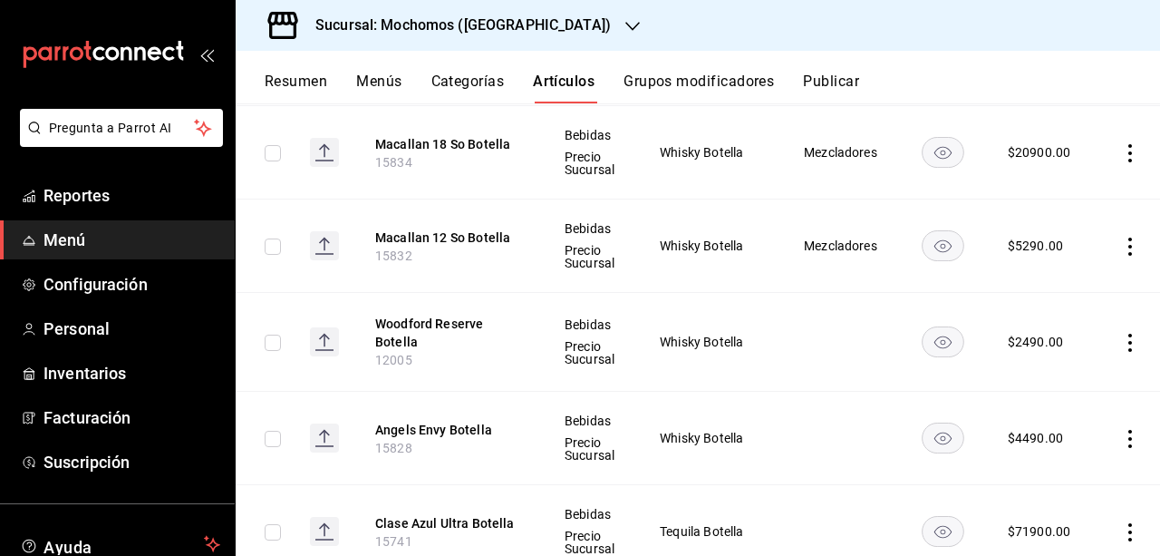
scroll to position [1037, 0]
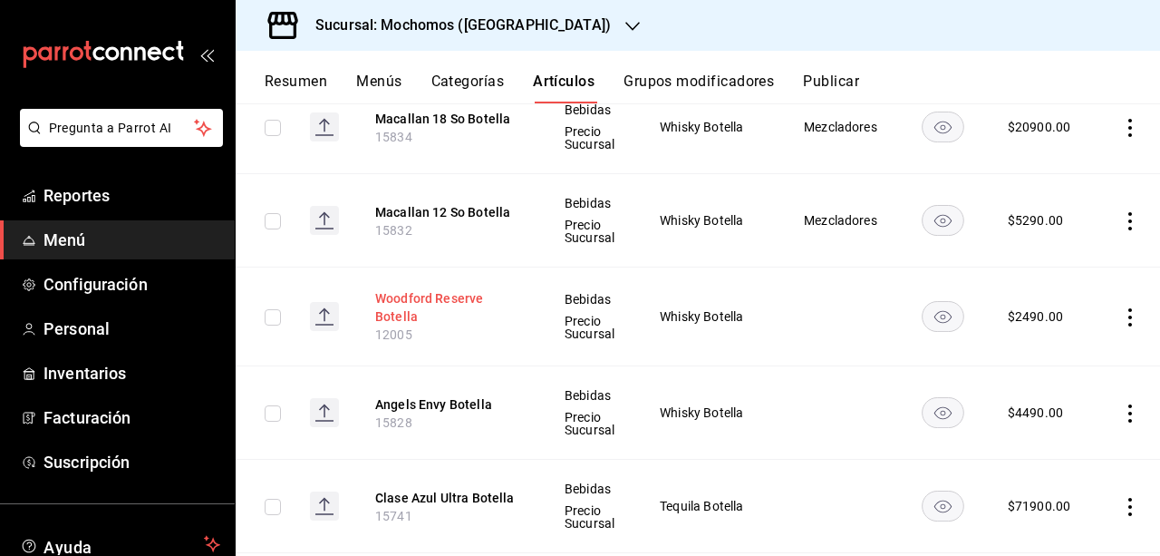
click at [396, 300] on button "Woodford Reserve Botella" at bounding box center [447, 307] width 145 height 36
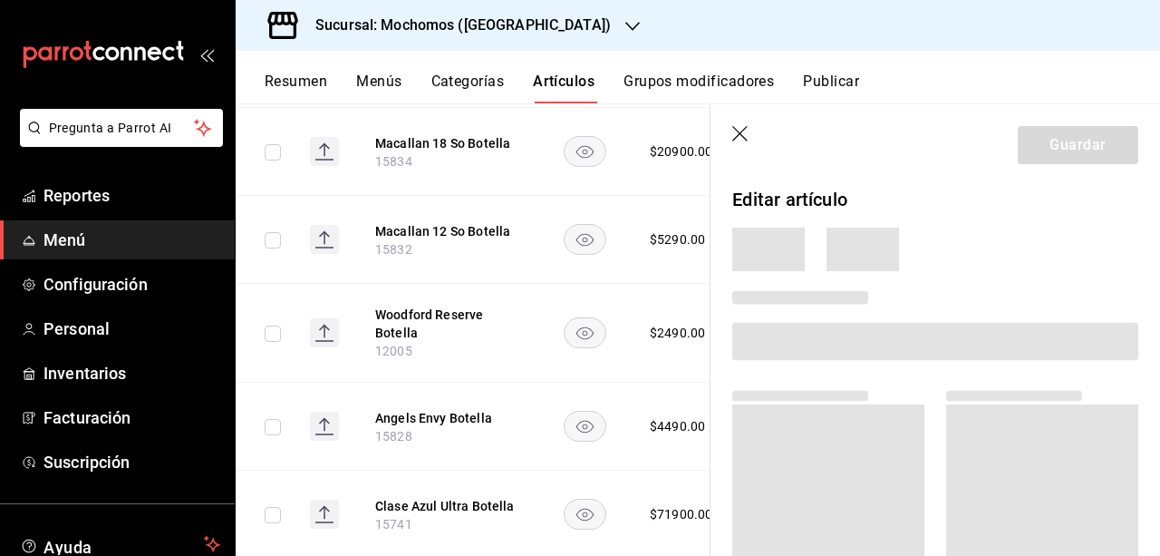
scroll to position [995, 0]
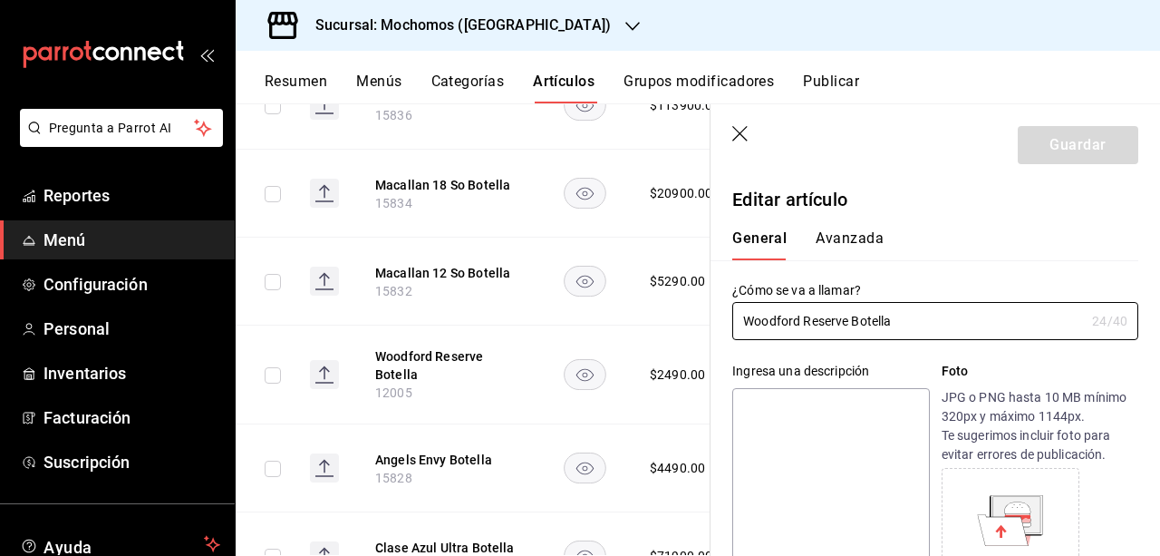
type input "$2490.00"
drag, startPoint x: 1156, startPoint y: 239, endPoint x: 1069, endPoint y: 100, distance: 164.0
click at [1069, 100] on div "Resumen Menús Categorías Artículos Grupos modificadores Publicar" at bounding box center [712, 88] width 895 height 31
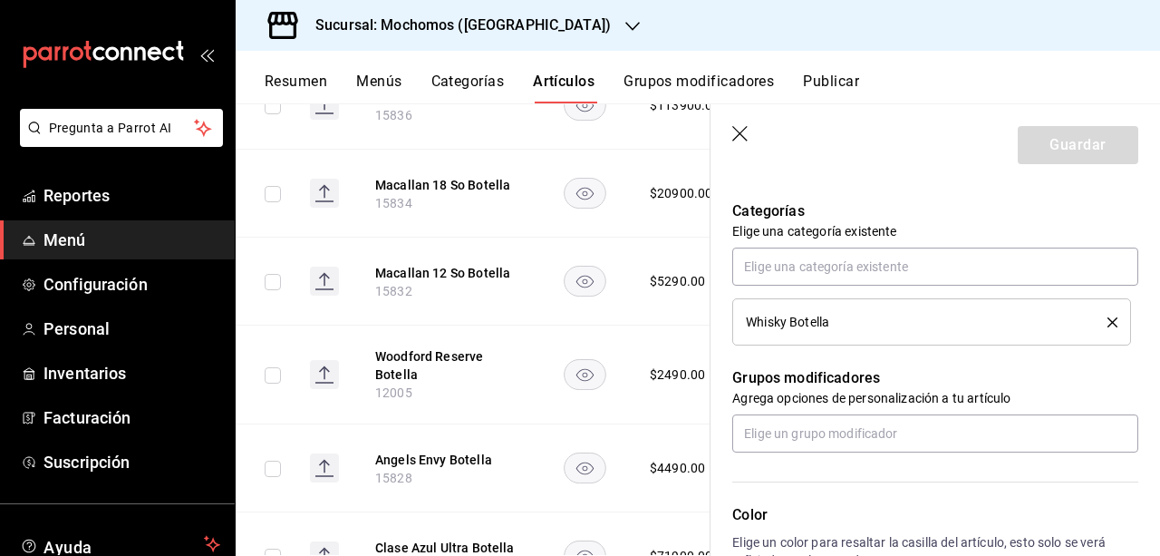
scroll to position [622, 0]
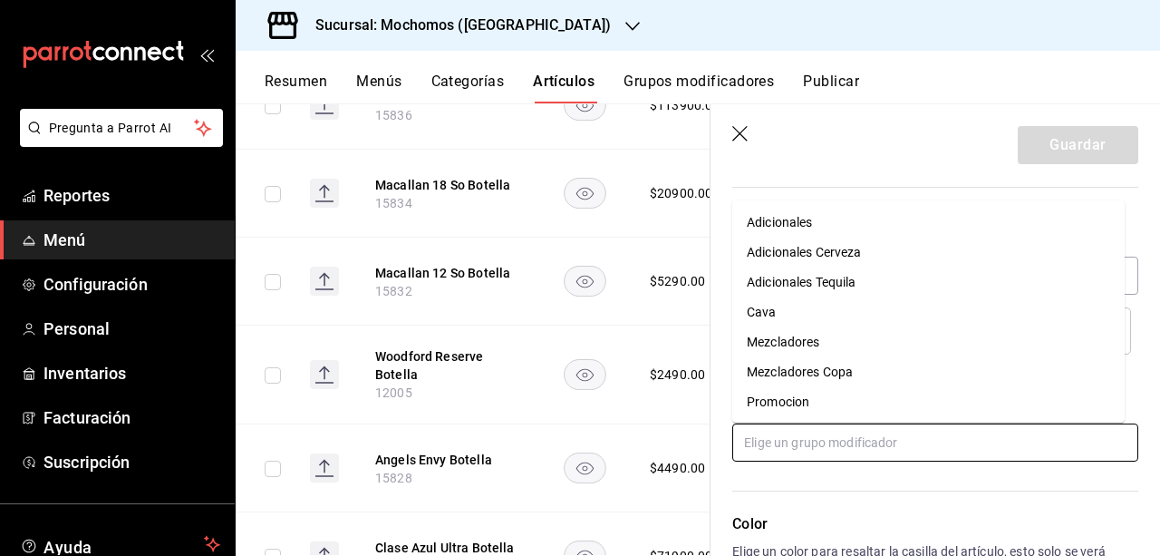
click at [977, 431] on input "text" at bounding box center [935, 442] width 406 height 38
click at [870, 353] on li "Mezcladores" at bounding box center [928, 341] width 392 height 30
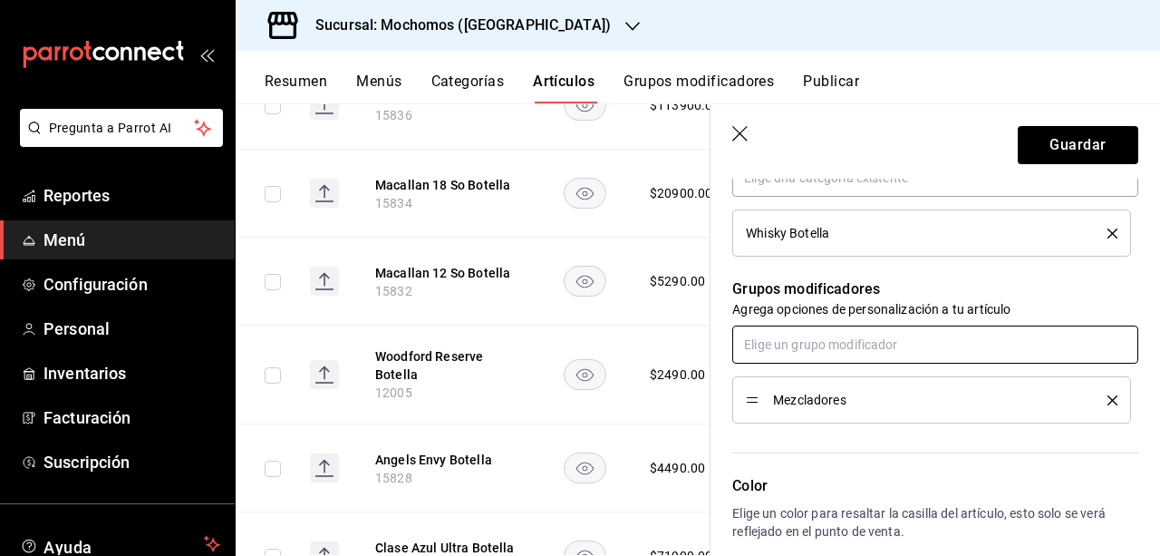
scroll to position [728, 0]
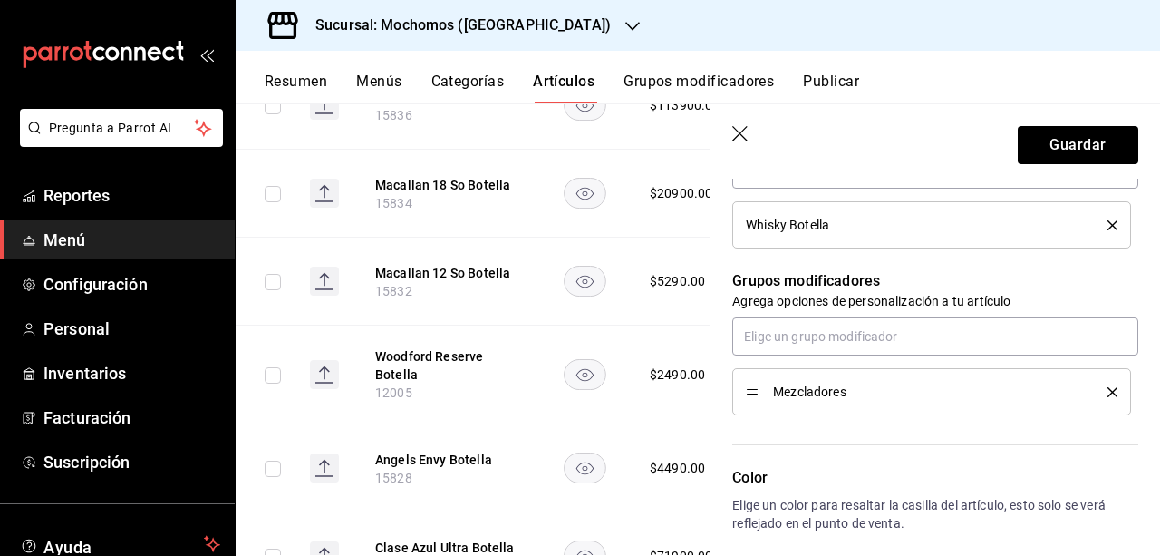
click at [1053, 165] on header "Guardar" at bounding box center [936, 141] width 450 height 74
click at [1044, 133] on button "Guardar" at bounding box center [1078, 145] width 121 height 38
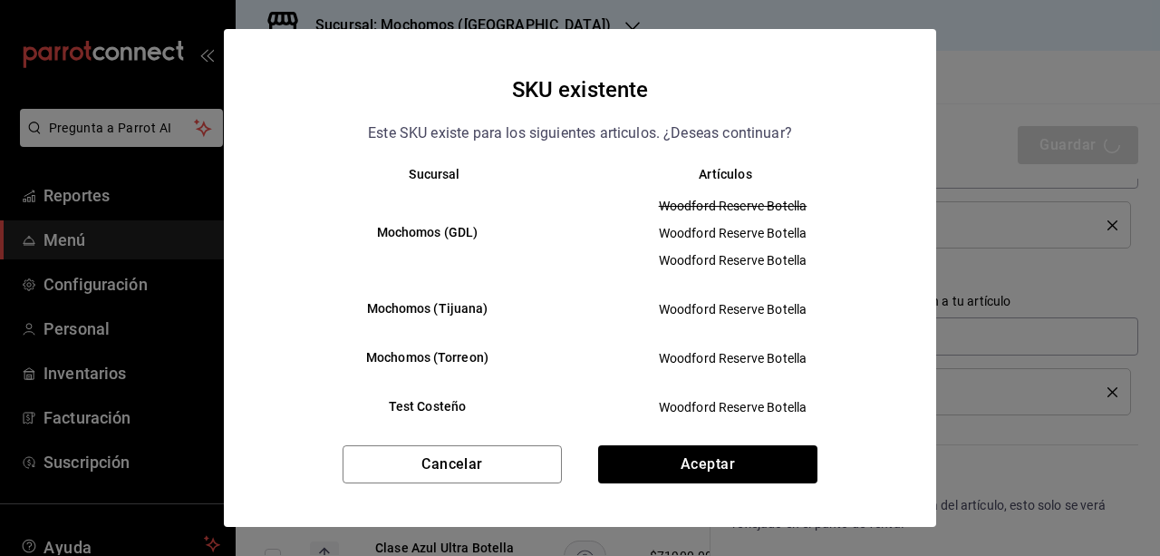
click at [722, 484] on div "Cancelar Aceptar" at bounding box center [580, 486] width 712 height 82
click at [712, 465] on button "Aceptar" at bounding box center [707, 464] width 219 height 38
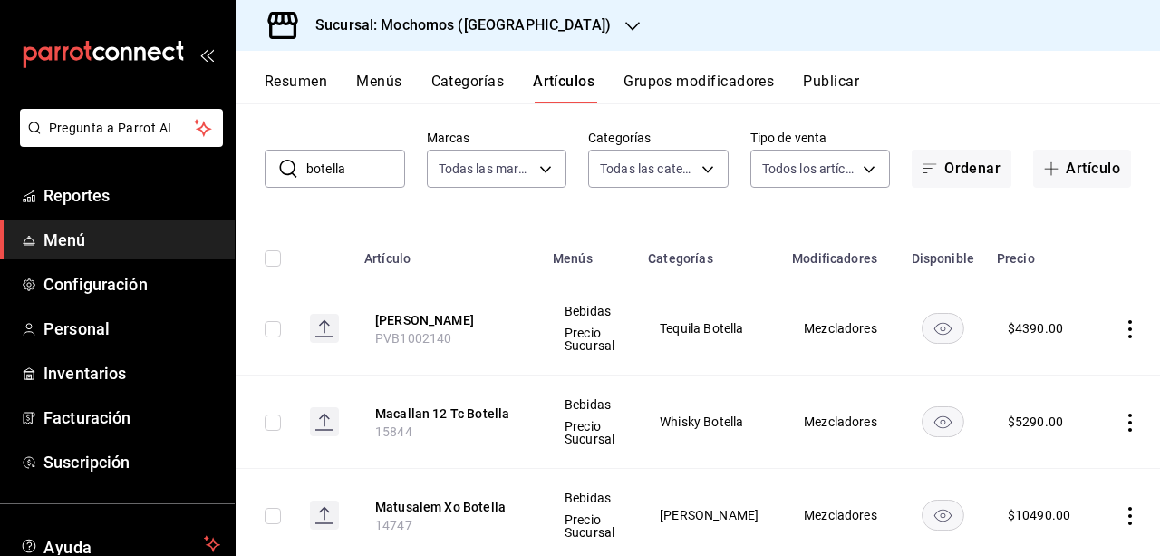
scroll to position [87, 0]
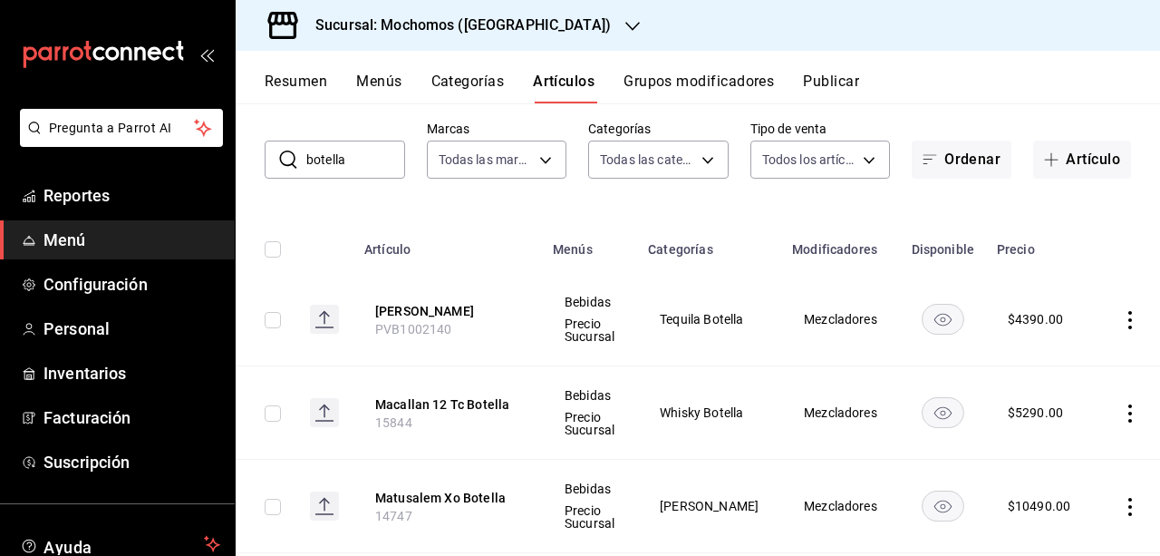
click at [701, 73] on button "Grupos modificadores" at bounding box center [699, 88] width 150 height 31
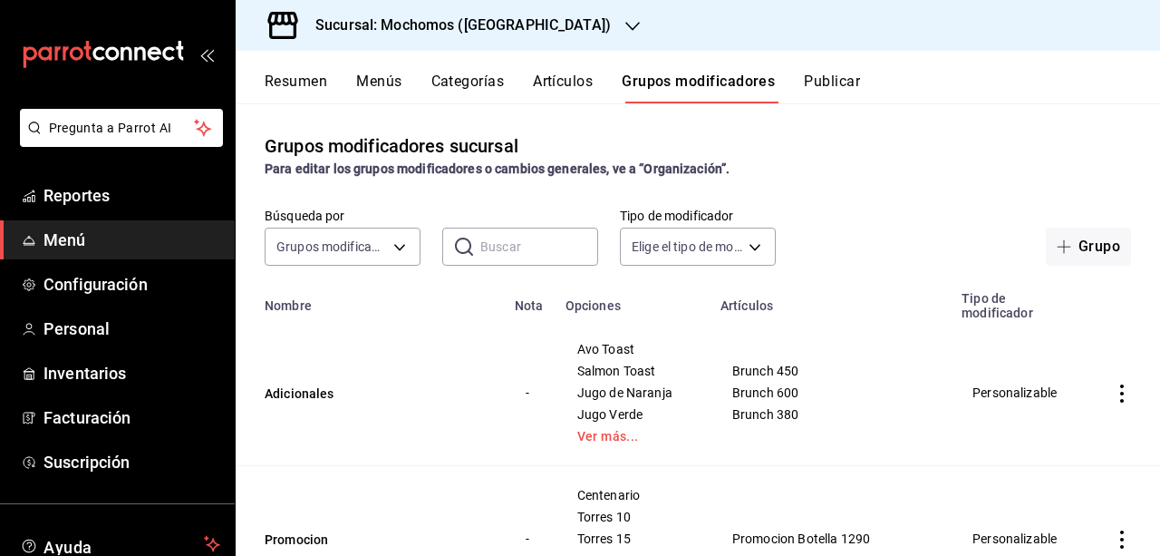
click at [591, 77] on button "Artículos" at bounding box center [563, 88] width 60 height 31
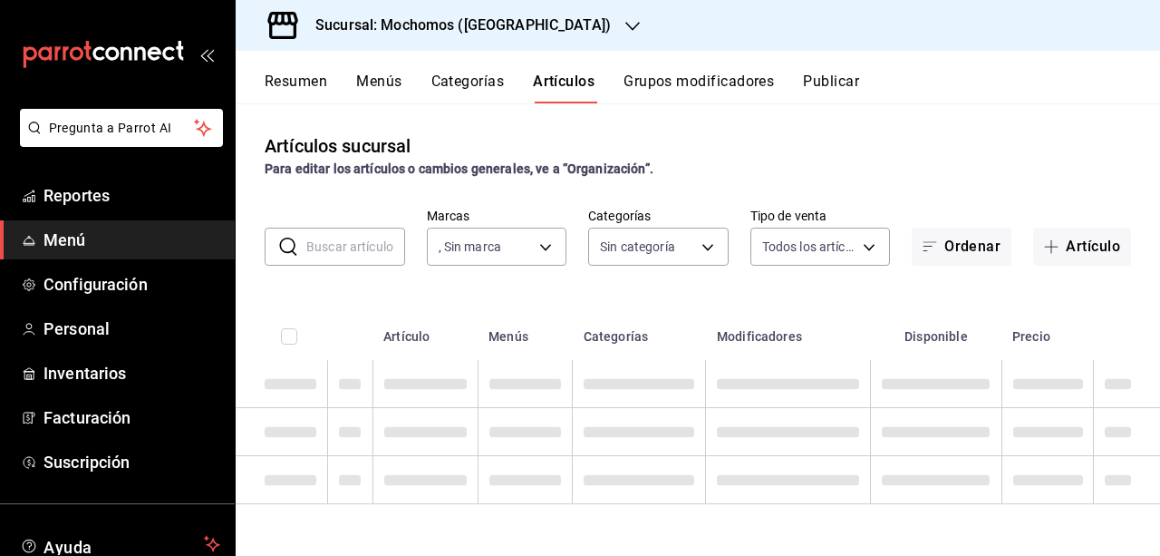
type input "65eb7388-82e4-42fa-8caf-680550c77e6f"
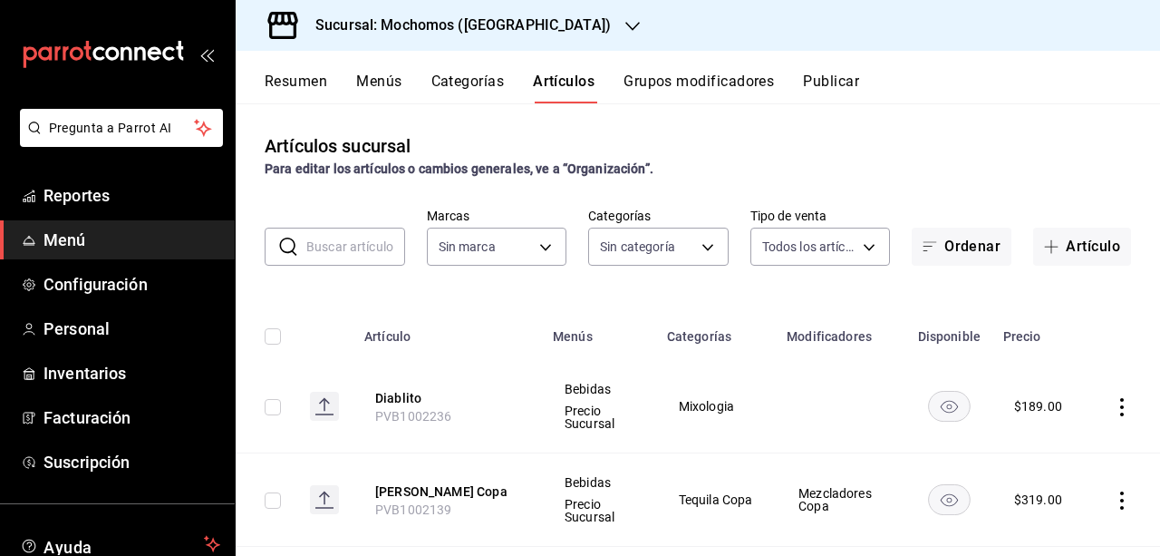
type input "65eb7388-82e4-42fa-8caf-680550c77e6f"
type input "357a9704-c999-4c63-af81-0c25438b67b5,a93eec79-672f-49c2-b1cd-14f211909374,5e983…"
click at [515, 42] on div "Sucursal: Mochomos ([GEOGRAPHIC_DATA])" at bounding box center [448, 25] width 397 height 51
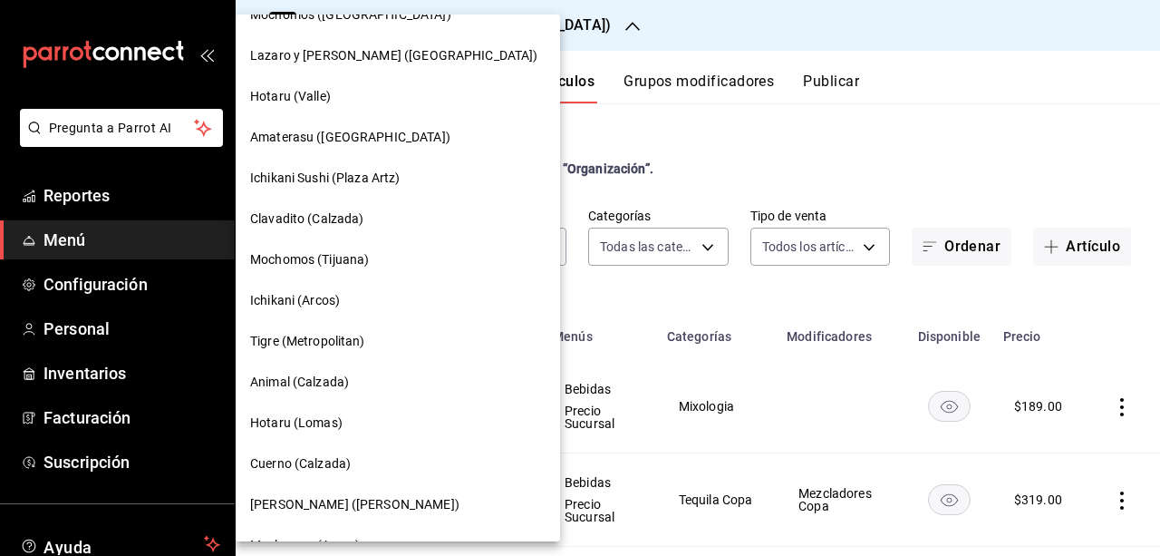
scroll to position [165, 0]
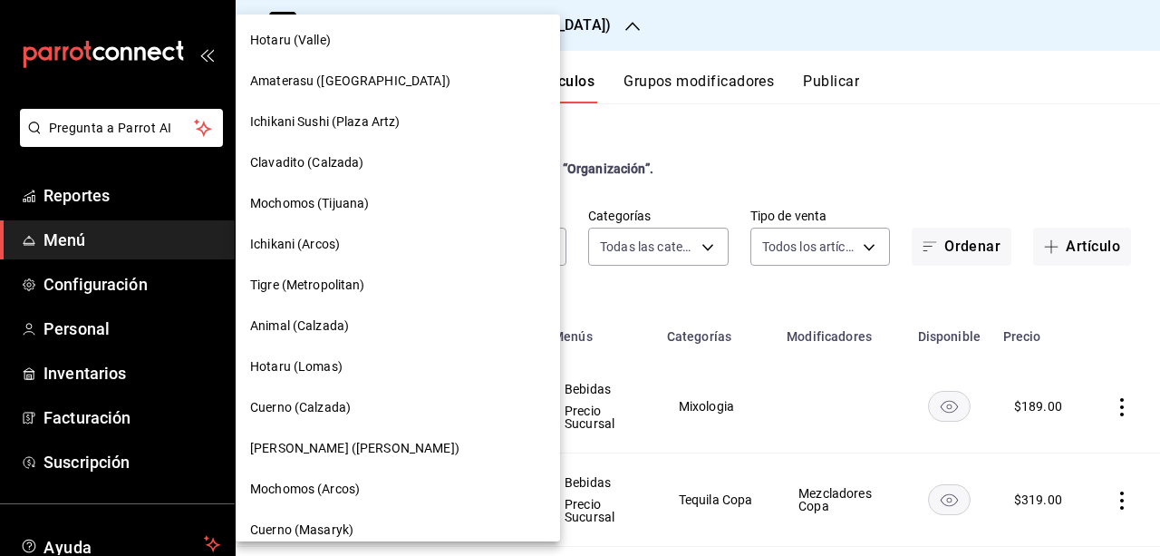
click at [345, 273] on div "Tigre (Metropolitan)" at bounding box center [398, 285] width 324 height 41
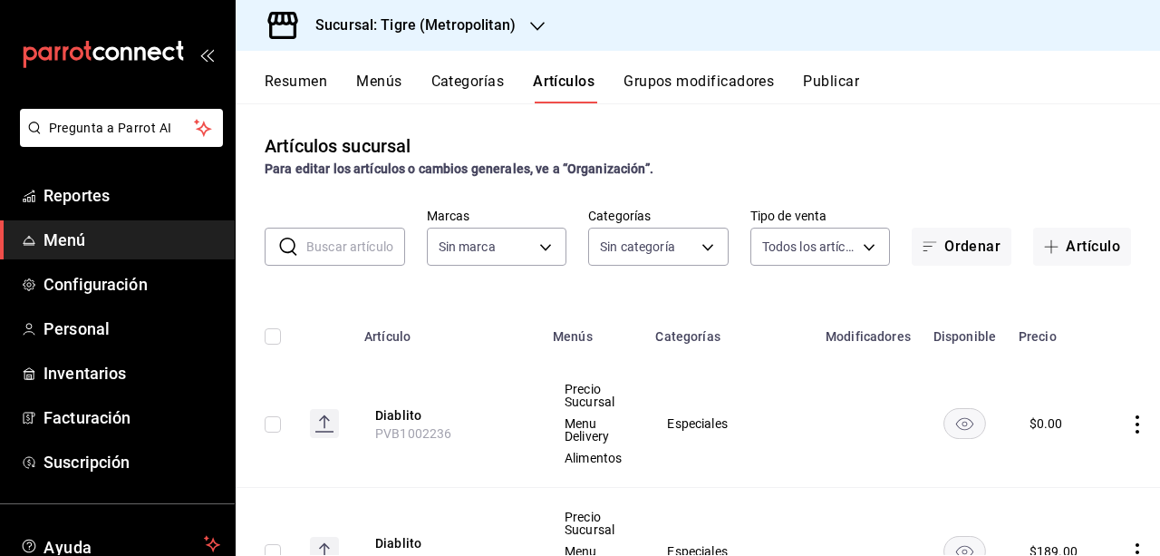
type input "95de3a49-3e71-4222-9a00-2b077991daeb,0ce31c32-a5a6-498b-be74-31ce48fb35ae,30be1…"
type input "d2a20516-989b-40fe-838d-c8b0b31ef0ff"
click at [498, 97] on button "Categorías" at bounding box center [467, 88] width 73 height 31
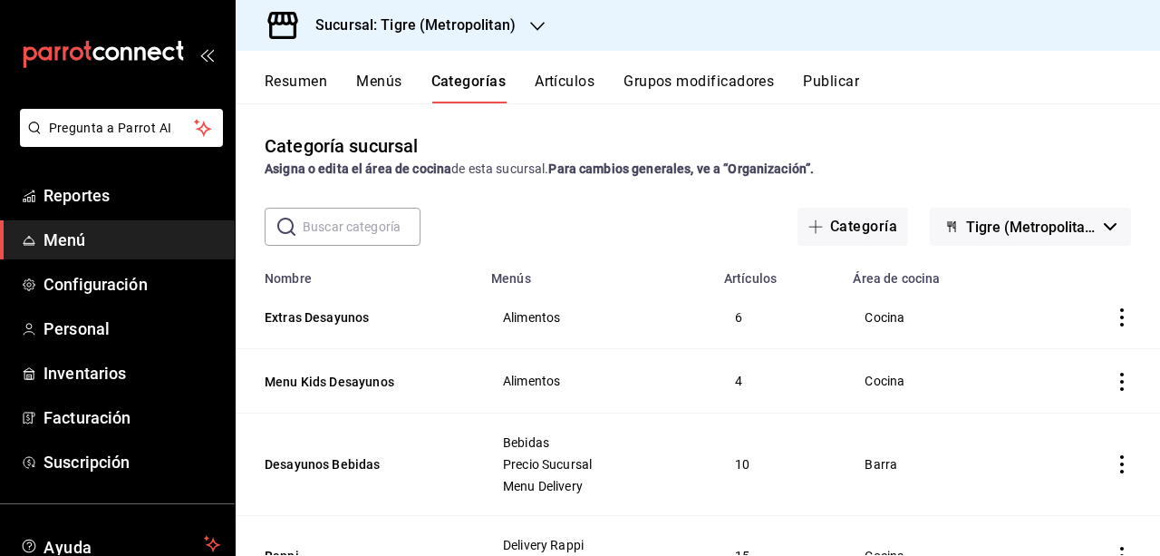
click at [568, 78] on button "Artículos" at bounding box center [565, 88] width 60 height 31
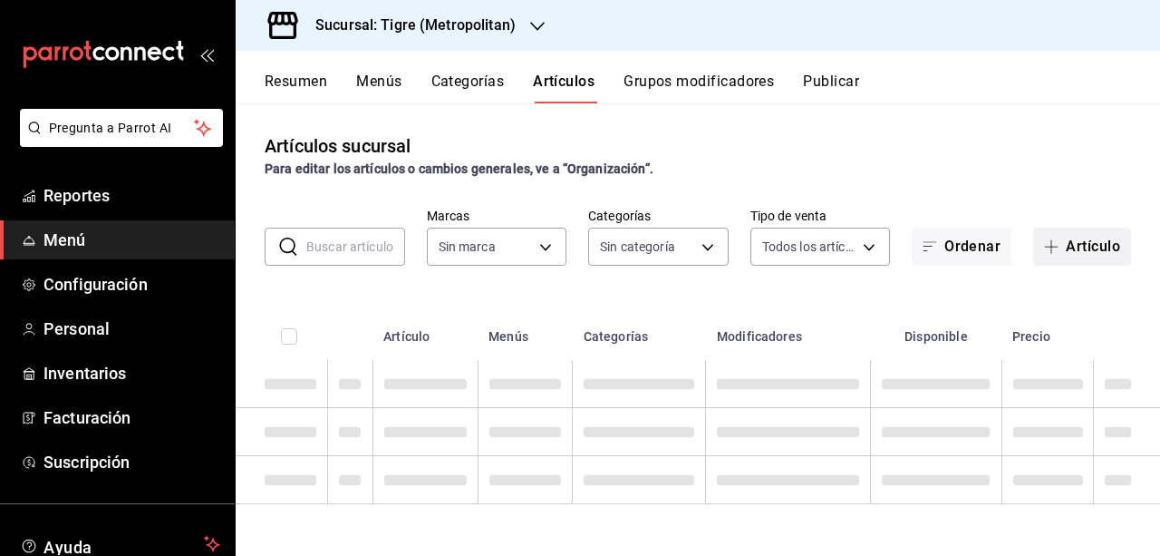
type input "d2a20516-989b-40fe-838d-c8b0b31ef0ff"
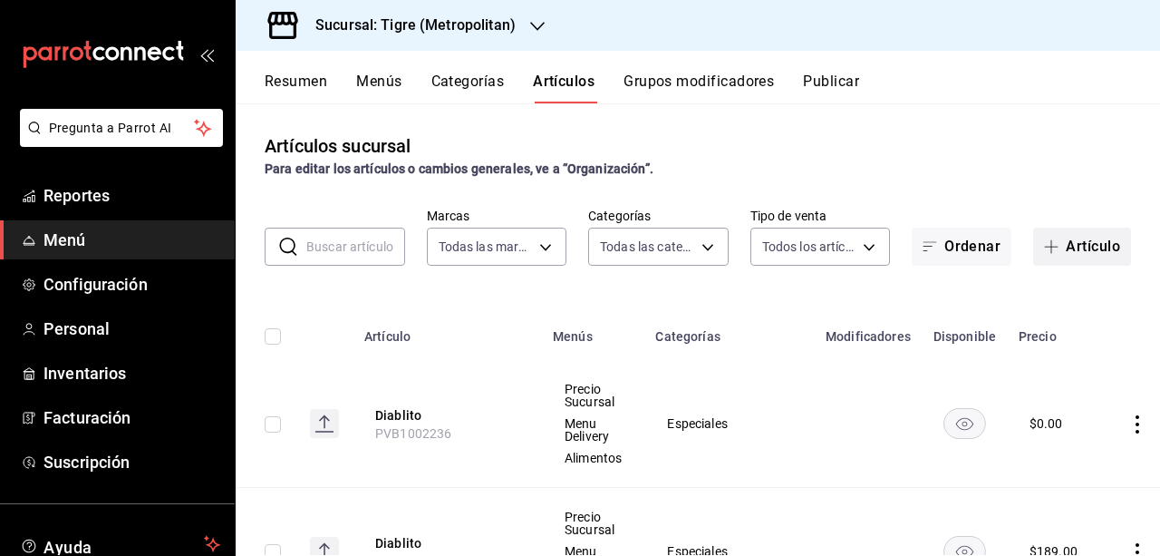
type input "95de3a49-3e71-4222-9a00-2b077991daeb,0ce31c32-a5a6-498b-be74-31ce48fb35ae,30be1…"
click at [1079, 246] on button "Artículo" at bounding box center [1082, 246] width 98 height 38
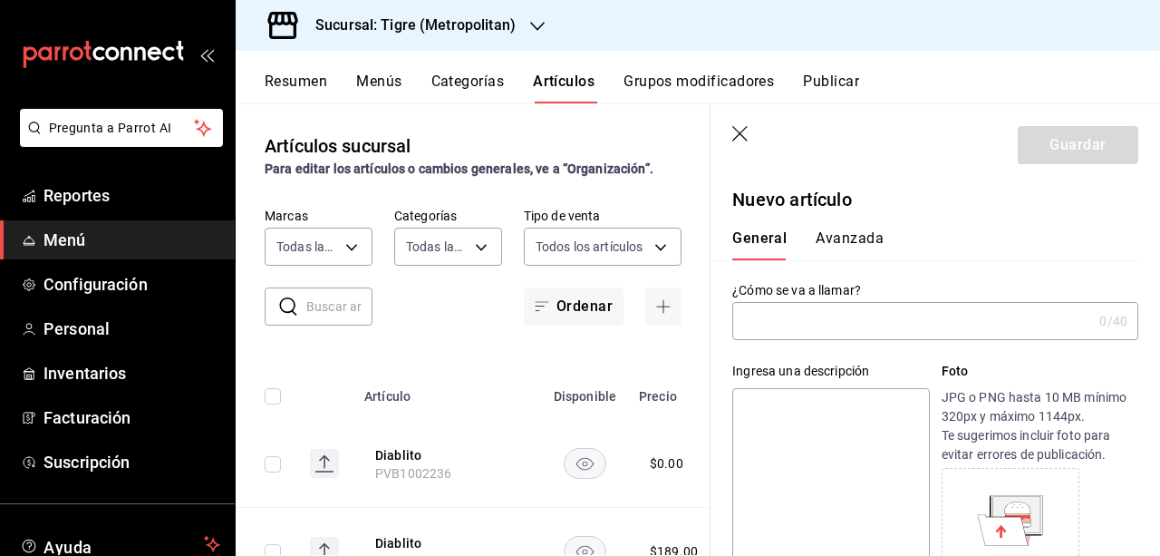
click at [958, 324] on input "text" at bounding box center [912, 321] width 360 height 36
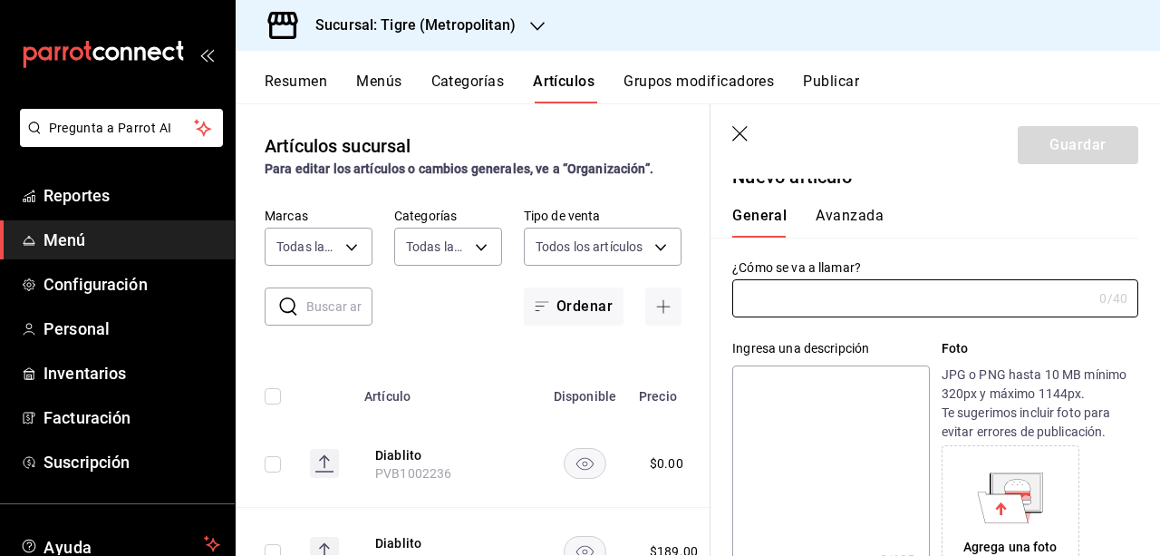
scroll to position [15, 0]
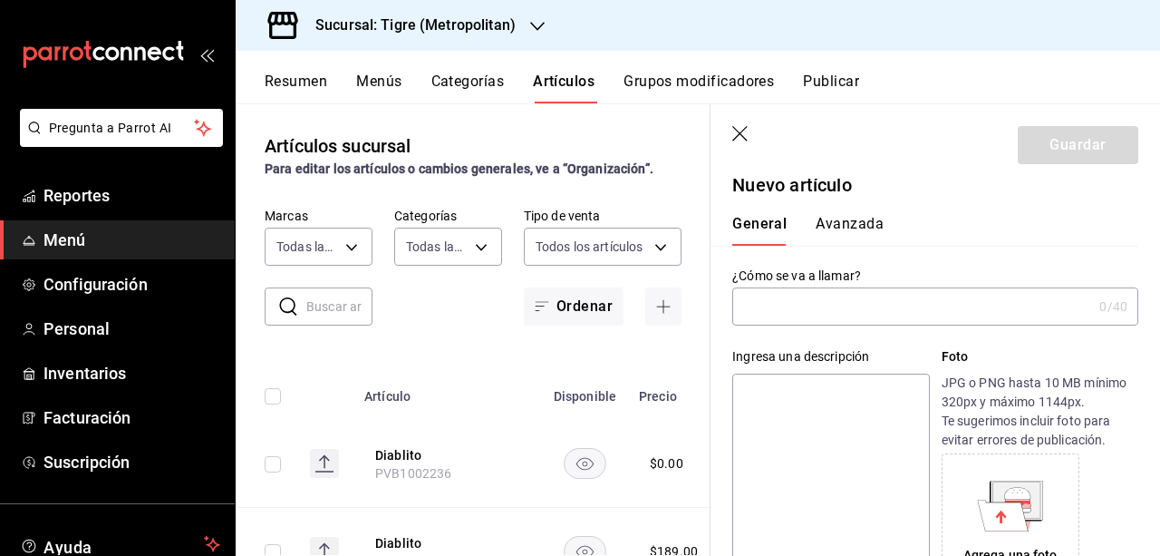
click at [768, 310] on input "text" at bounding box center [912, 306] width 360 height 36
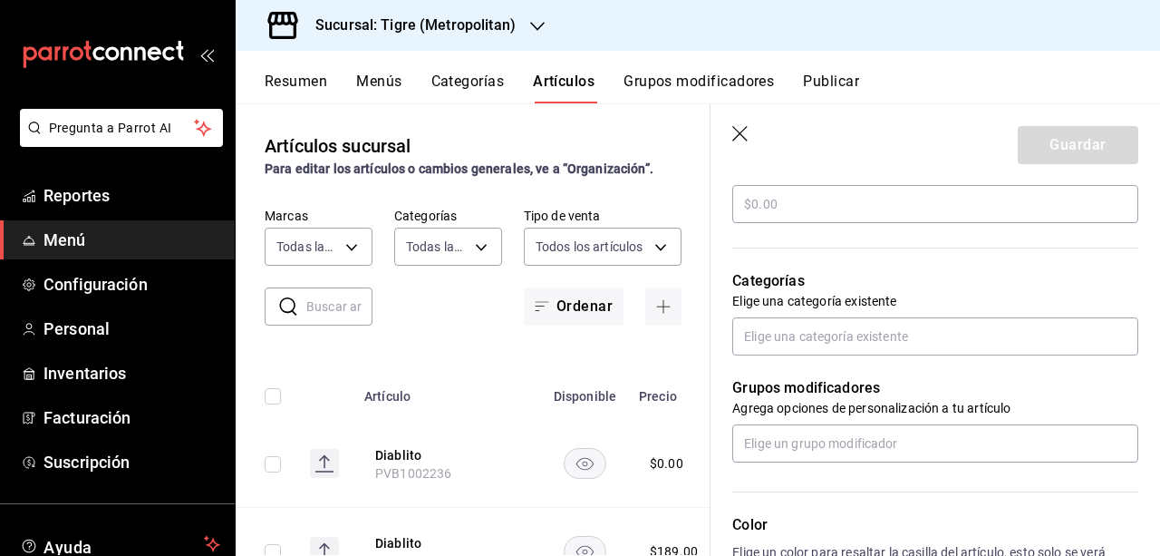
scroll to position [567, 0]
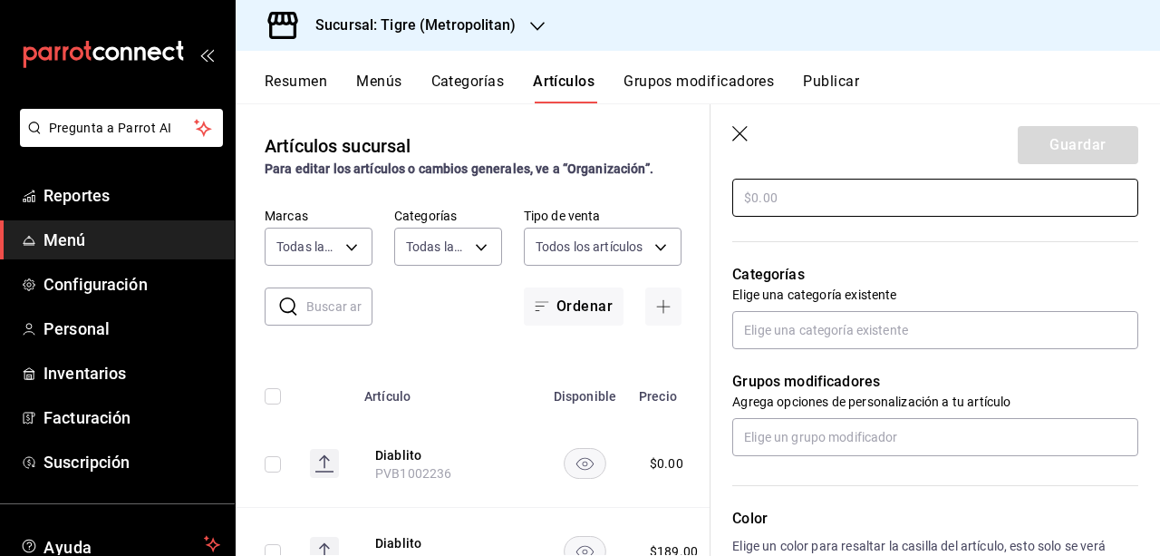
type input "Pasta Niños"
click at [850, 202] on input "text" at bounding box center [935, 198] width 406 height 38
type input "$0.00"
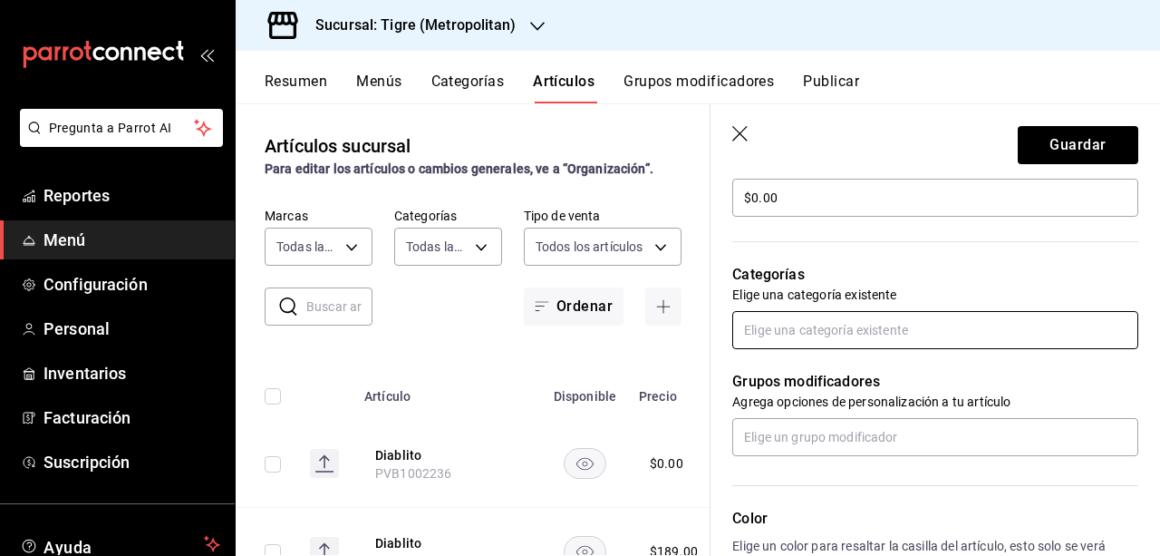
click at [972, 339] on input "text" at bounding box center [935, 330] width 406 height 38
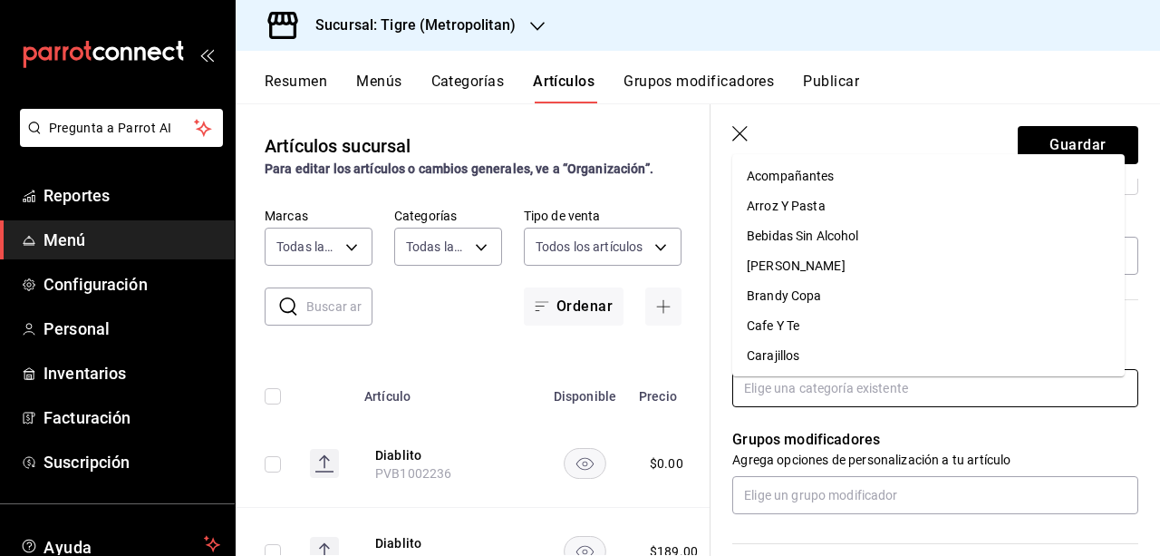
scroll to position [502, 0]
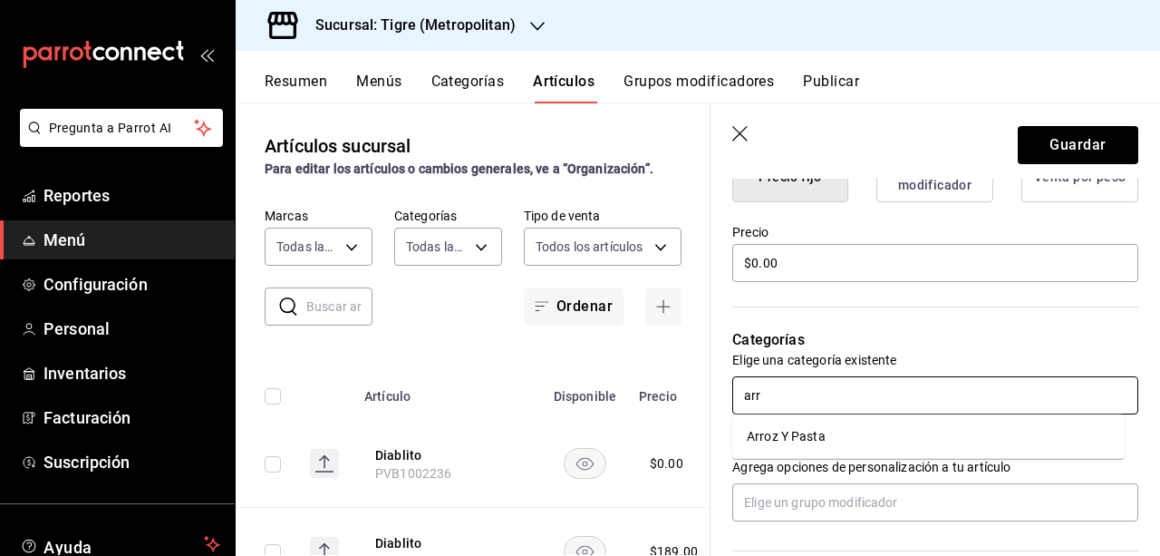
type input "ar"
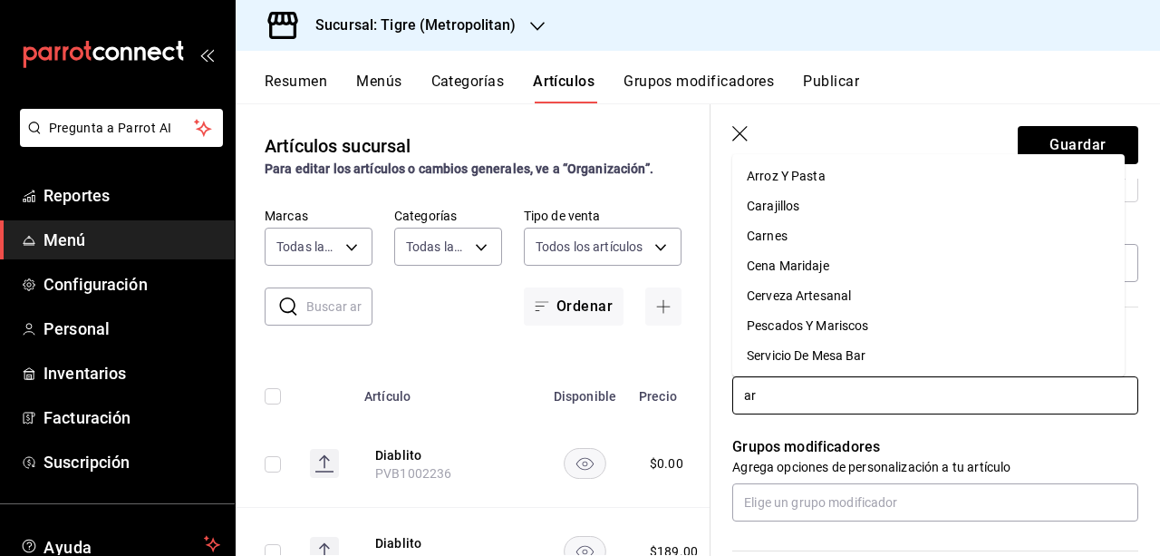
click at [814, 164] on li "Arroz Y Pasta" at bounding box center [928, 176] width 392 height 30
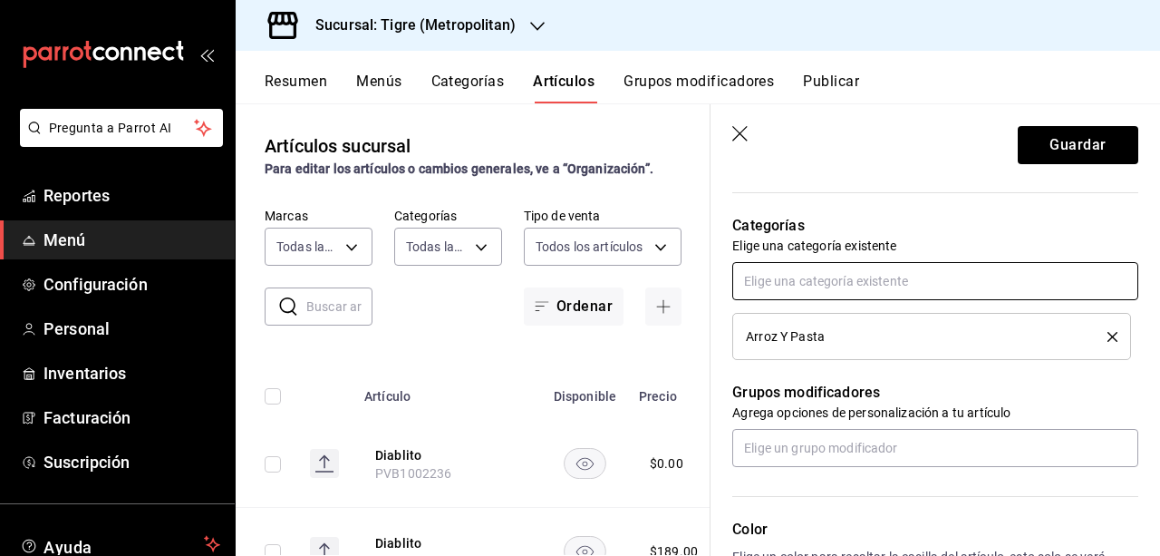
scroll to position [626, 0]
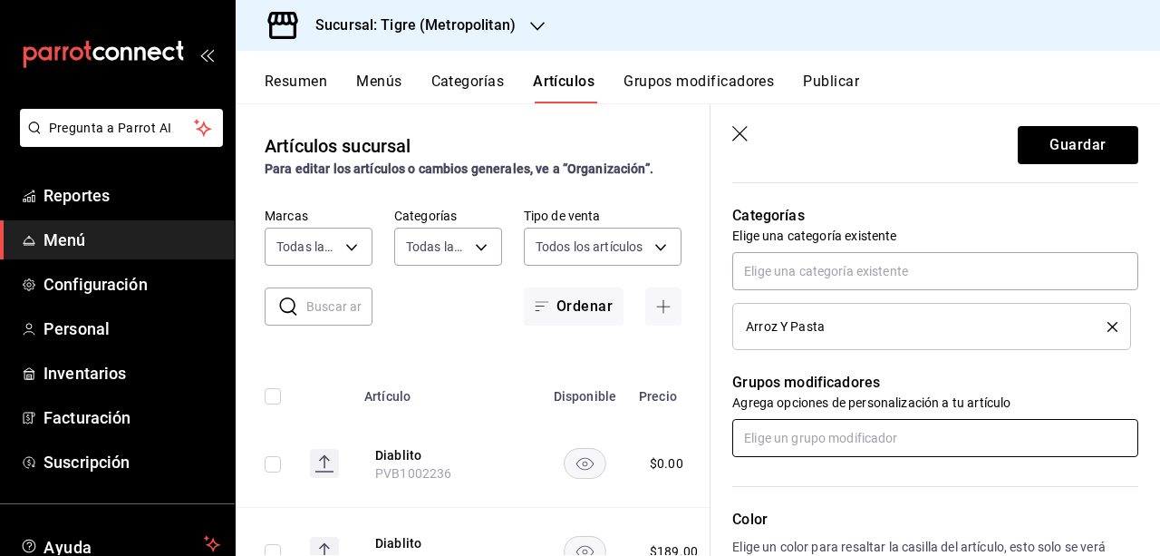
click at [932, 423] on input "text" at bounding box center [935, 438] width 406 height 38
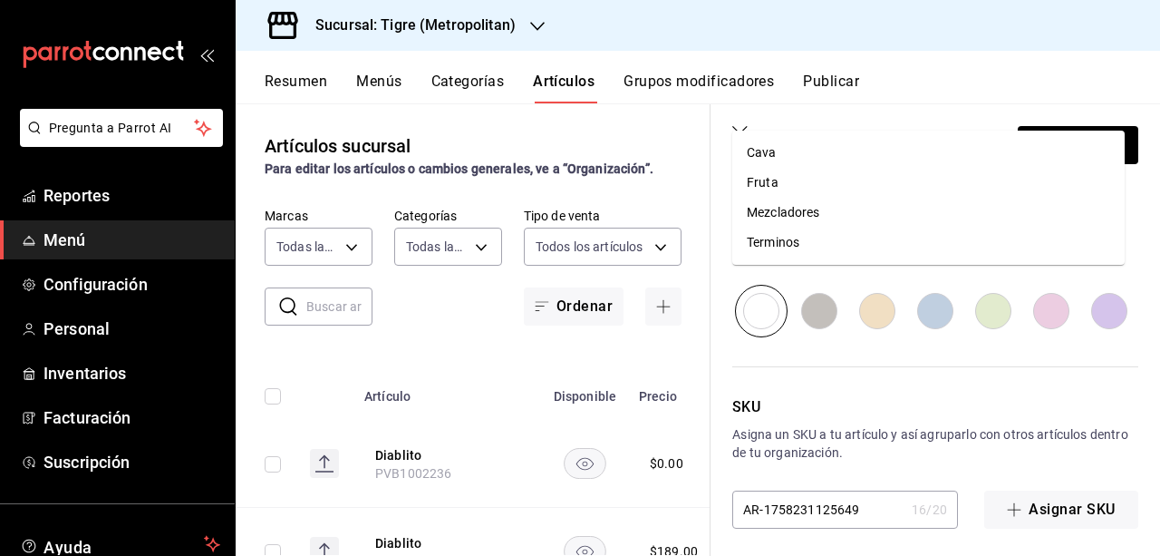
scroll to position [952, 0]
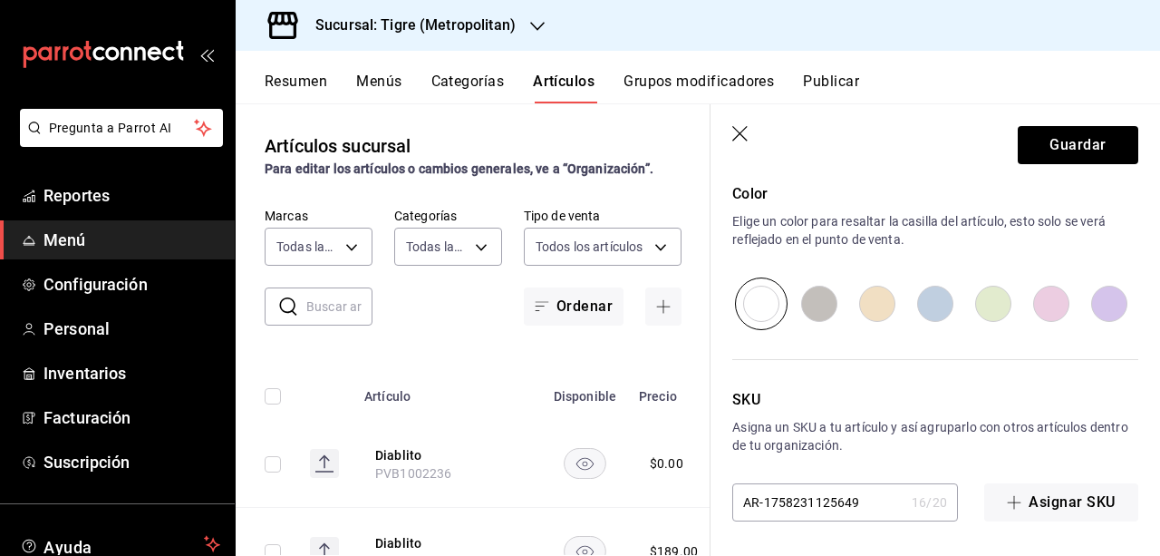
click at [852, 507] on input "AR-1758231125649" at bounding box center [818, 502] width 172 height 36
drag, startPoint x: 862, startPoint y: 502, endPoint x: 544, endPoint y: 548, distance: 321.5
click at [544, 548] on main "Artículos sucursal Para editar los artículos o cambios generales, ve a “Organiz…" at bounding box center [698, 329] width 924 height 452
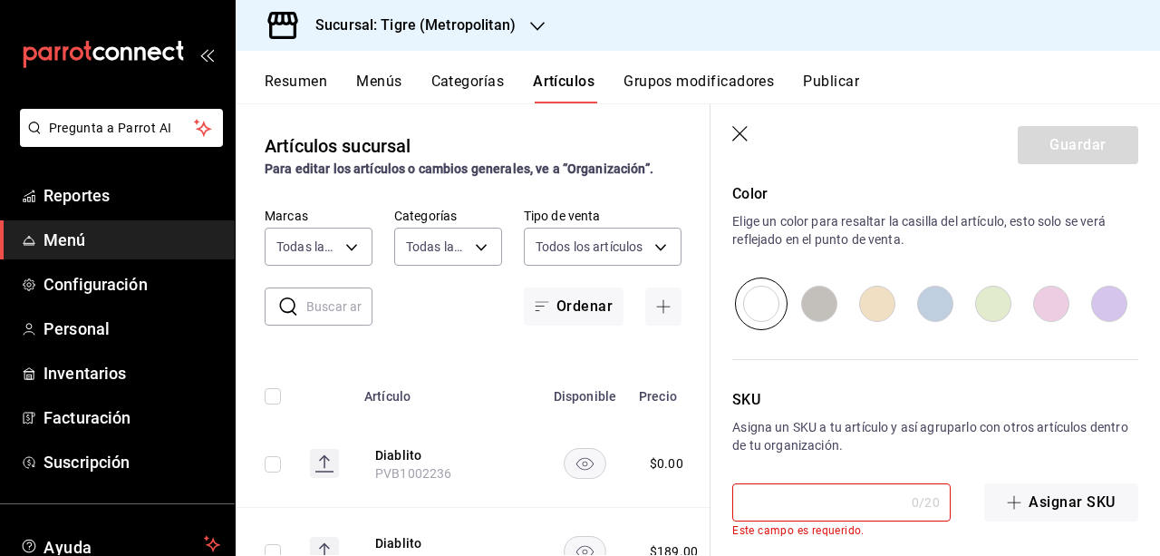
paste input "PVA1002907"
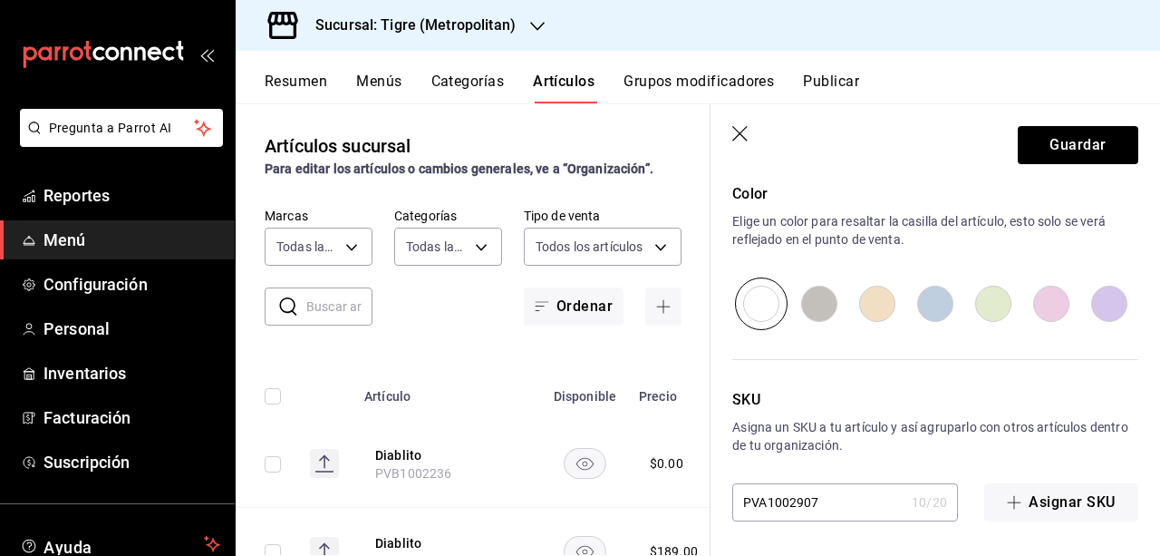
type input "PVA1002907"
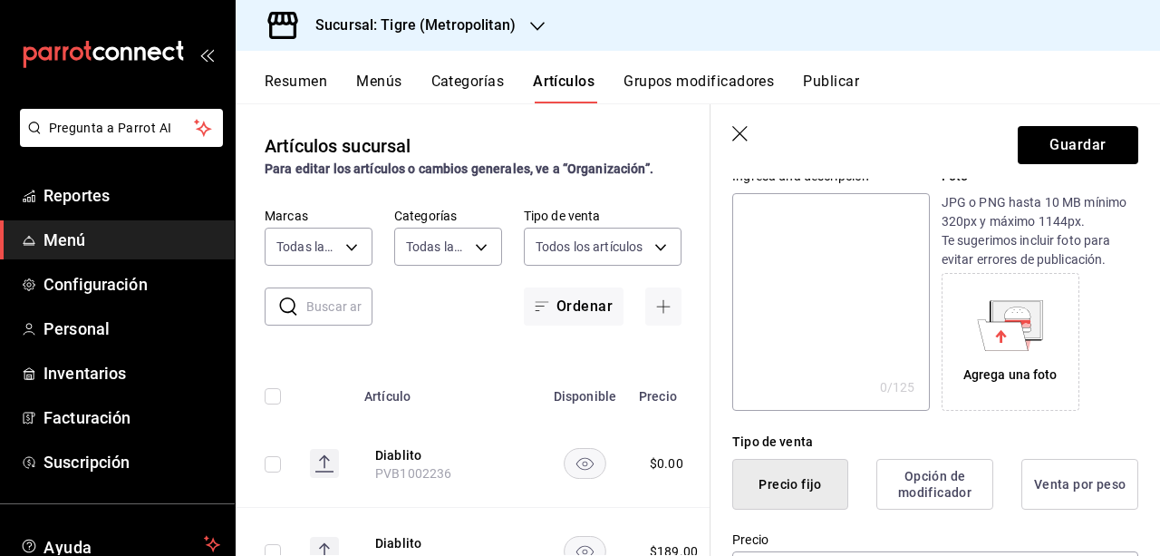
scroll to position [175, 0]
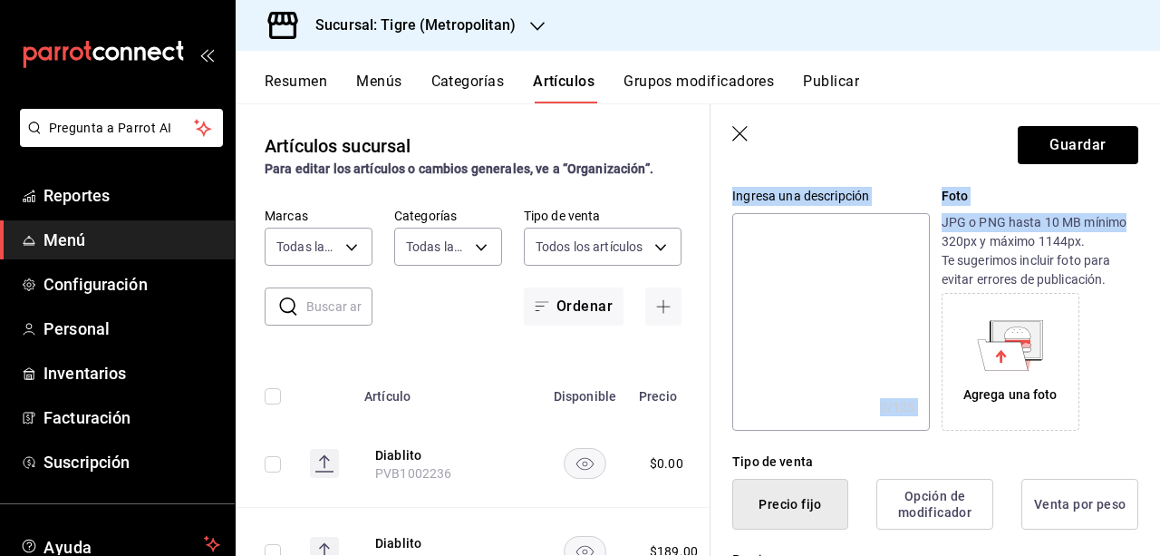
drag, startPoint x: 1144, startPoint y: 209, endPoint x: 1144, endPoint y: 171, distance: 38.1
click at [1144, 171] on section "Guardar Nuevo artículo General Avanzada ¿Cómo se va a llamar? Pasta Niños 11 /4…" at bounding box center [936, 329] width 450 height 451
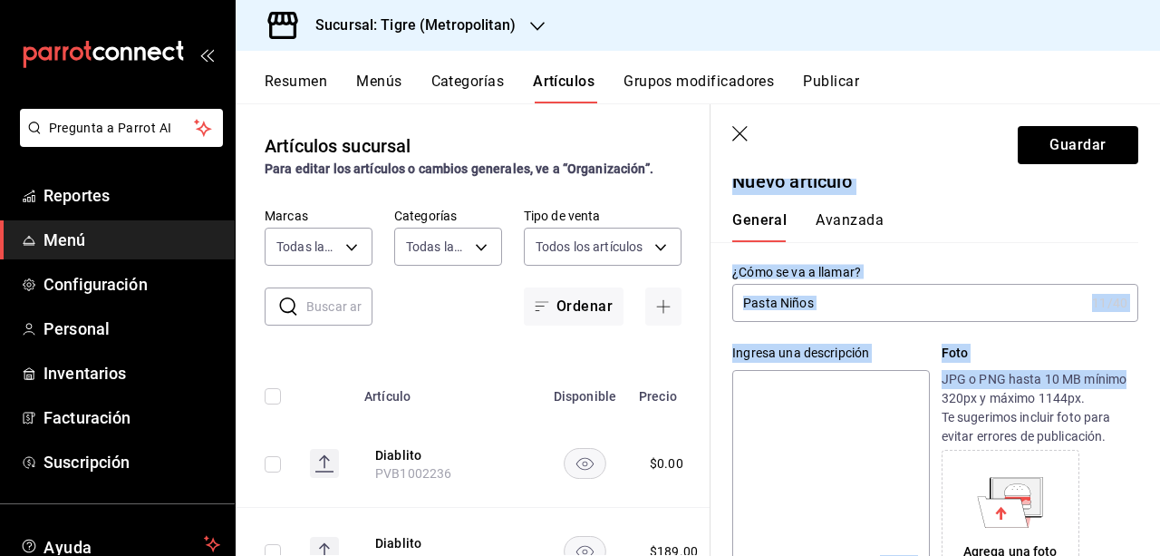
scroll to position [16, 0]
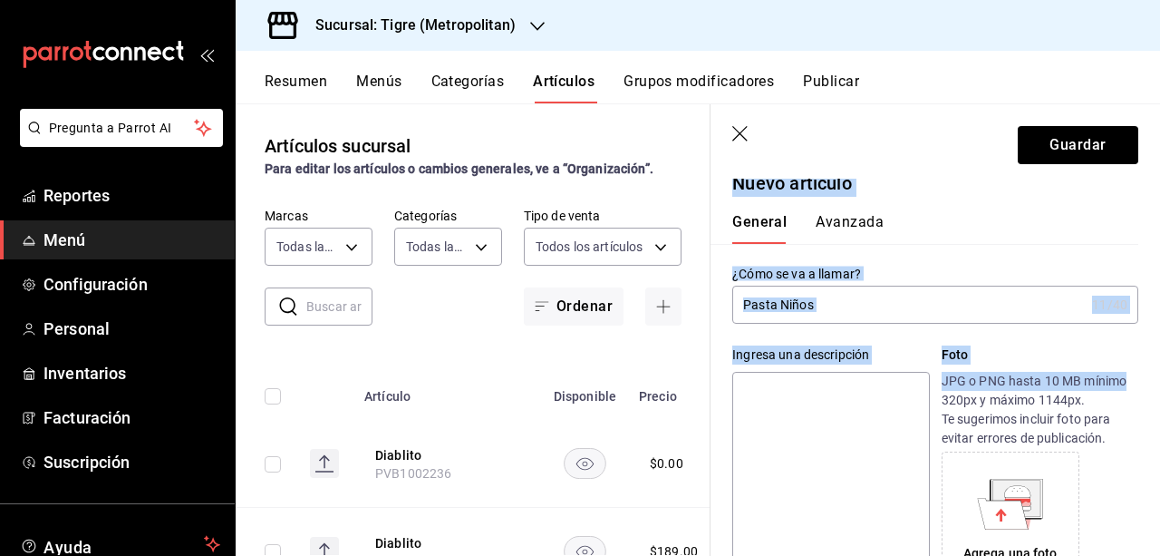
click at [981, 292] on input "Pasta Niños" at bounding box center [908, 304] width 353 height 36
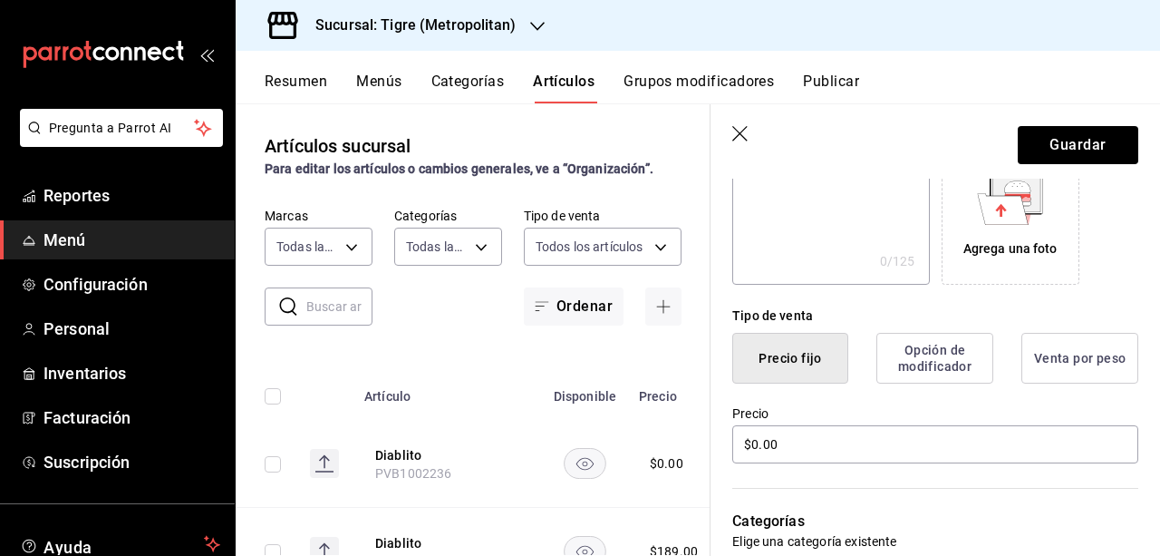
scroll to position [319, 0]
click at [1051, 151] on button "Guardar" at bounding box center [1078, 145] width 121 height 38
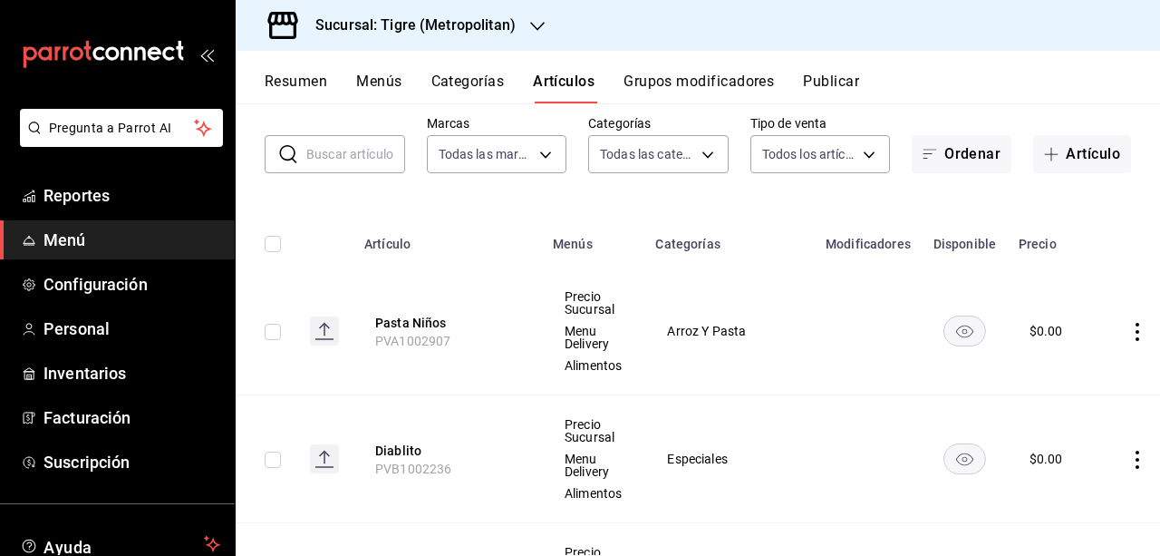
scroll to position [100, 0]
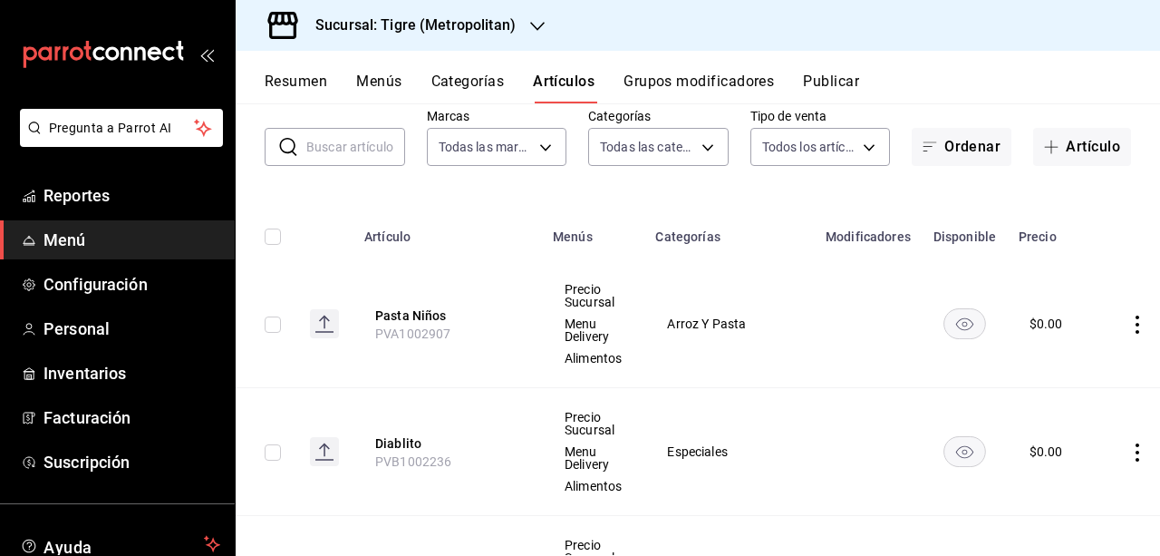
click at [267, 327] on input "checkbox" at bounding box center [273, 324] width 16 height 16
checkbox input "true"
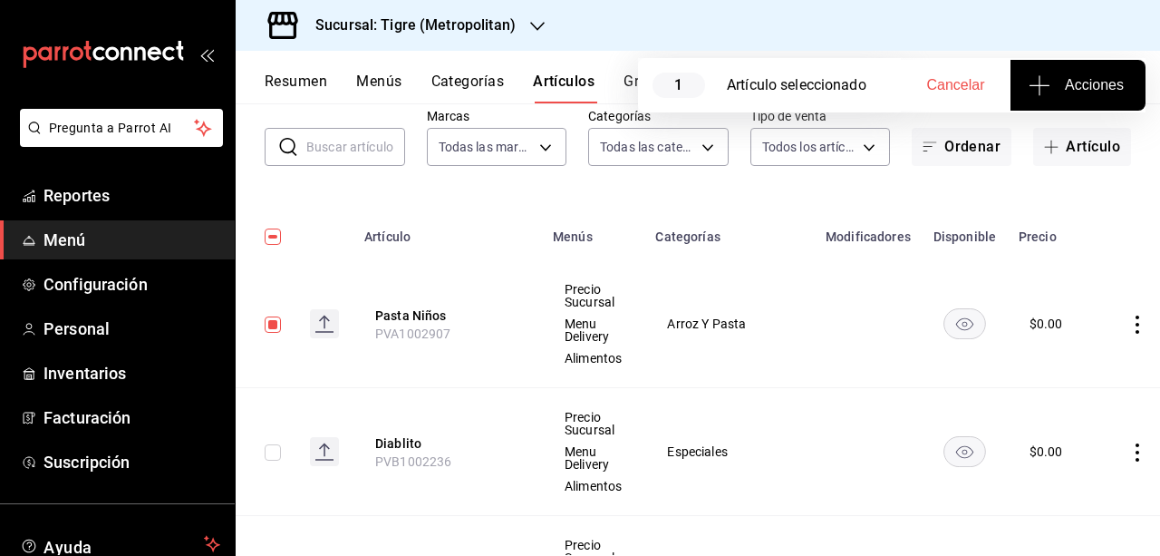
click at [1040, 88] on icon "button" at bounding box center [1040, 85] width 1 height 20
click at [1068, 131] on li "Agregar tipo" at bounding box center [1078, 142] width 136 height 48
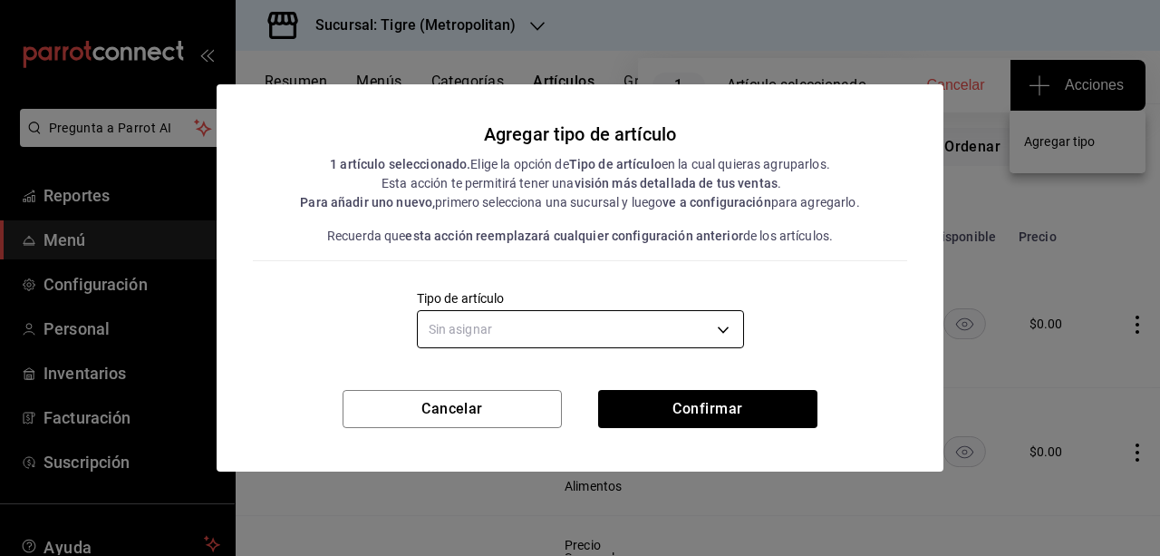
click at [730, 335] on body "Pregunta a Parrot AI Reportes Menú Configuración Personal Inventarios Facturaci…" at bounding box center [580, 278] width 1160 height 556
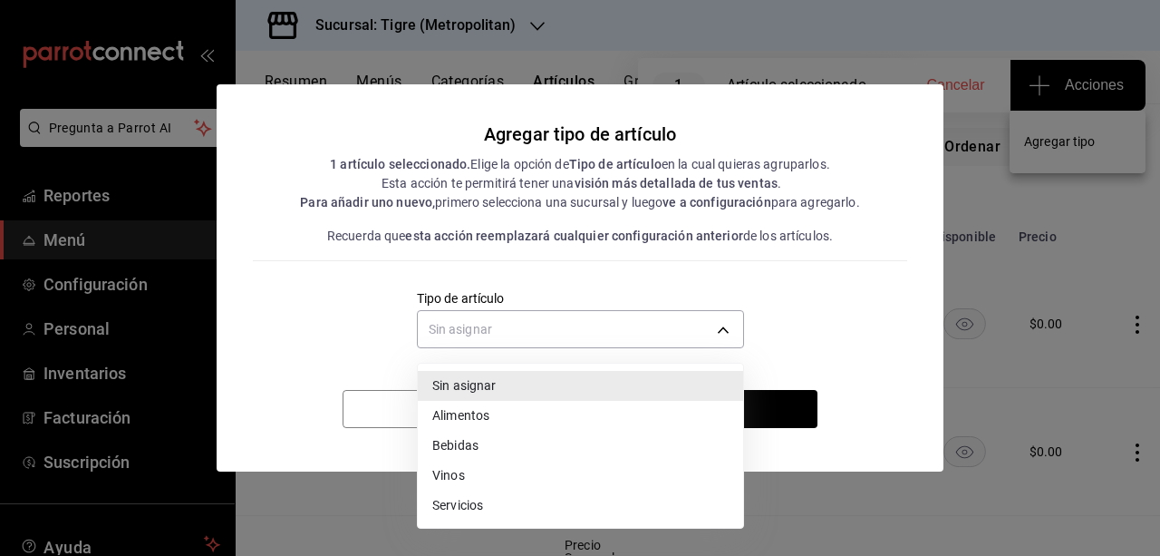
click at [571, 417] on li "Alimentos" at bounding box center [580, 416] width 325 height 30
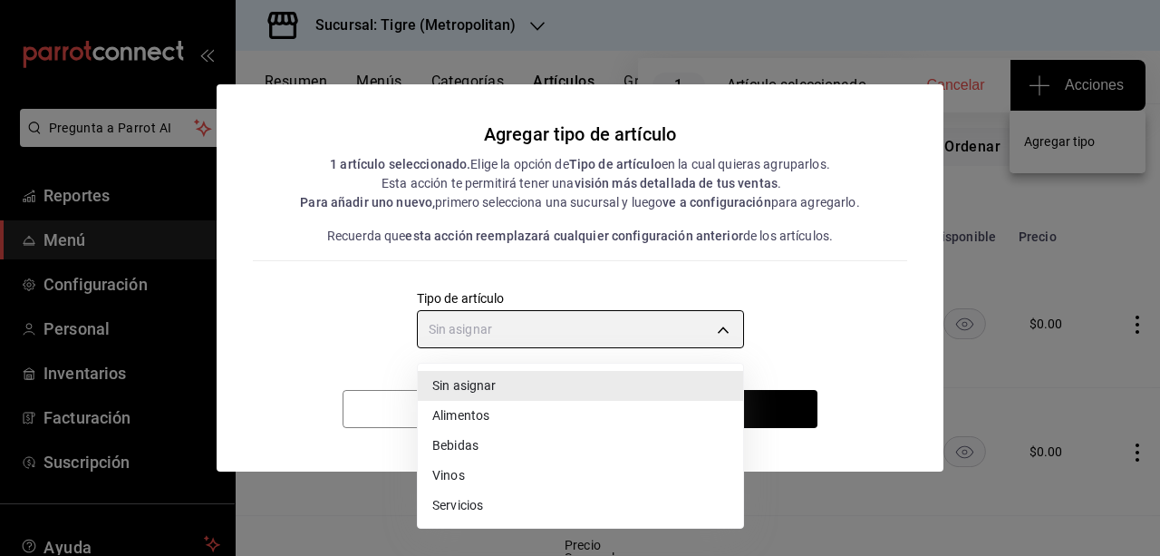
type input "a9c5c5d7-09f7-4d61-88a6-a13d33eec0fd"
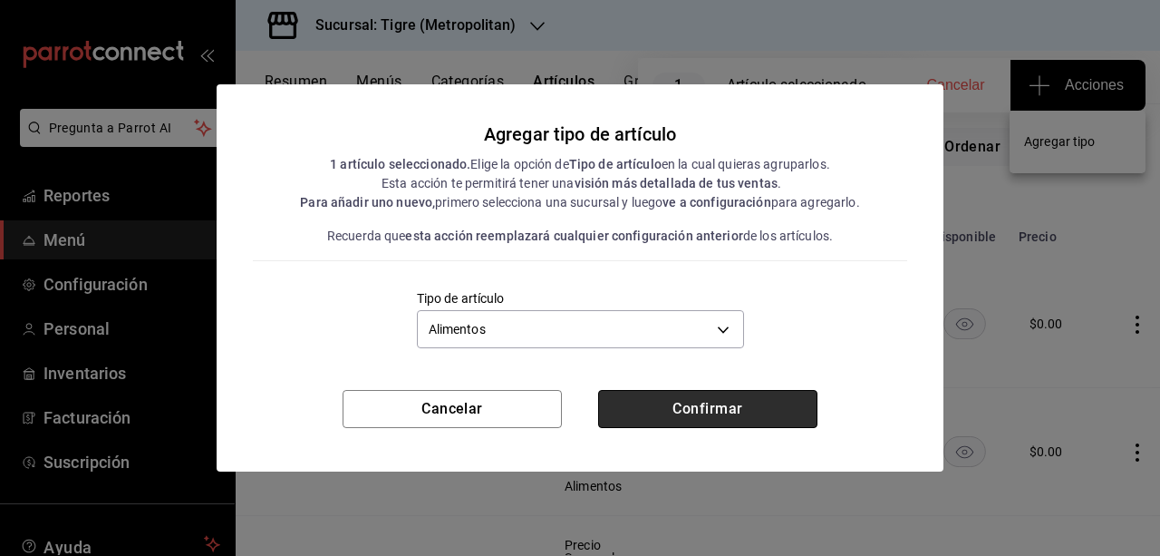
click at [653, 408] on button "Confirmar" at bounding box center [707, 409] width 219 height 38
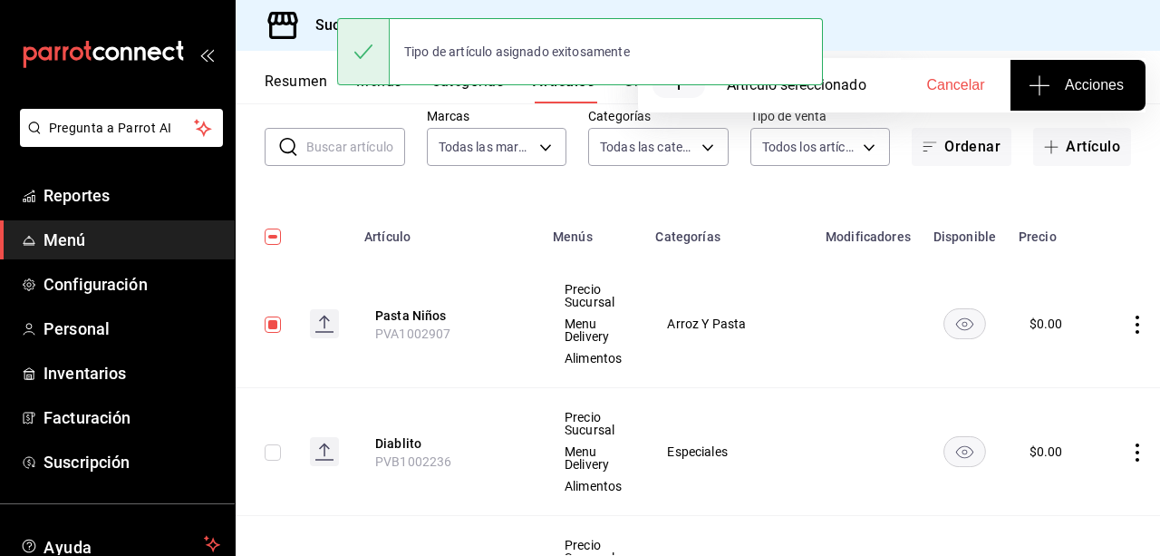
click at [270, 325] on input "checkbox" at bounding box center [273, 324] width 16 height 16
checkbox input "false"
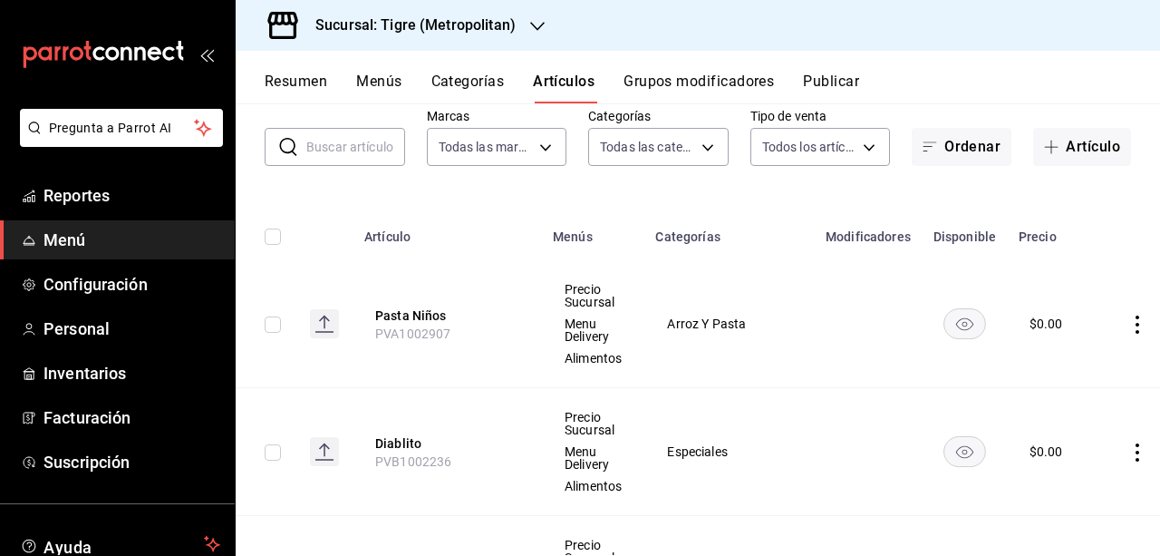
click at [847, 81] on button "Publicar" at bounding box center [831, 88] width 56 height 31
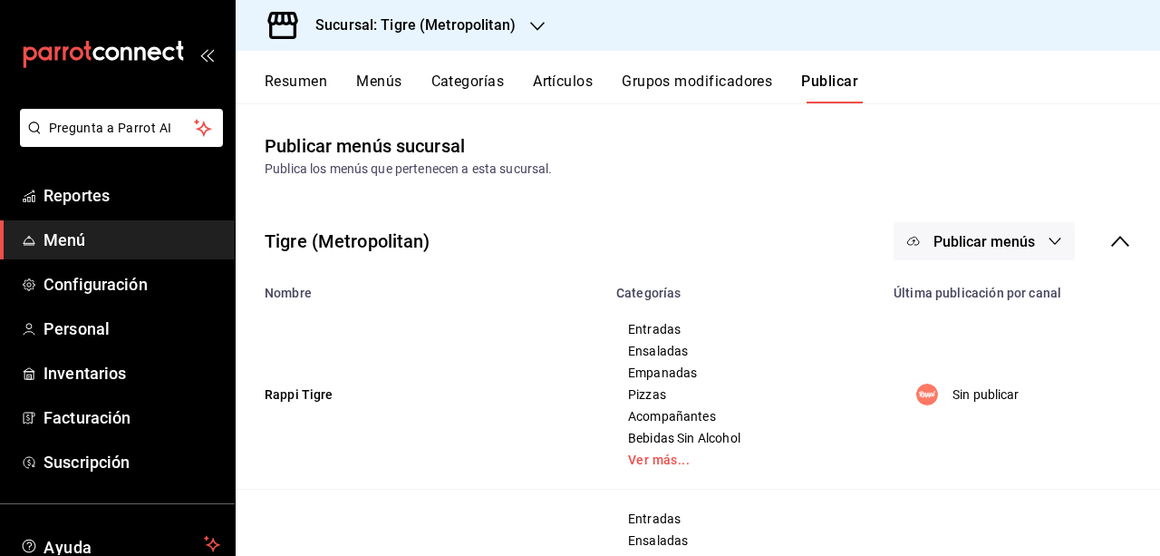
click at [1048, 237] on icon "button" at bounding box center [1055, 241] width 15 height 15
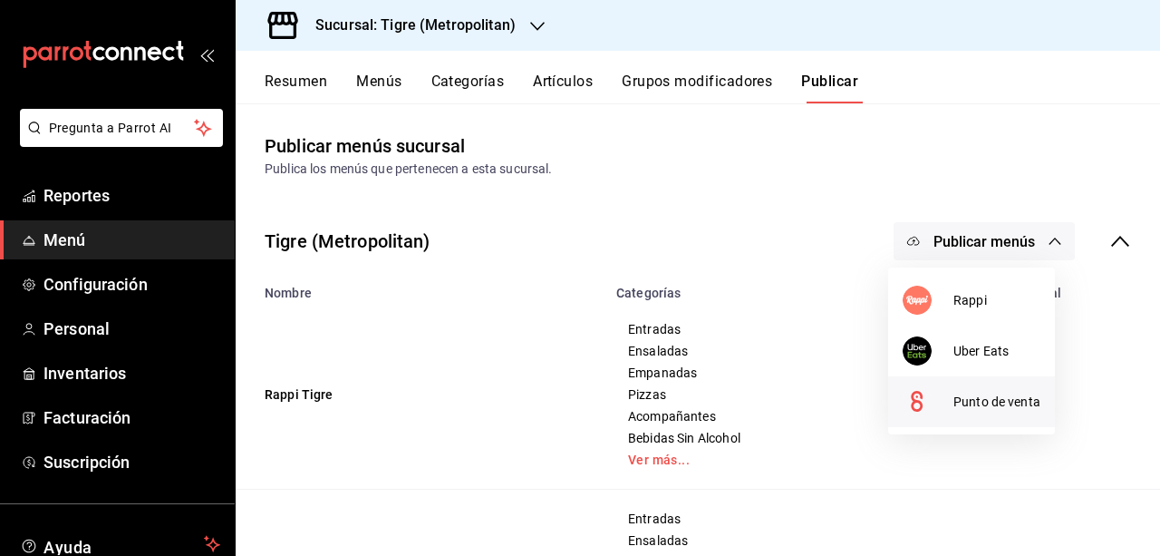
click at [1030, 389] on li "Punto de venta" at bounding box center [971, 401] width 167 height 51
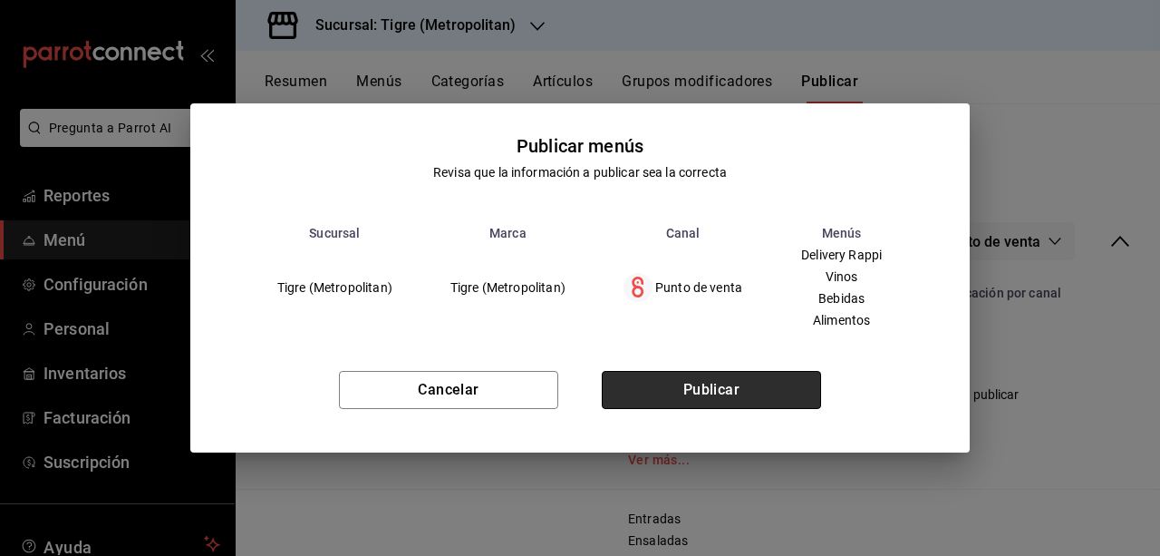
click at [758, 392] on button "Publicar" at bounding box center [711, 390] width 219 height 38
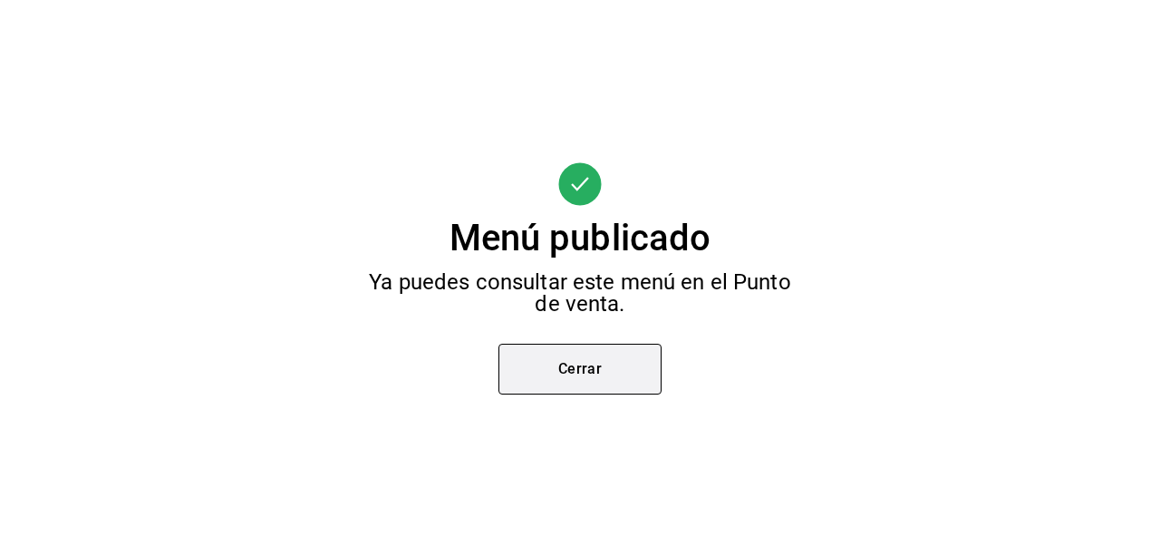
click at [624, 362] on button "Cerrar" at bounding box center [579, 368] width 163 height 51
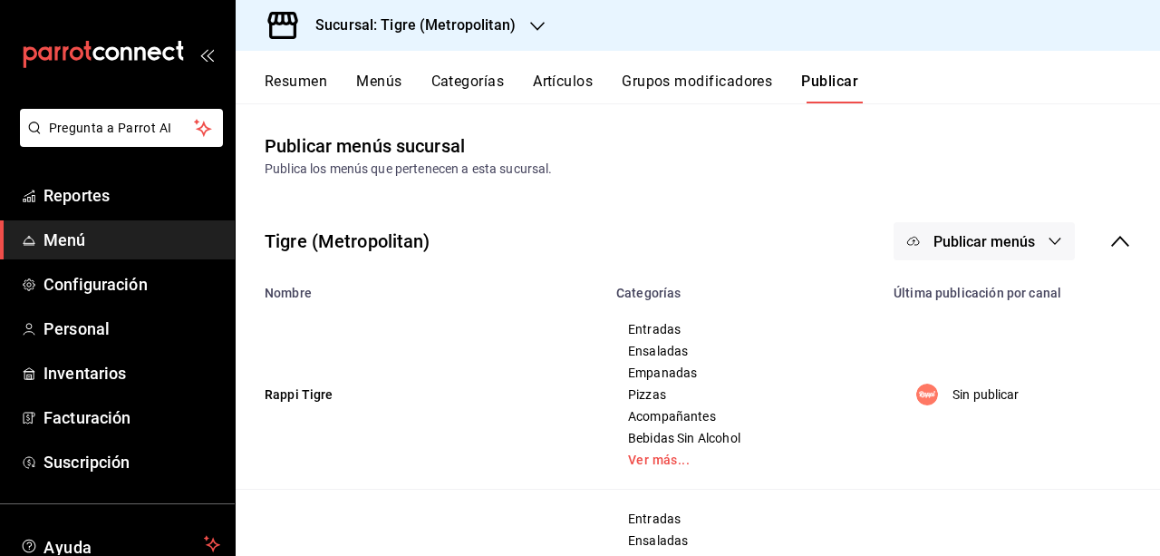
click at [572, 86] on button "Artículos" at bounding box center [563, 88] width 60 height 31
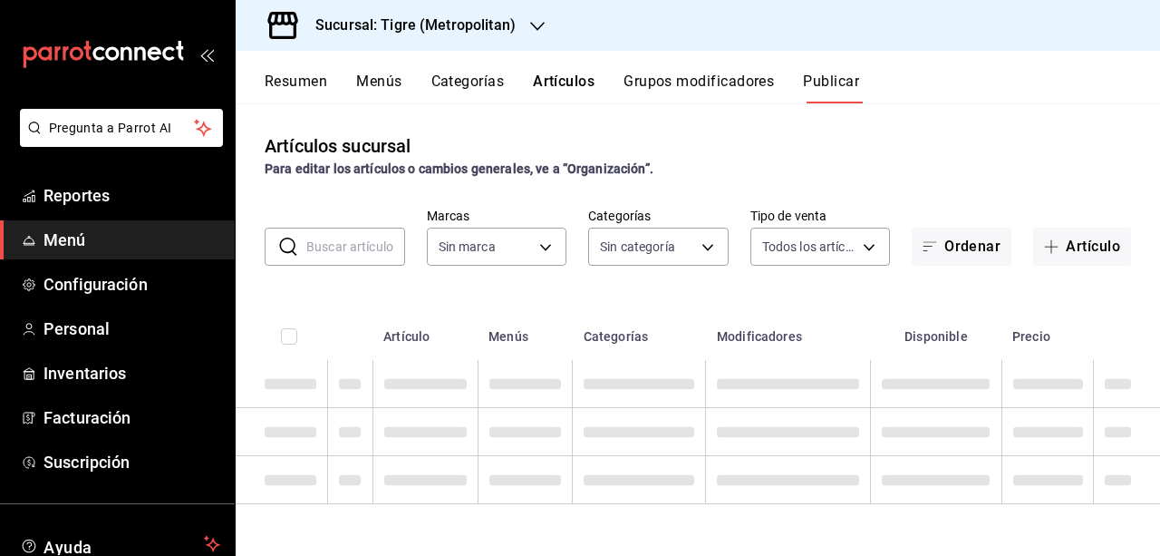
type input "d2a20516-989b-40fe-838d-c8b0b31ef0ff"
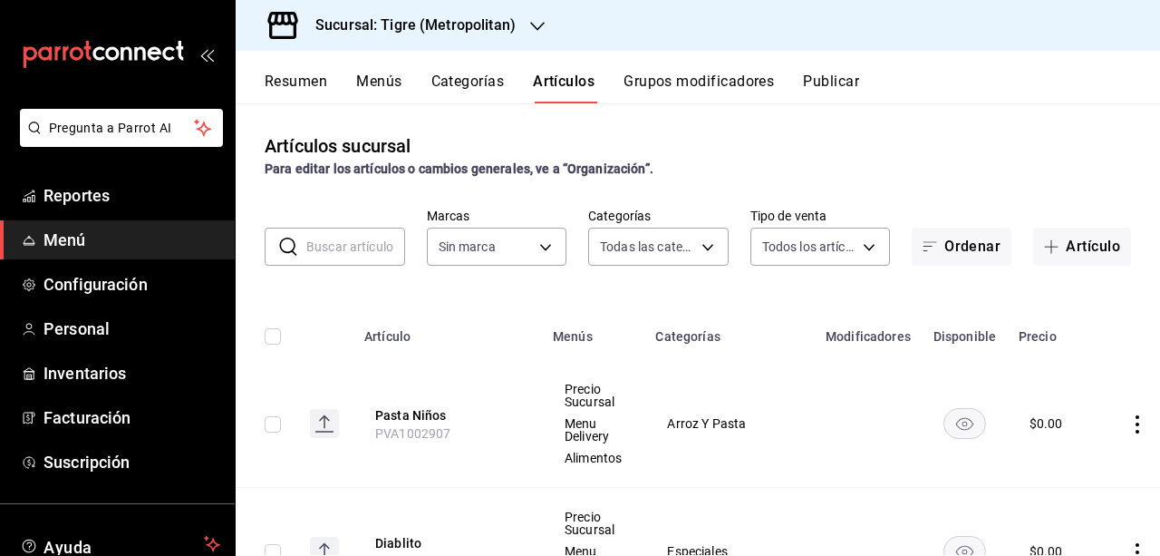
type input "95de3a49-3e71-4222-9a00-2b077991daeb,0ce31c32-a5a6-498b-be74-31ce48fb35ae,30be1…"
type input "d2a20516-989b-40fe-838d-c8b0b31ef0ff"
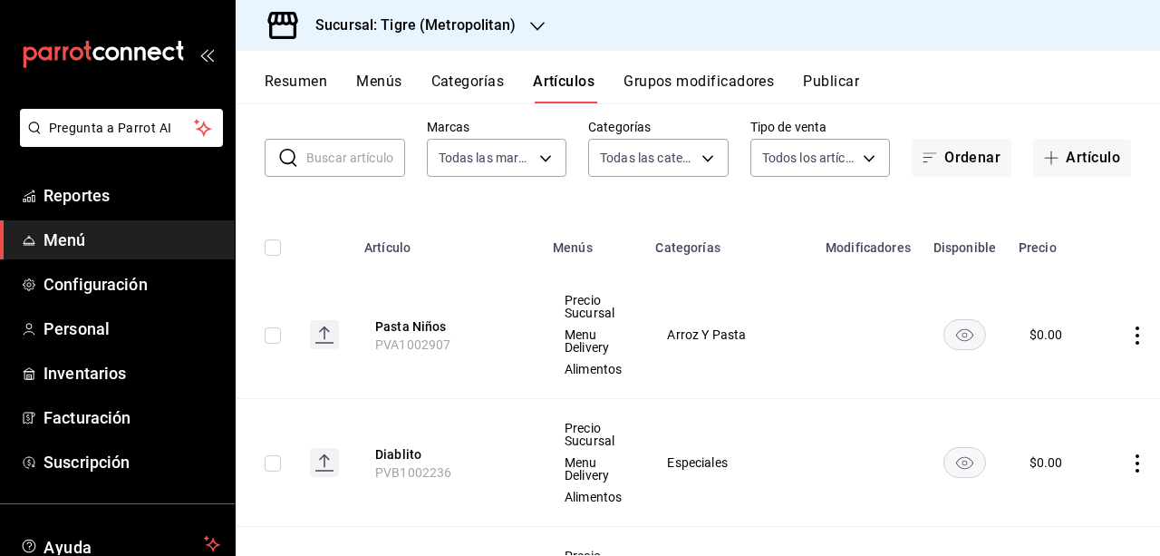
scroll to position [84, 0]
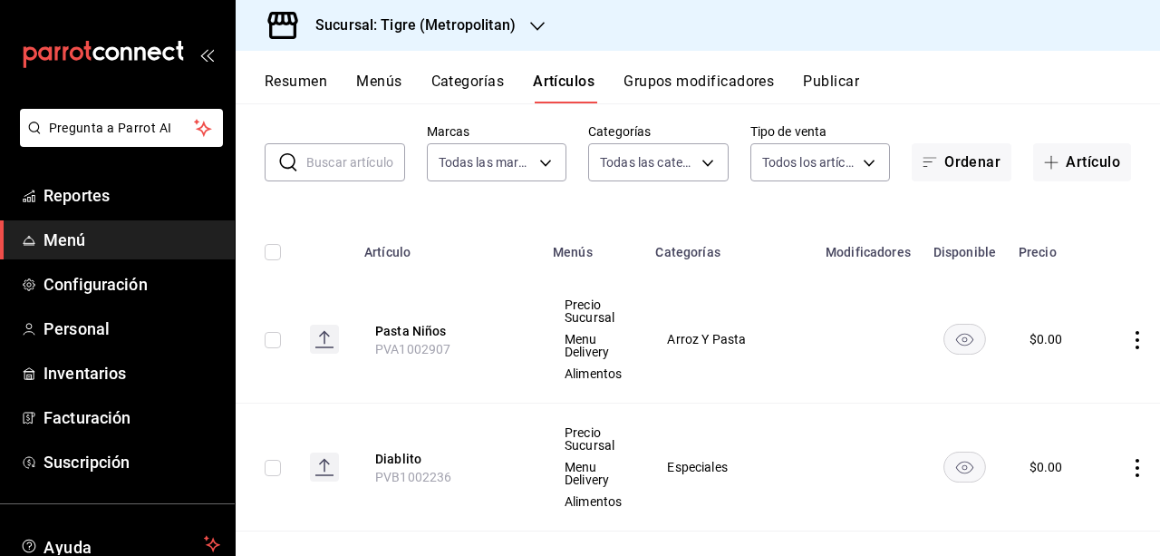
click at [530, 29] on icon "button" at bounding box center [537, 26] width 15 height 15
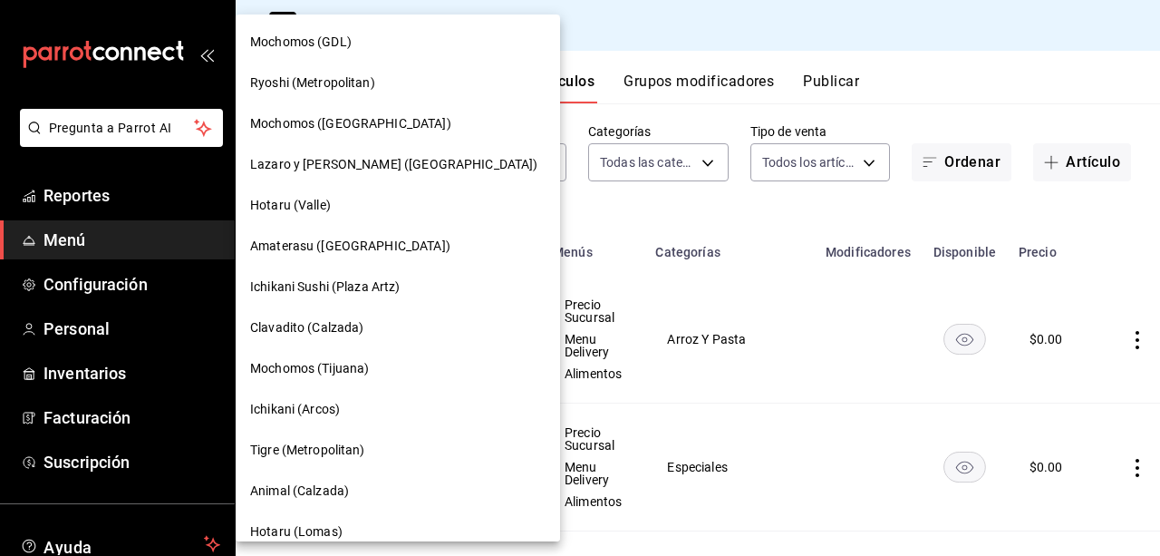
drag, startPoint x: 1155, startPoint y: 169, endPoint x: 1159, endPoint y: 104, distance: 64.5
click at [1159, 104] on div at bounding box center [580, 278] width 1160 height 556
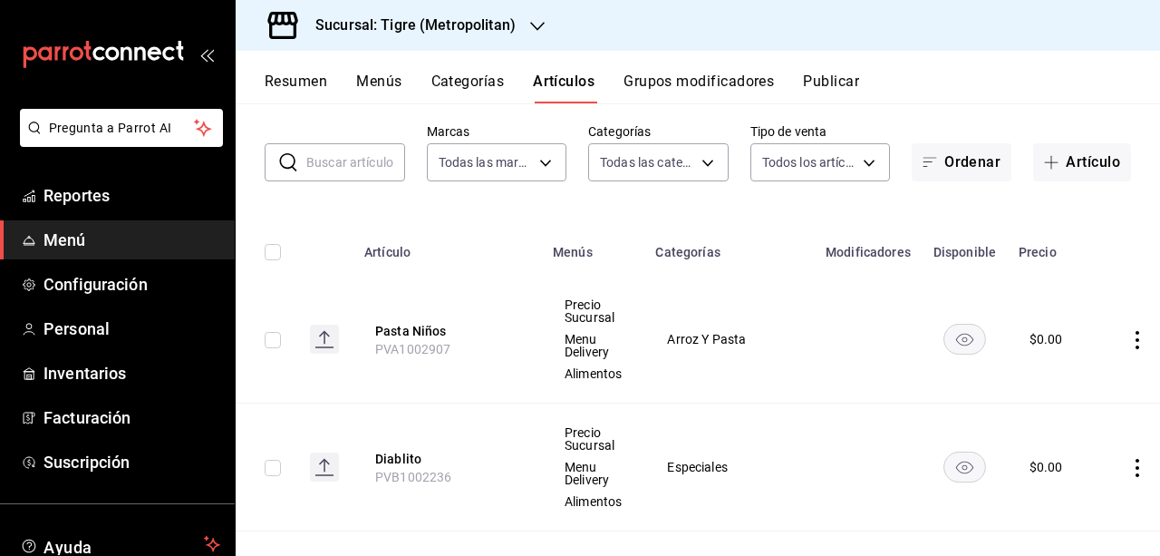
click at [533, 30] on icon "button" at bounding box center [537, 26] width 15 height 15
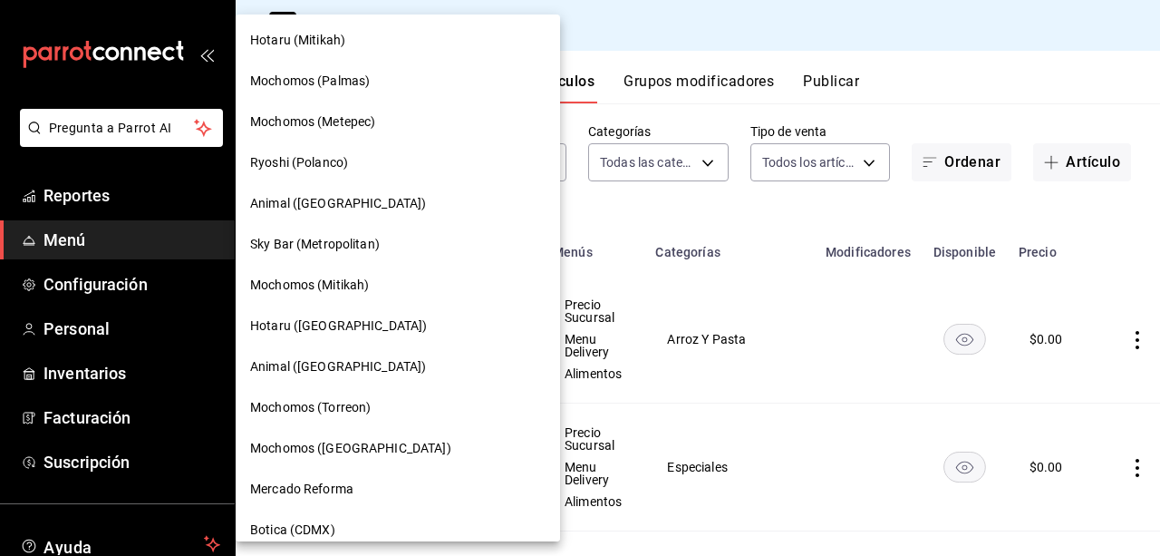
scroll to position [1282, 0]
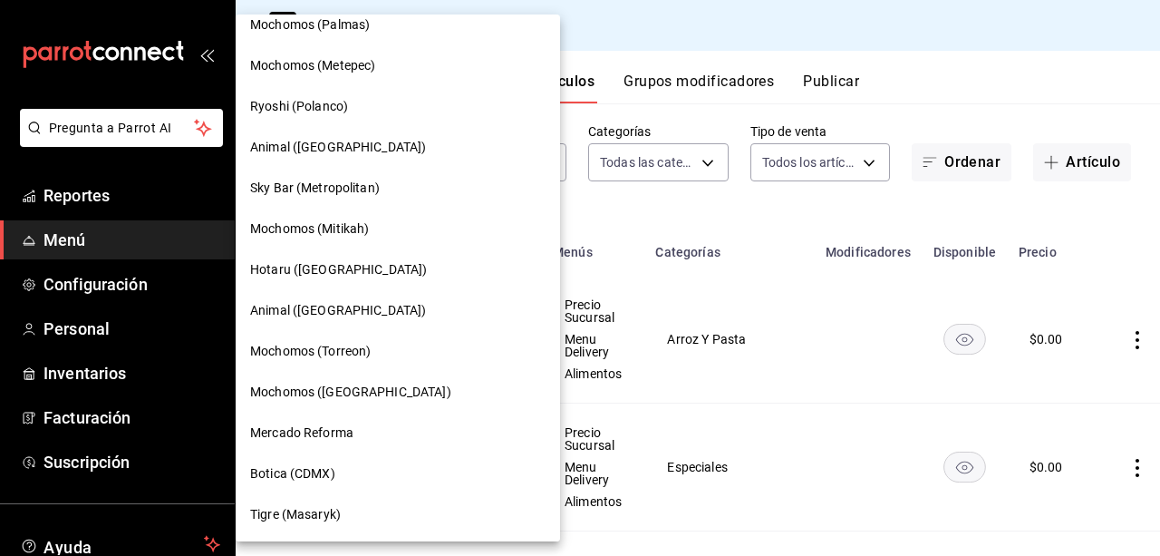
click at [346, 517] on div "Tigre (Masaryk)" at bounding box center [397, 514] width 295 height 19
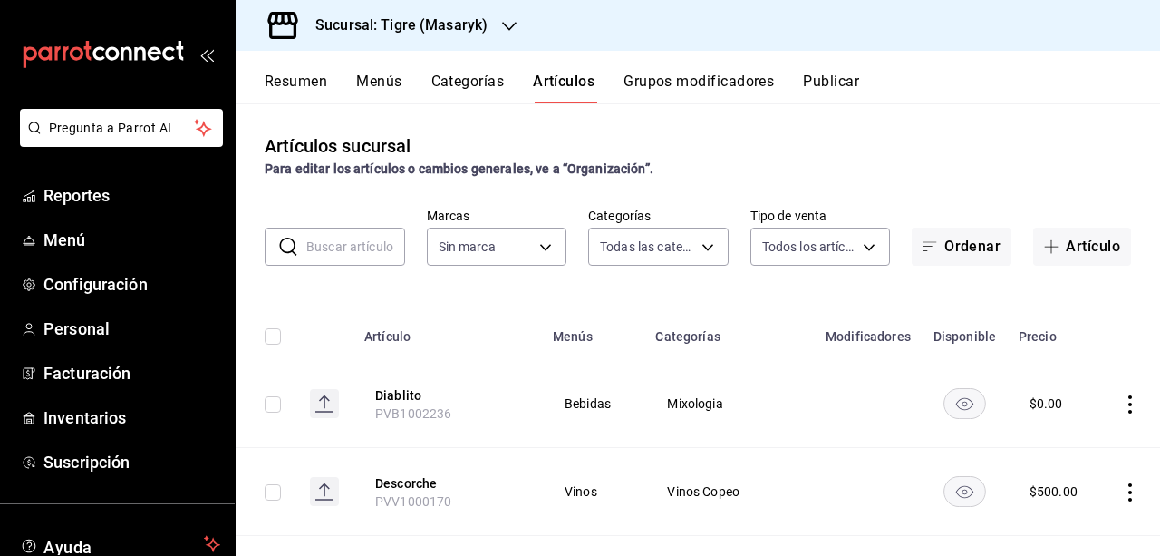
type input "7cd27861-1019-4265-ada8-0a6349b72ebc,77c47ebf-2aa7-4ca3-900f-d4e8133ed13d,d84ff…"
type input "0f86158e-2edf-4eb8-b958-7d07c808eb5c"
click at [1075, 244] on button "Artículo" at bounding box center [1082, 246] width 98 height 38
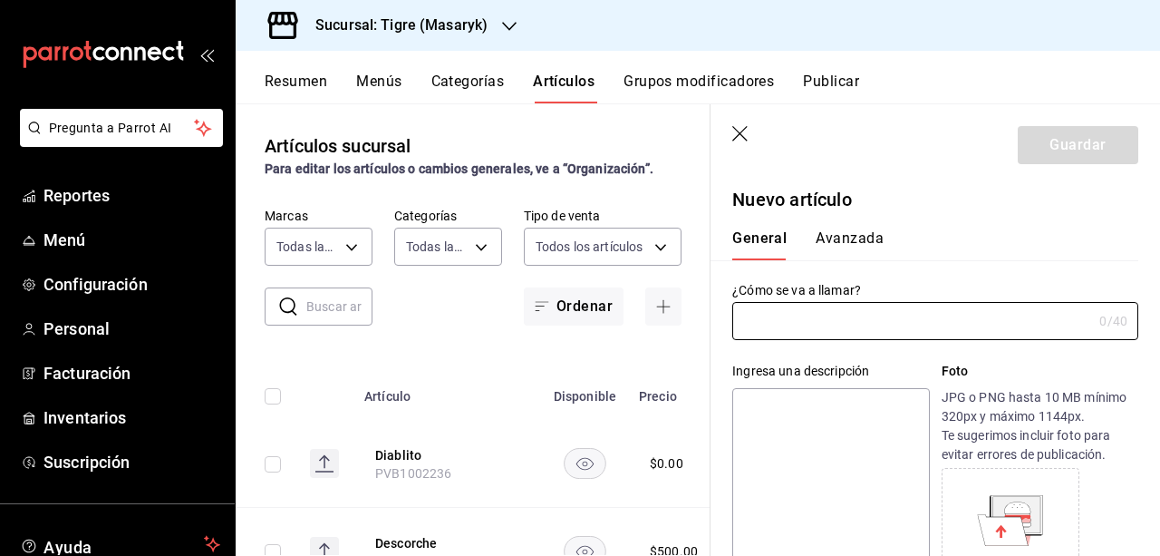
drag, startPoint x: 847, startPoint y: 322, endPoint x: 843, endPoint y: 298, distance: 23.8
click at [843, 298] on div "¿Cómo se va a llamar? 0 /40 ¿Cómo se va a llamar?" at bounding box center [935, 311] width 406 height 58
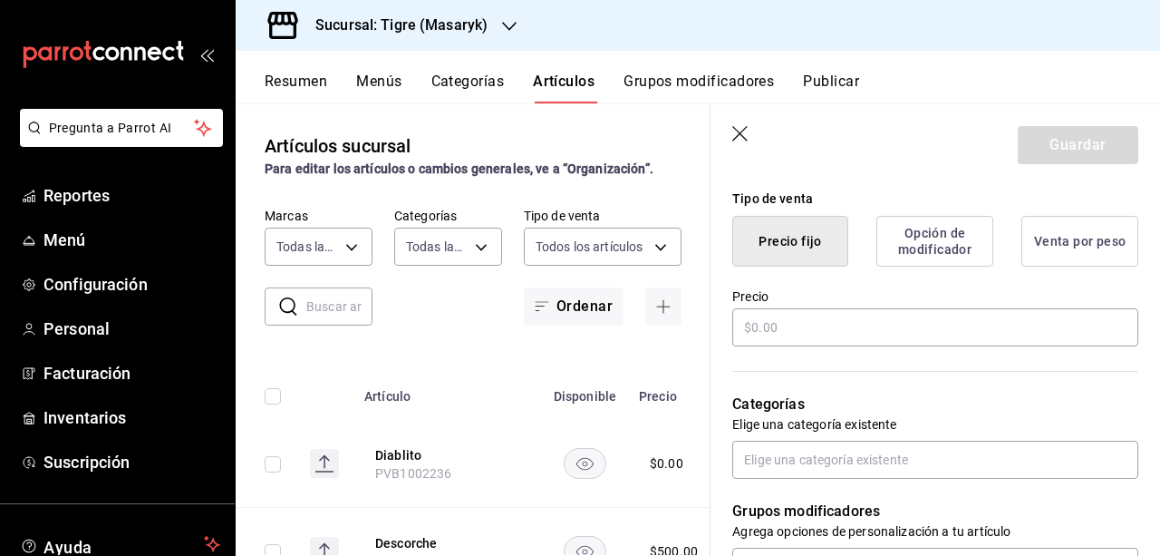
scroll to position [442, 0]
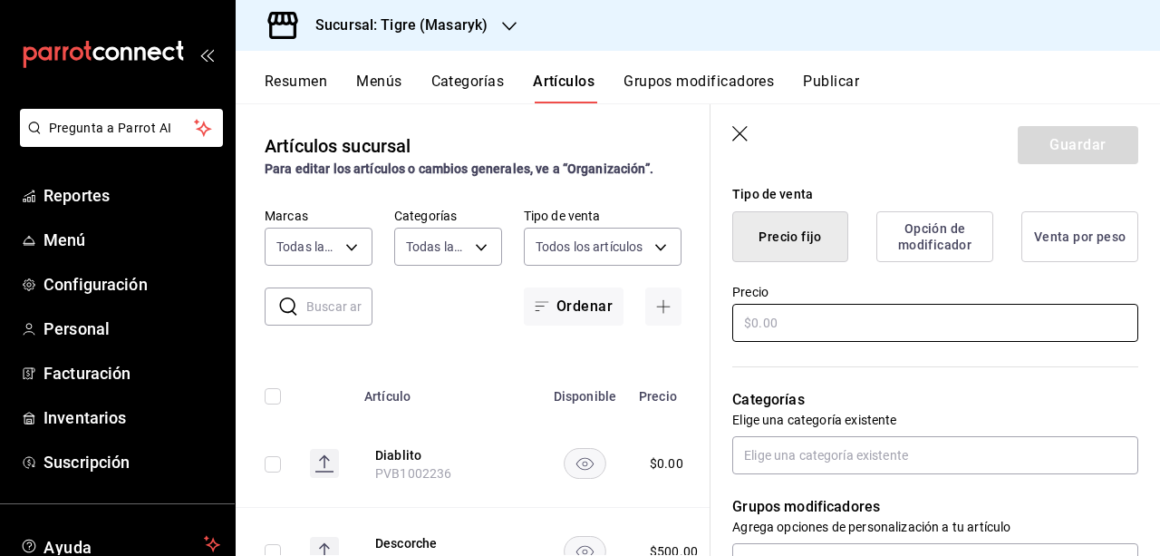
type input "Pasta Niños"
click at [906, 323] on input "text" at bounding box center [935, 323] width 406 height 38
type input "$0.00"
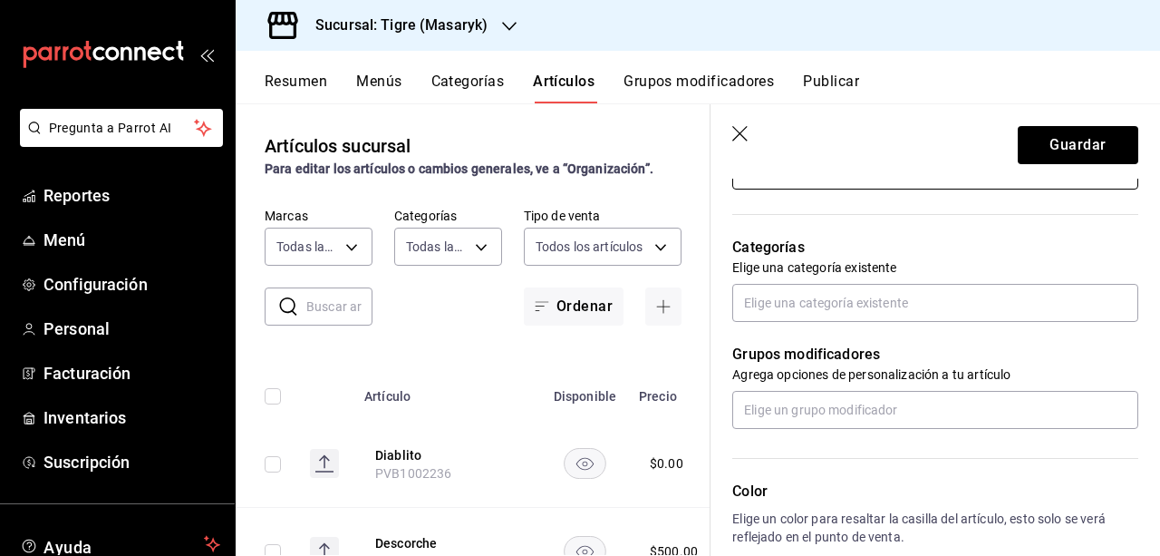
scroll to position [598, 0]
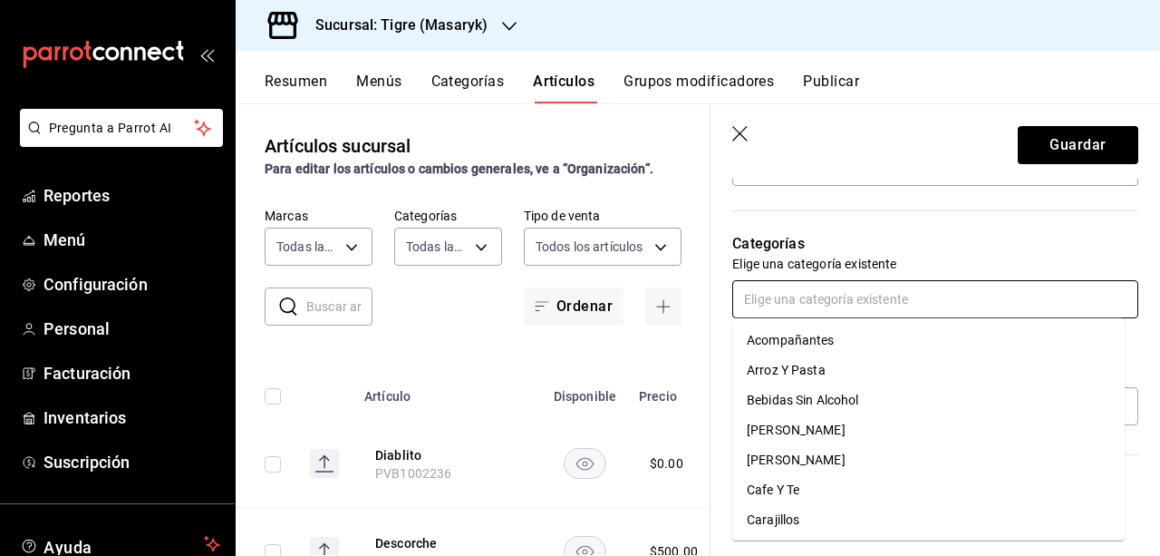
click at [942, 297] on input "text" at bounding box center [935, 299] width 406 height 38
click at [832, 360] on li "Arroz Y Pasta" at bounding box center [928, 370] width 392 height 30
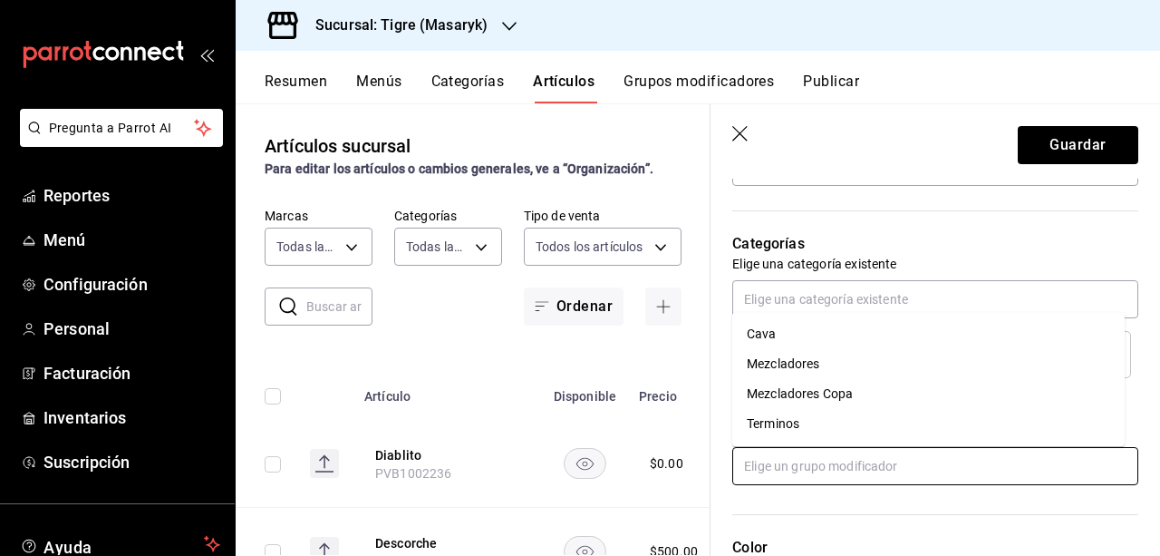
click at [1059, 456] on input "text" at bounding box center [935, 466] width 406 height 38
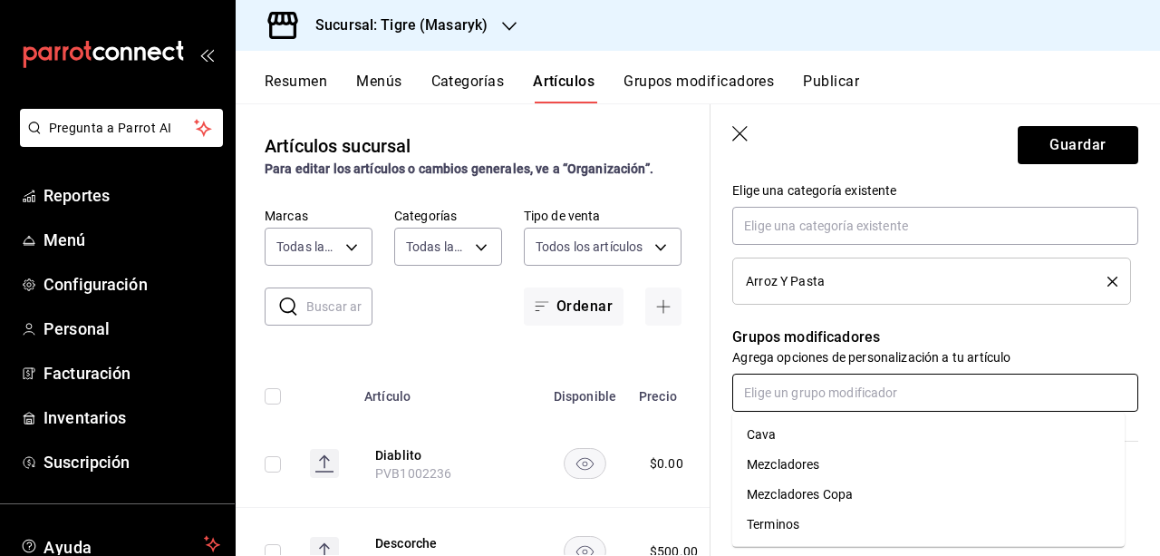
scroll to position [656, 0]
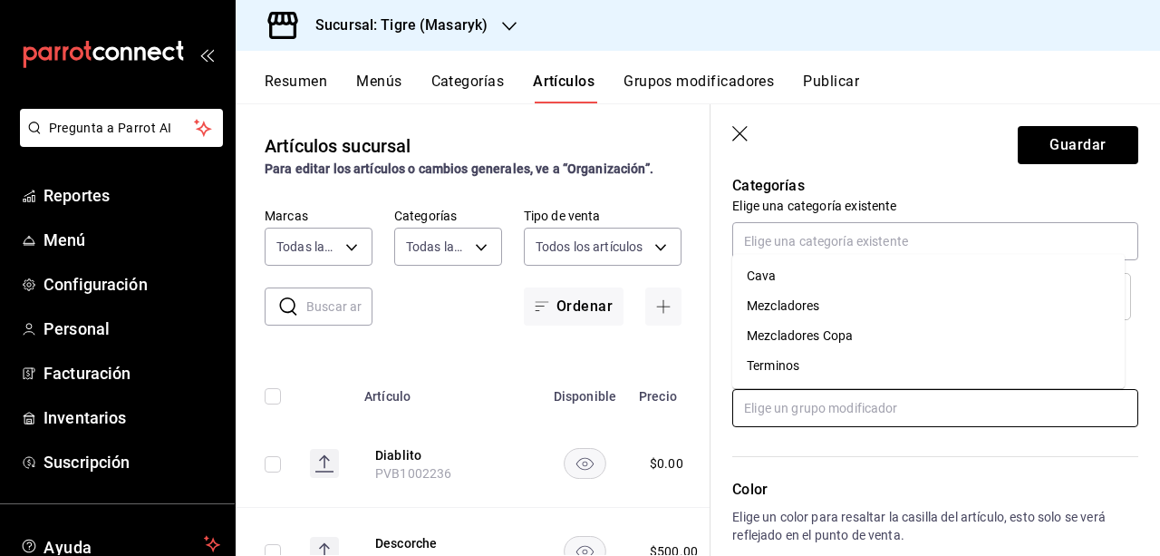
click at [875, 401] on input "text" at bounding box center [935, 408] width 406 height 38
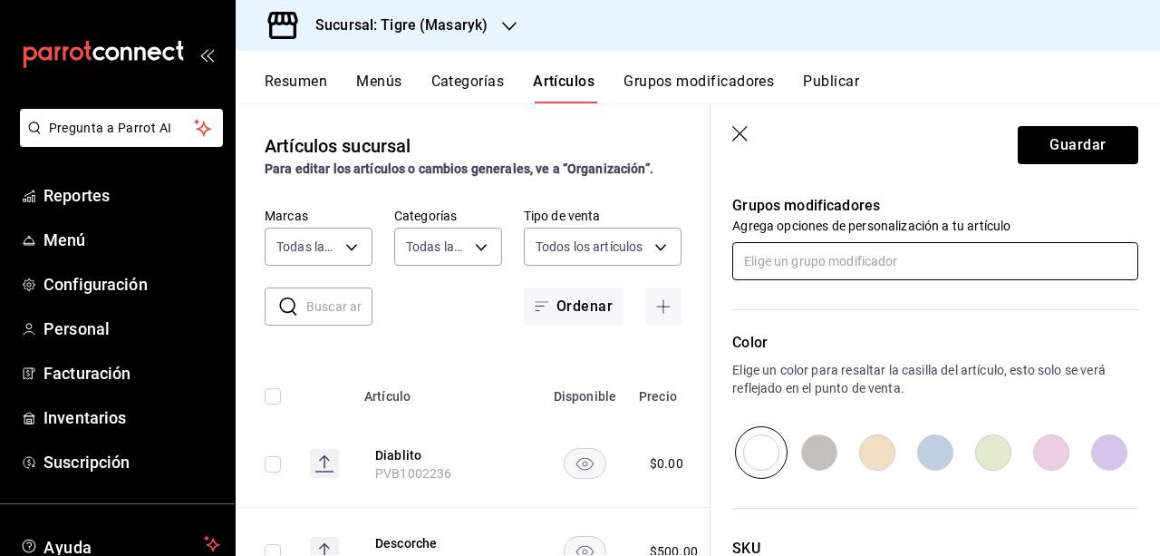
scroll to position [952, 0]
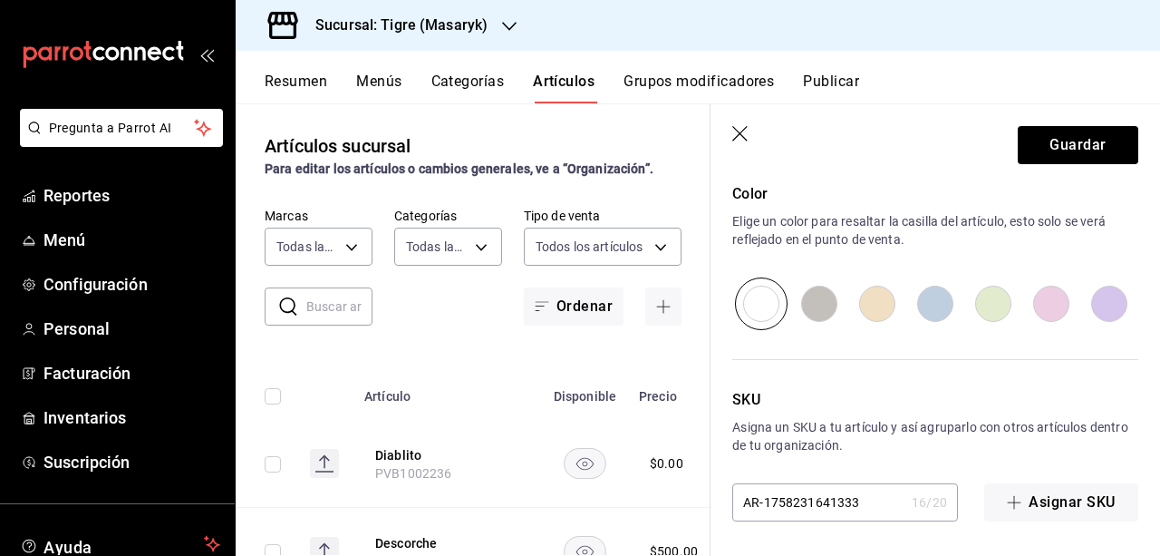
click at [863, 498] on input "AR-1758231641333" at bounding box center [818, 502] width 172 height 36
drag, startPoint x: 863, startPoint y: 498, endPoint x: 615, endPoint y: 547, distance: 252.2
click at [615, 547] on main "Artículos sucursal Para editar los artículos o cambios generales, ve a “Organiz…" at bounding box center [698, 329] width 924 height 452
paste input "PVA1002907"
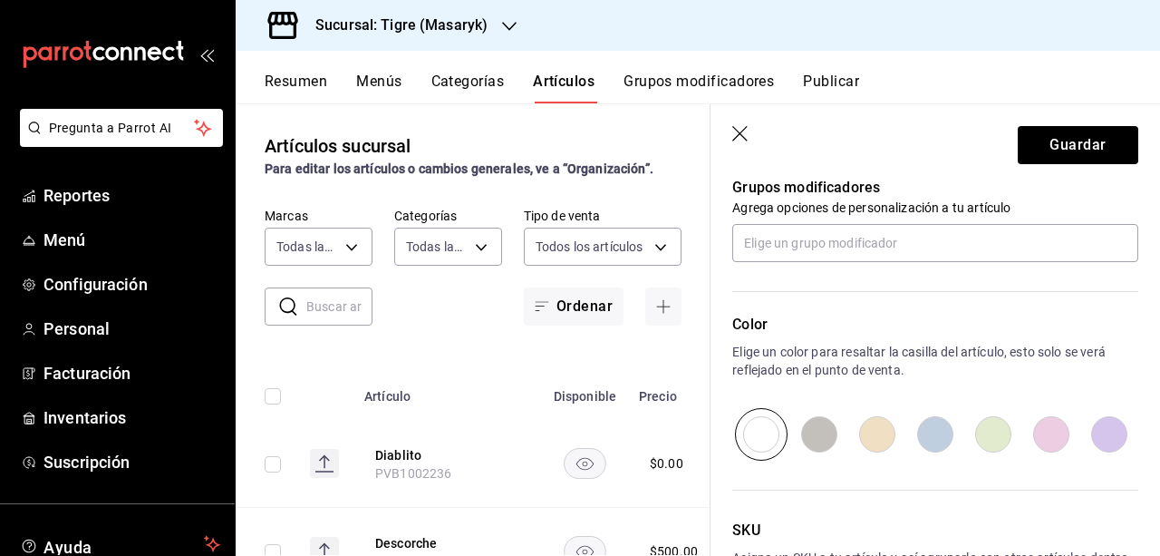
scroll to position [788, 0]
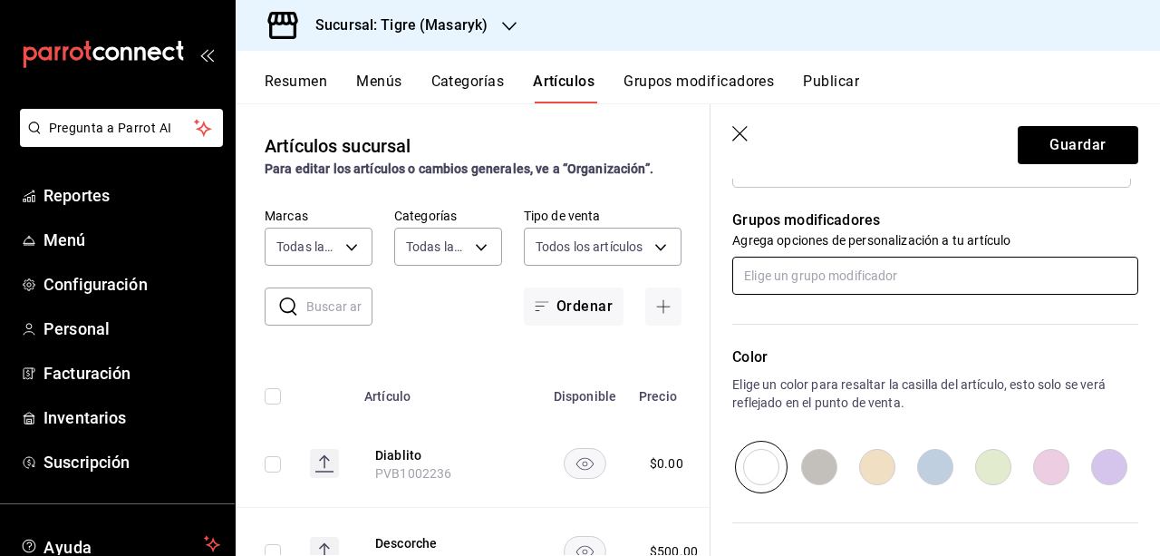
type input "PVA1002907"
click at [897, 282] on input "text" at bounding box center [935, 275] width 406 height 38
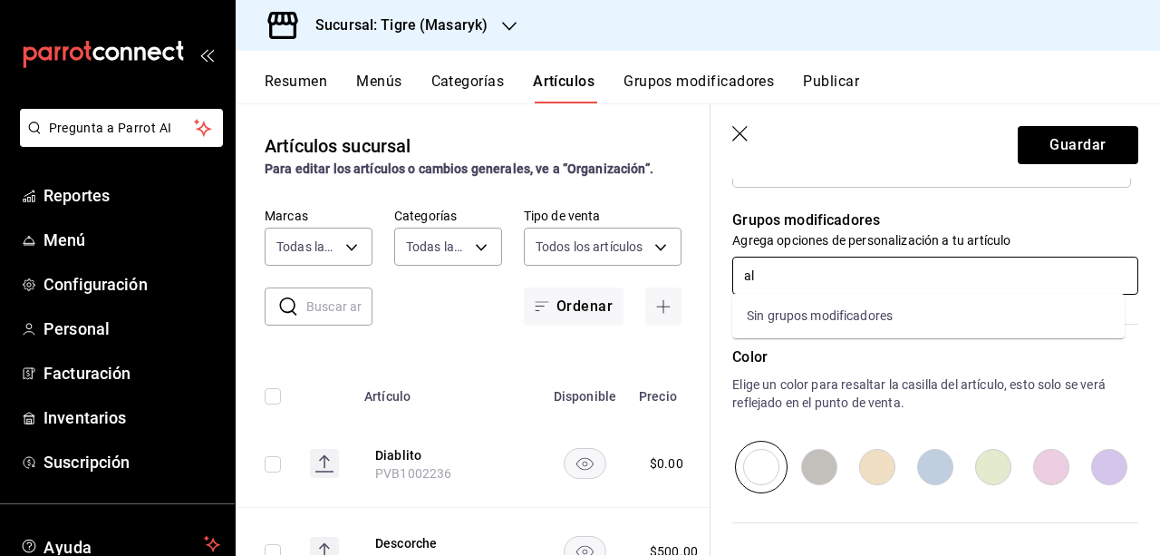
type input "a"
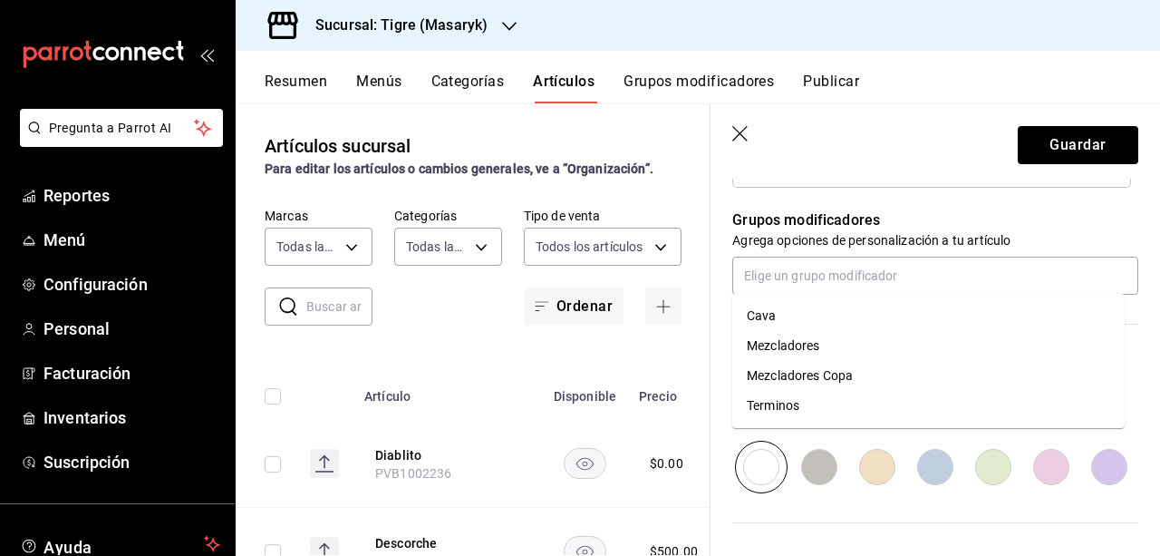
click at [717, 273] on div "Grupos modificadores Agrega opciones de personalización a tu artículo" at bounding box center [925, 241] width 428 height 107
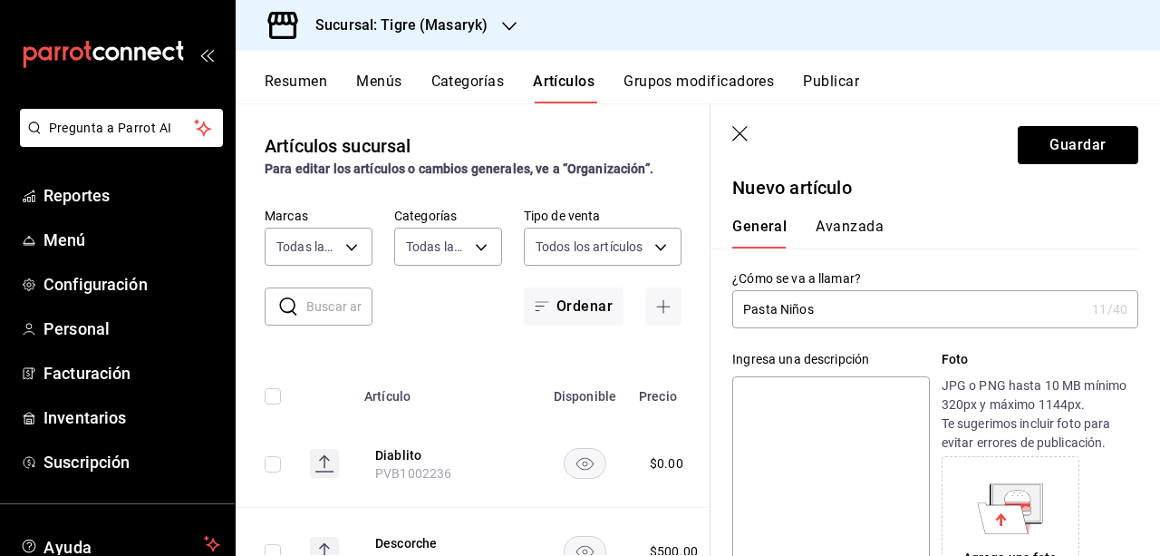
scroll to position [0, 0]
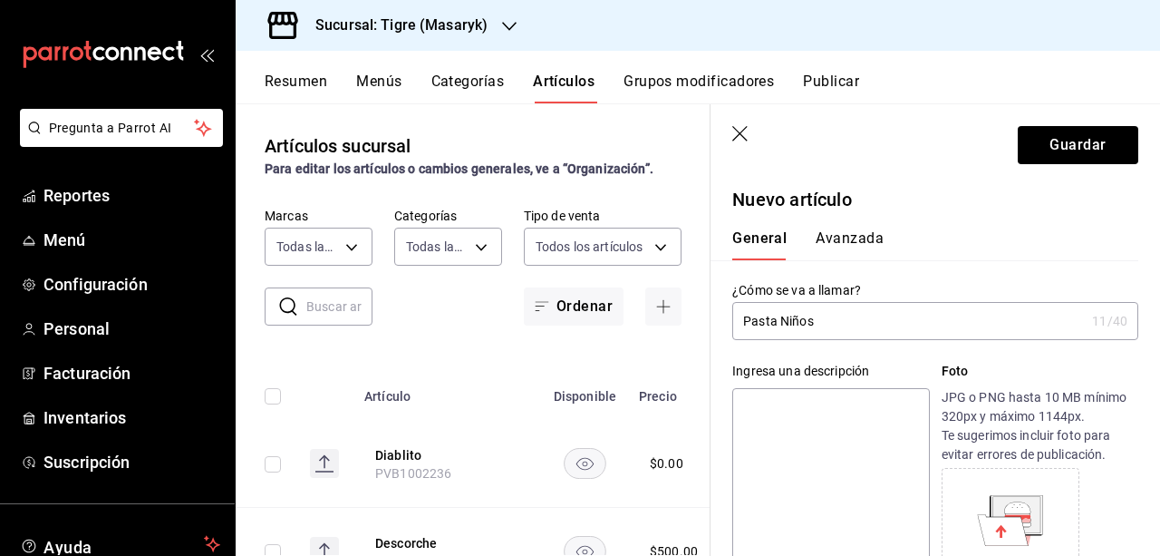
click at [1156, 96] on div "Resumen Menús Categorías Artículos Grupos modificadores Publicar" at bounding box center [712, 88] width 895 height 31
click at [1075, 145] on button "Guardar" at bounding box center [1078, 145] width 121 height 38
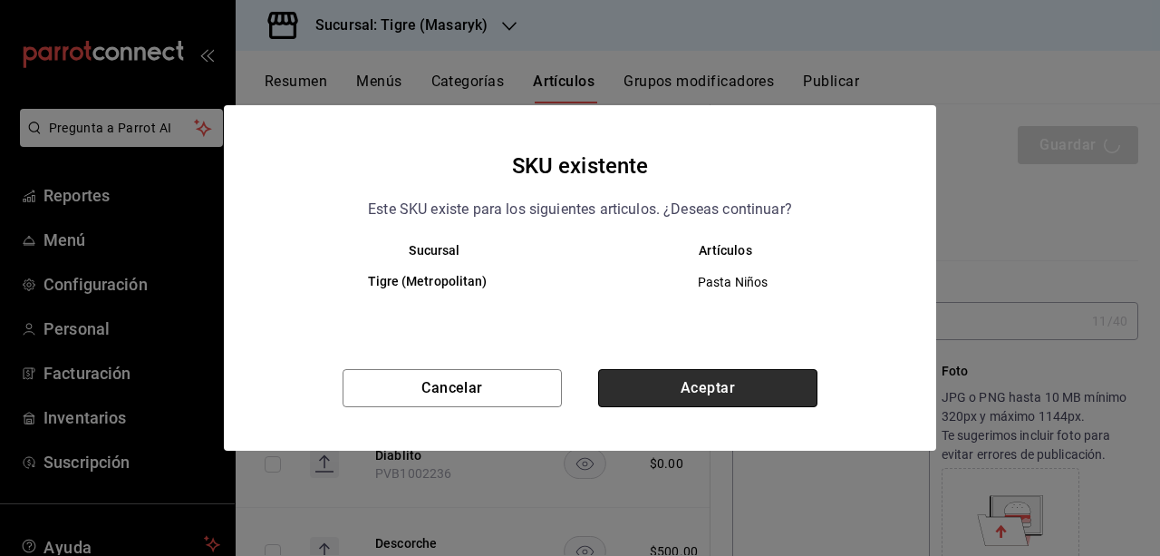
click at [779, 372] on button "Aceptar" at bounding box center [707, 388] width 219 height 38
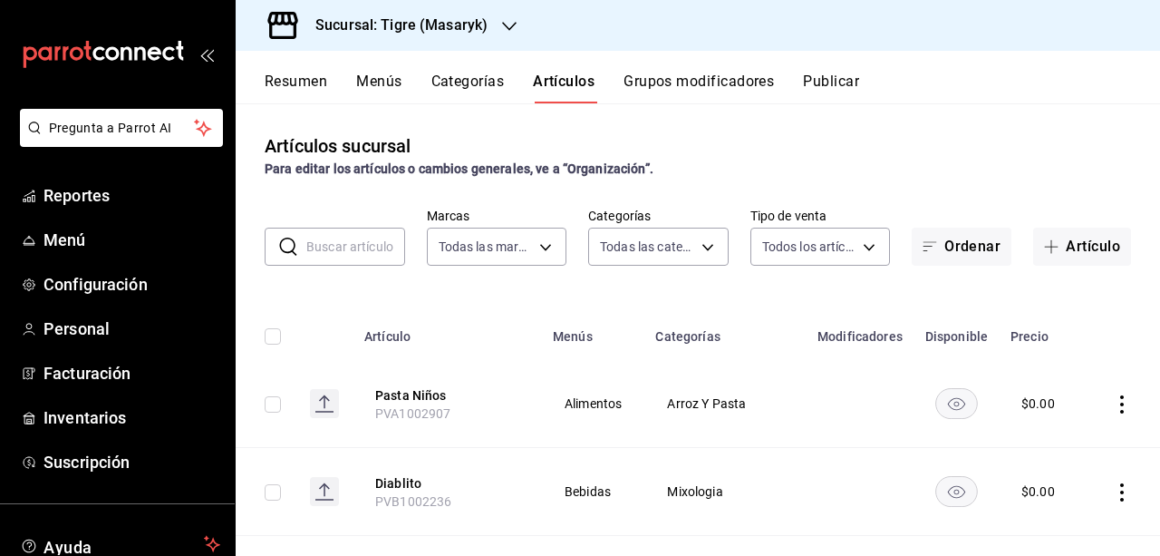
click at [275, 406] on input "checkbox" at bounding box center [273, 404] width 16 height 16
checkbox input "true"
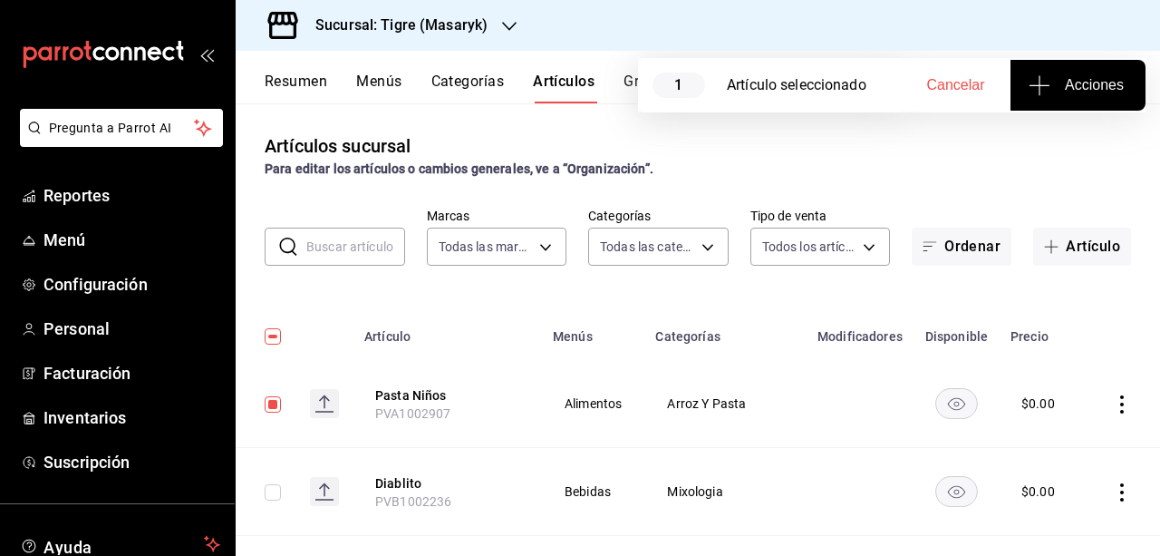
click at [1107, 80] on span "Acciones" at bounding box center [1078, 85] width 92 height 22
click at [1090, 145] on span "Agregar tipo" at bounding box center [1077, 141] width 107 height 19
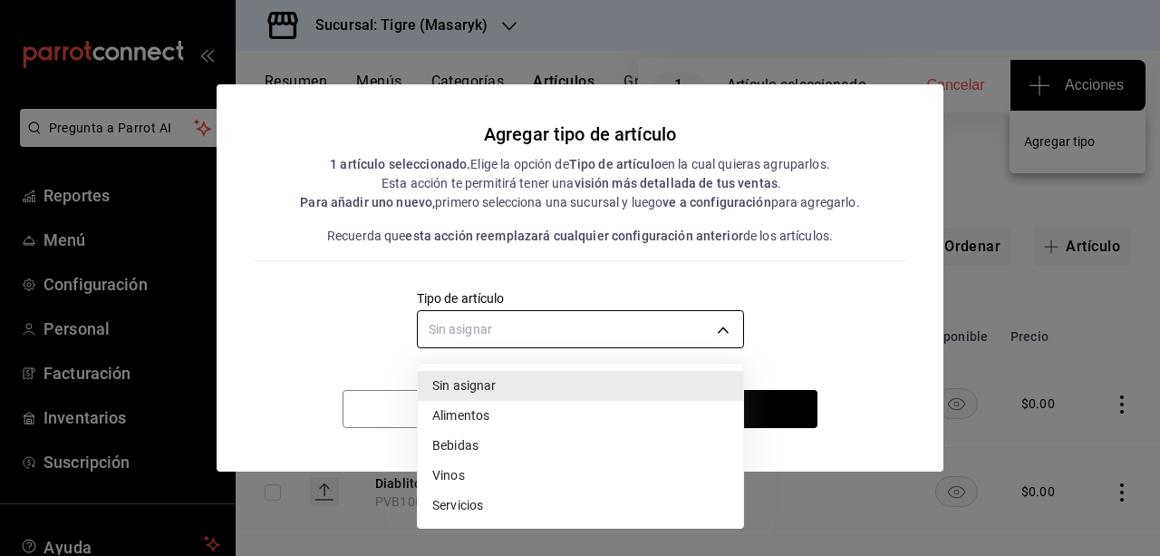
click at [740, 333] on body "Pregunta a Parrot AI Reportes Menú Configuración Personal Facturación Inventari…" at bounding box center [580, 278] width 1160 height 556
click at [541, 421] on li "Alimentos" at bounding box center [580, 416] width 325 height 30
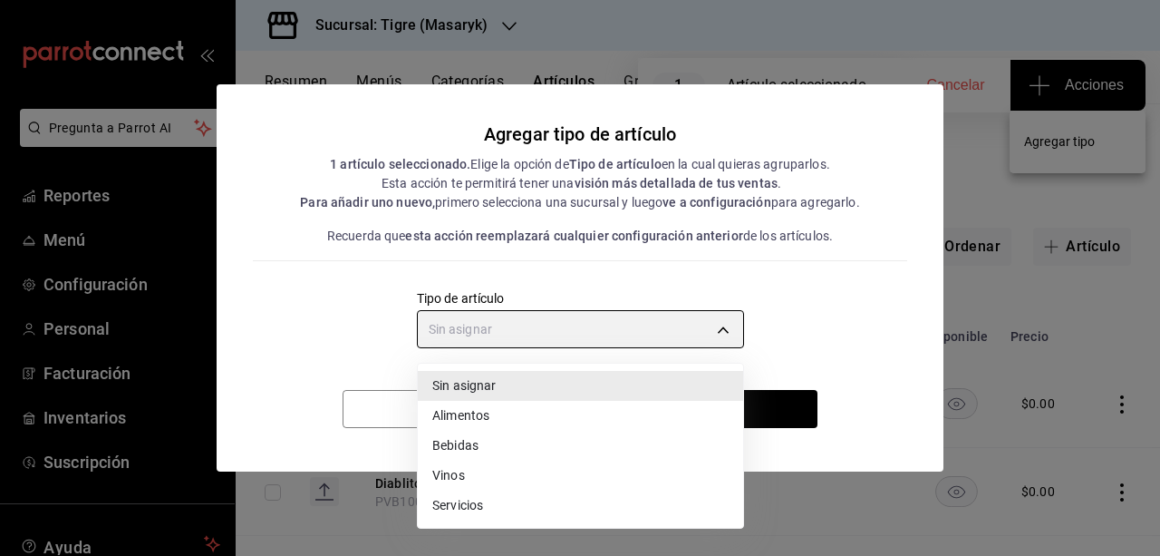
type input "a9c5c5d7-09f7-4d61-88a6-a13d33eec0fd"
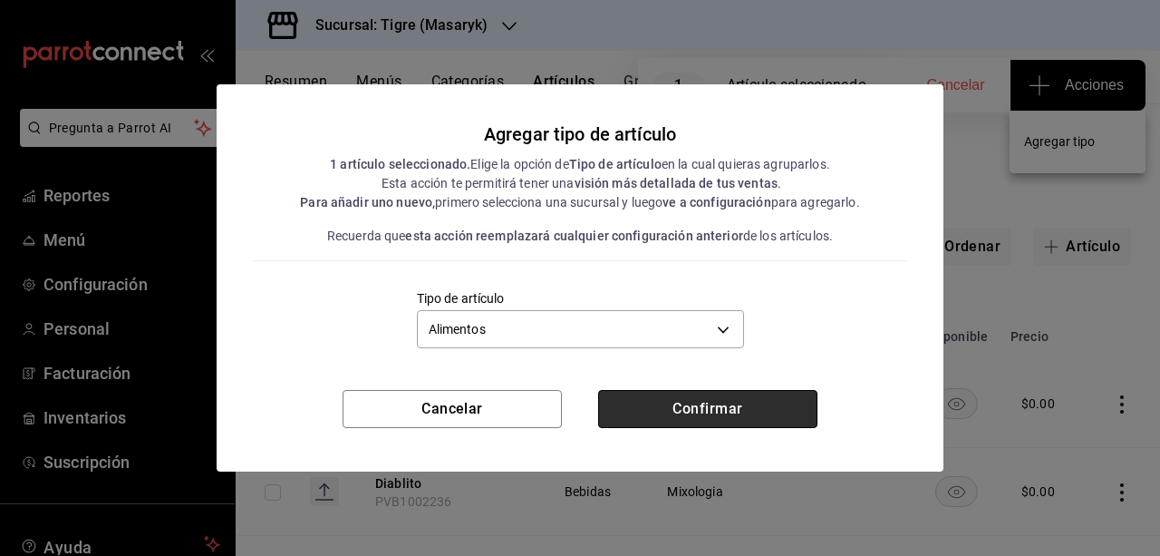
click at [700, 412] on button "Confirmar" at bounding box center [707, 409] width 219 height 38
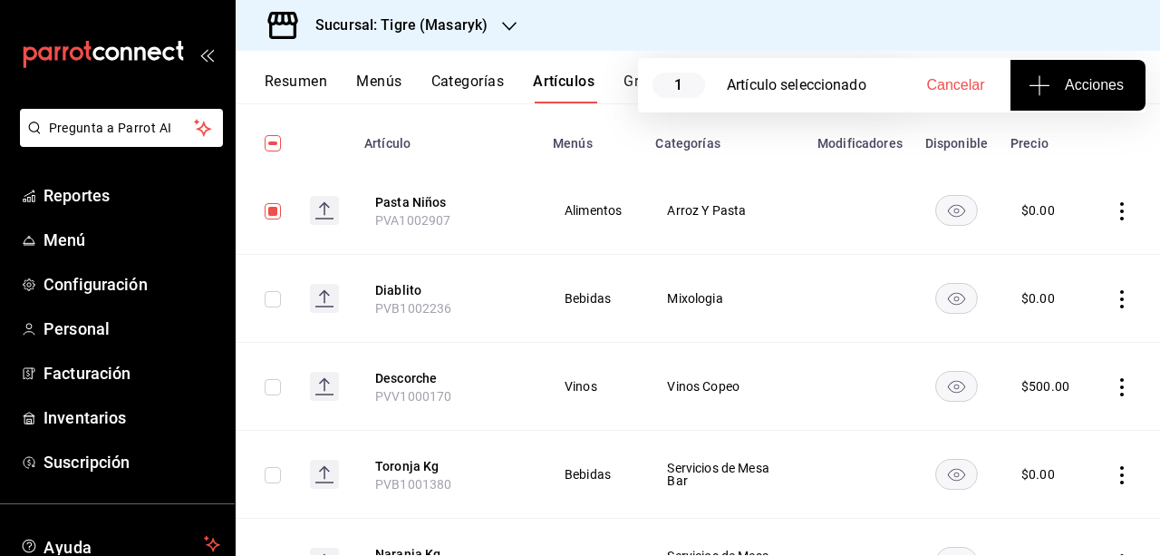
scroll to position [172, 0]
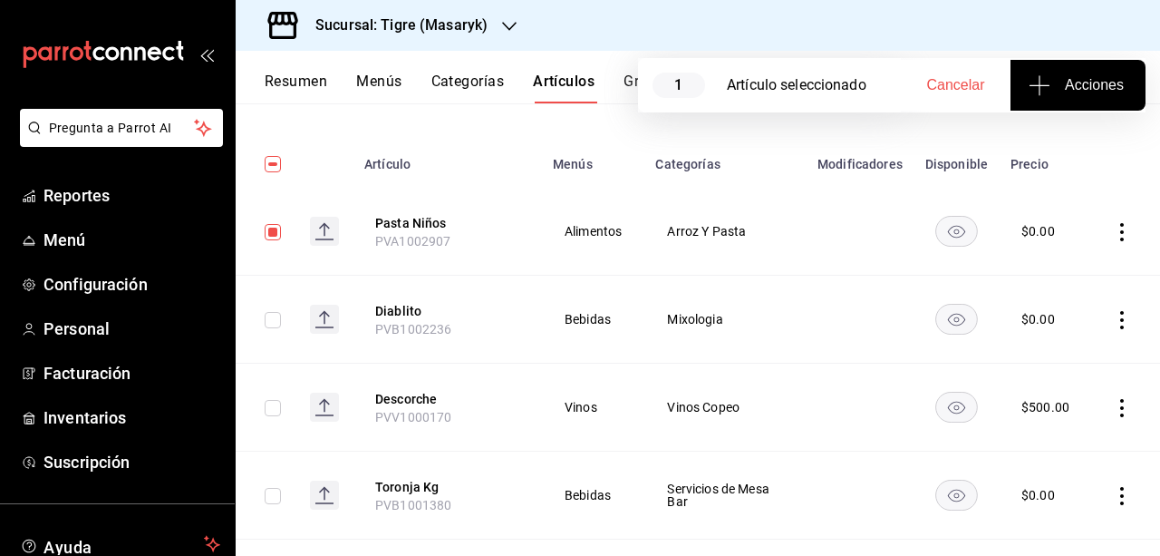
click at [269, 244] on td at bounding box center [266, 232] width 60 height 88
click at [272, 237] on input "checkbox" at bounding box center [273, 232] width 16 height 16
checkbox input "false"
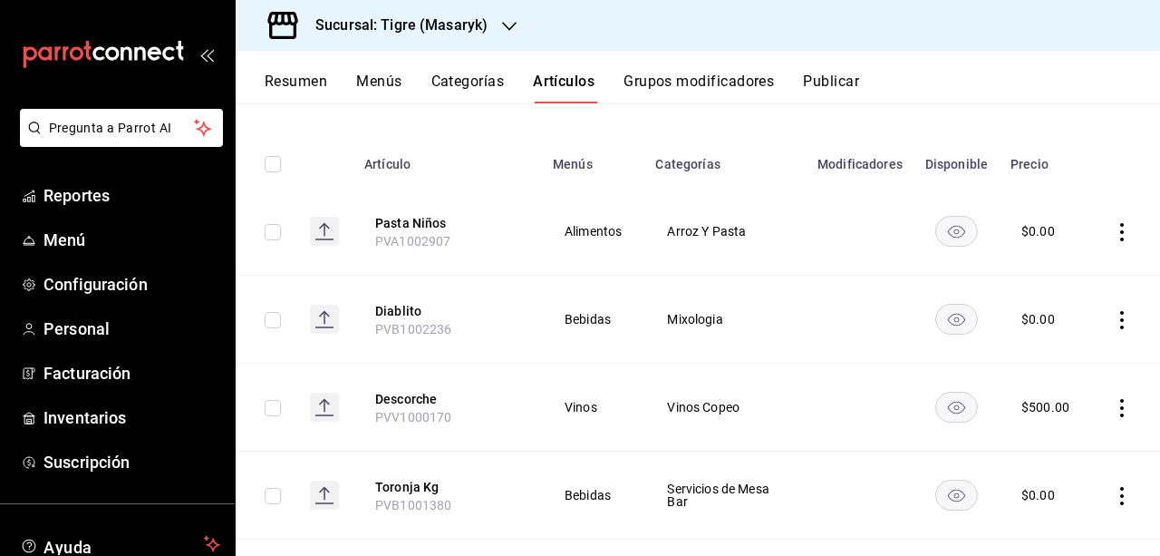
scroll to position [0, 0]
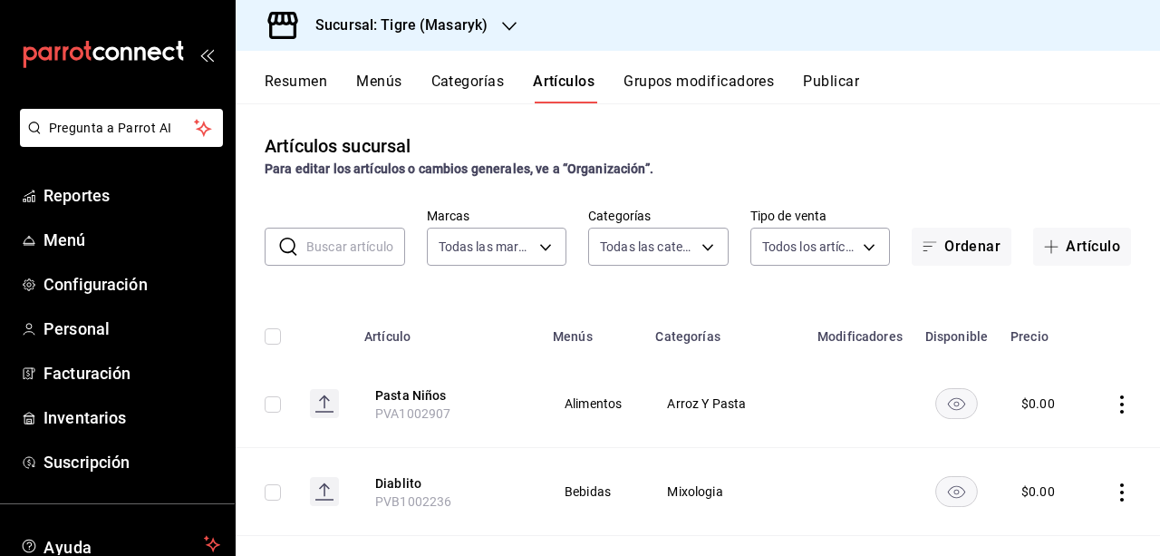
click at [844, 81] on button "Publicar" at bounding box center [831, 88] width 56 height 31
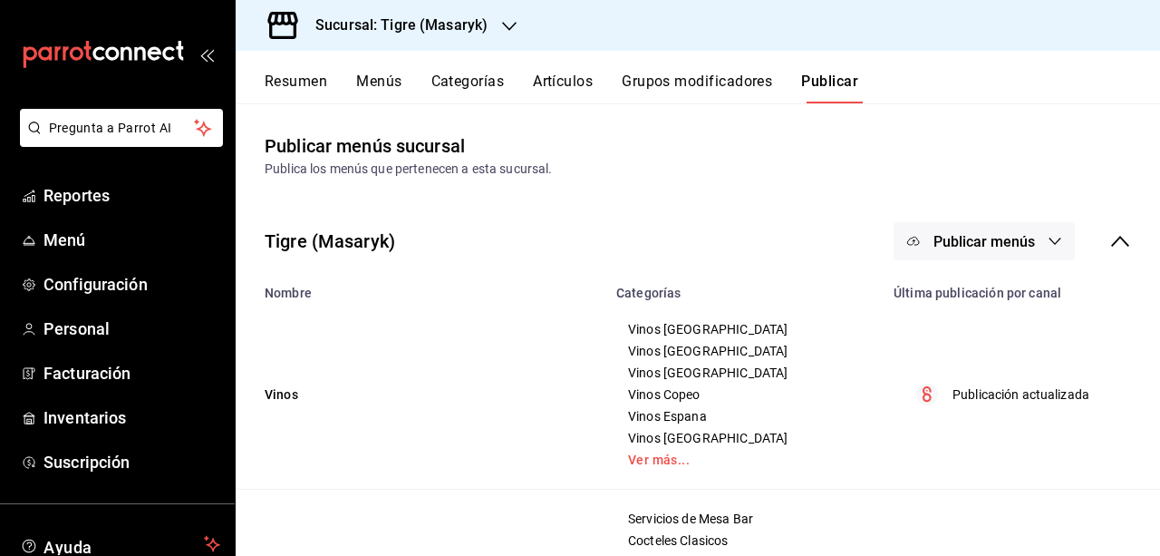
click at [1048, 240] on icon "button" at bounding box center [1055, 241] width 15 height 15
click at [1011, 285] on li "Punto de venta" at bounding box center [971, 300] width 167 height 51
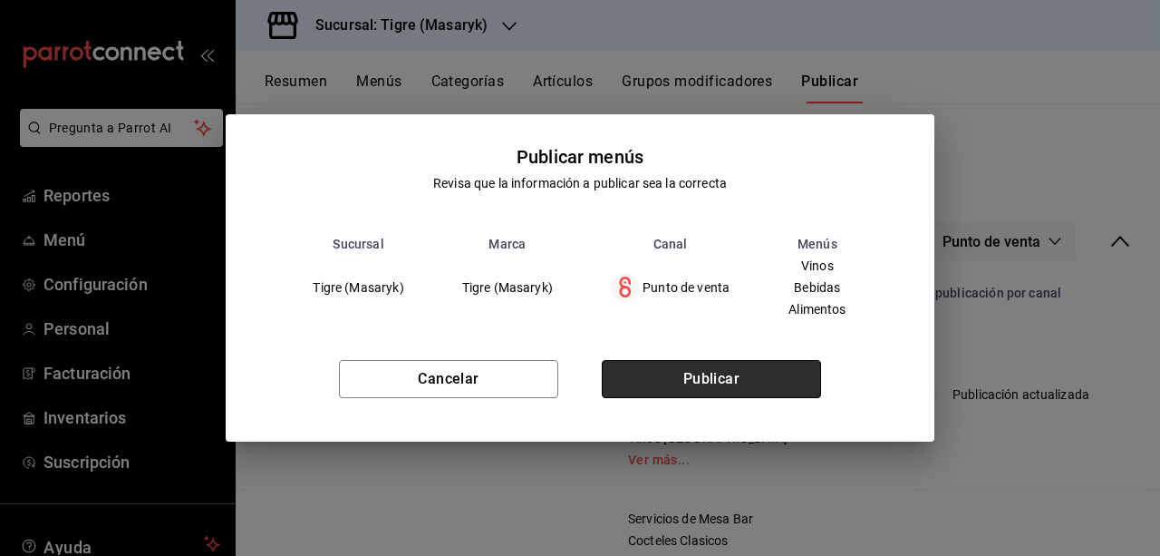
click at [697, 385] on button "Publicar" at bounding box center [711, 379] width 219 height 38
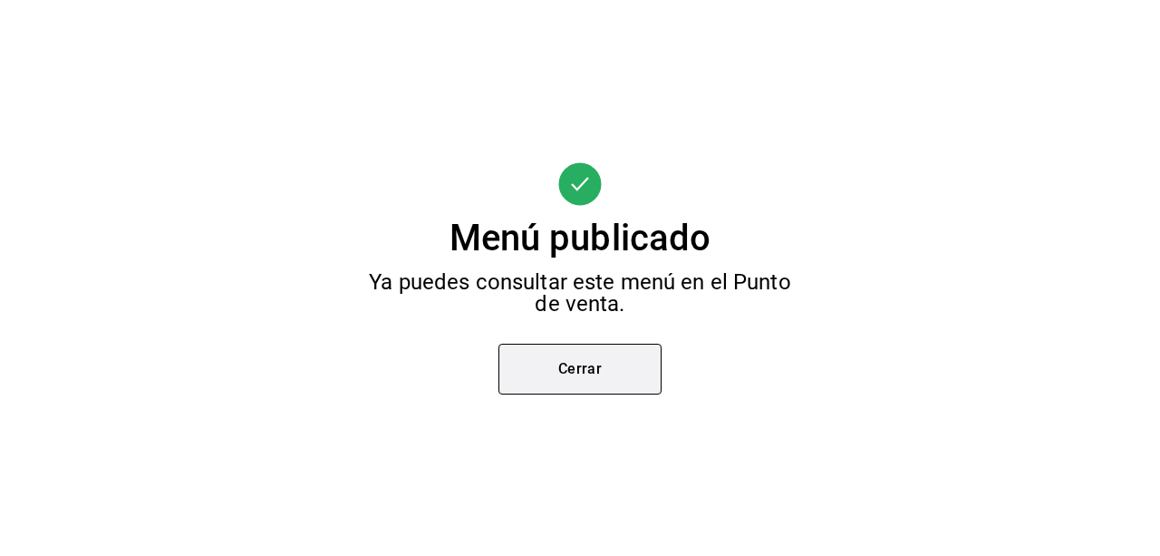
click at [641, 381] on button "Cerrar" at bounding box center [579, 368] width 163 height 51
